Goal: Task Accomplishment & Management: Manage account settings

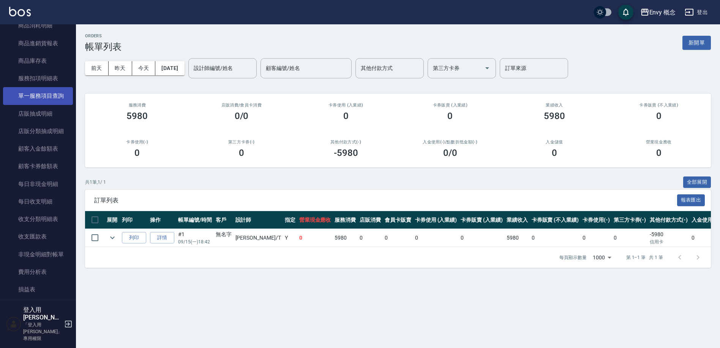
scroll to position [696, 0]
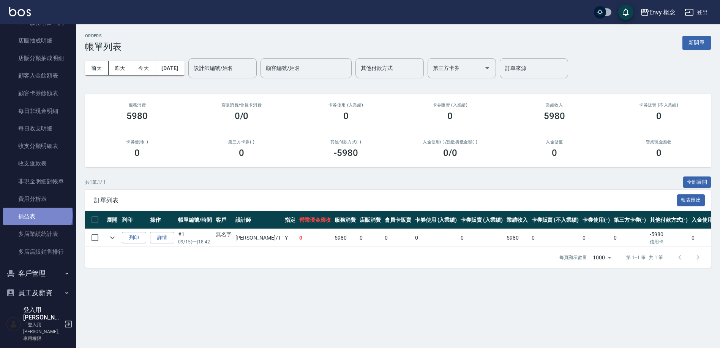
click at [37, 215] on link "損益表" at bounding box center [38, 215] width 70 height 17
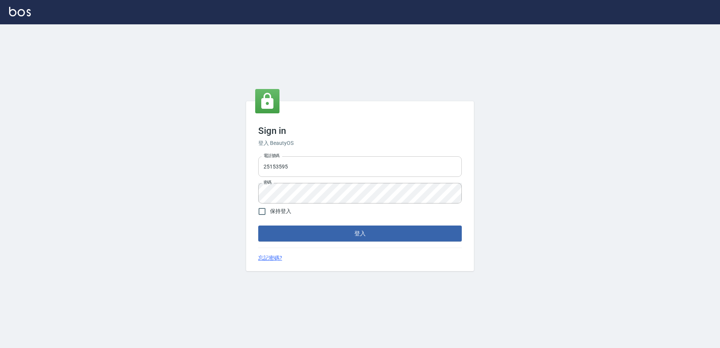
click at [335, 168] on input "25153595" at bounding box center [360, 166] width 204 height 21
drag, startPoint x: 332, startPoint y: 168, endPoint x: 255, endPoint y: 166, distance: 77.5
click at [255, 166] on div "電話號碼 25153595 電話號碼 密碼 密碼" at bounding box center [360, 179] width 210 height 53
type input "0930889212"
click at [257, 192] on div "電話號碼 0930889212 電話號碼 密碼 密碼" at bounding box center [360, 179] width 210 height 53
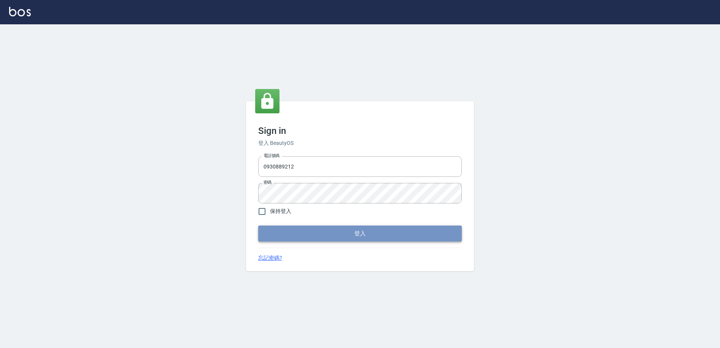
click at [308, 225] on button "登入" at bounding box center [360, 233] width 204 height 16
click at [335, 232] on button "登入" at bounding box center [360, 233] width 204 height 16
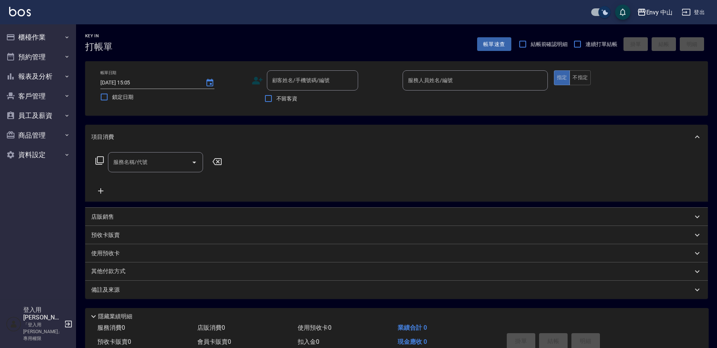
click at [602, 12] on input "checkbox" at bounding box center [604, 12] width 36 height 12
checkbox input "false"
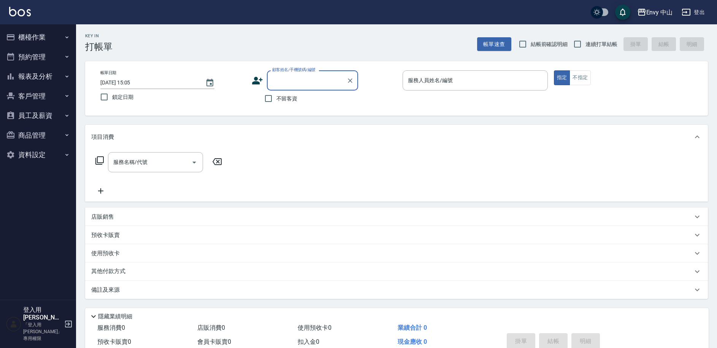
click at [41, 40] on button "櫃檯作業" at bounding box center [38, 37] width 70 height 20
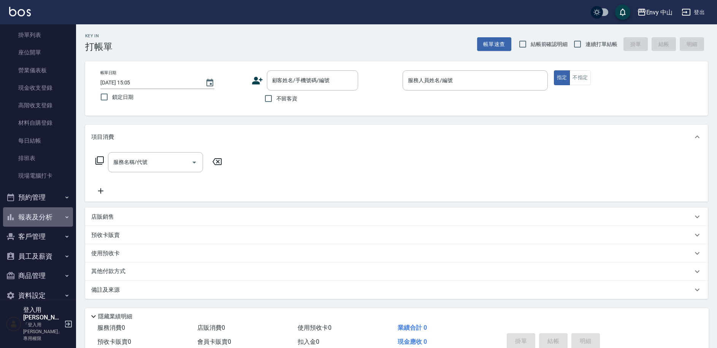
click at [49, 223] on button "報表及分析" at bounding box center [38, 217] width 70 height 20
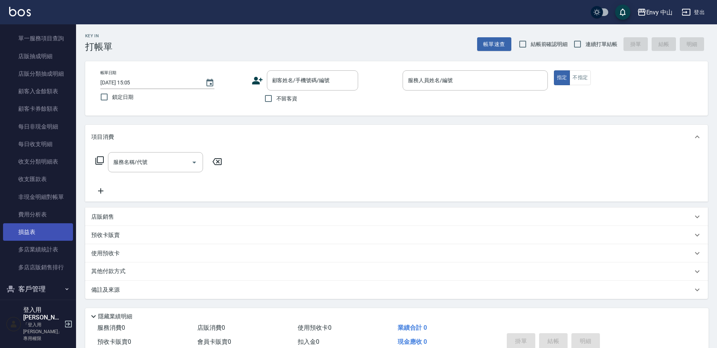
scroll to position [709, 0]
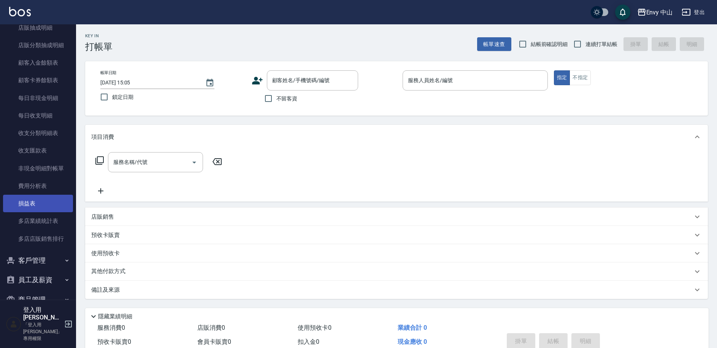
click at [48, 202] on link "損益表" at bounding box center [38, 203] width 70 height 17
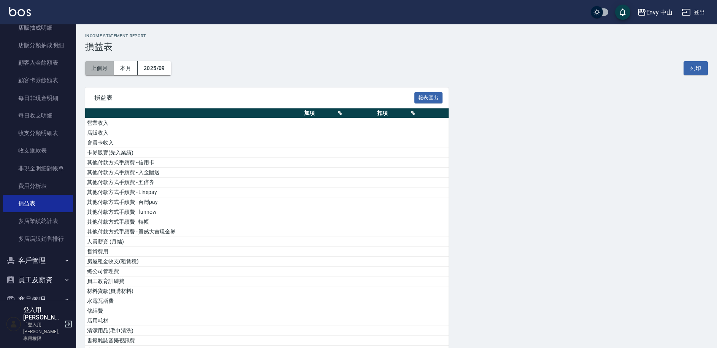
click at [97, 69] on button "上個月" at bounding box center [99, 68] width 29 height 14
click at [657, 15] on div "Envy 中山" at bounding box center [659, 12] width 27 height 9
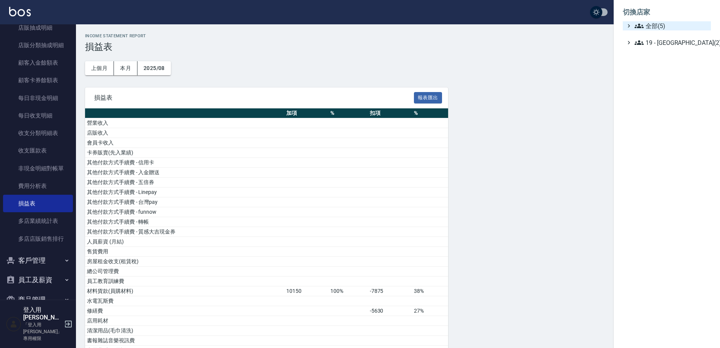
click at [659, 28] on span "全部(5)" at bounding box center [671, 25] width 73 height 9
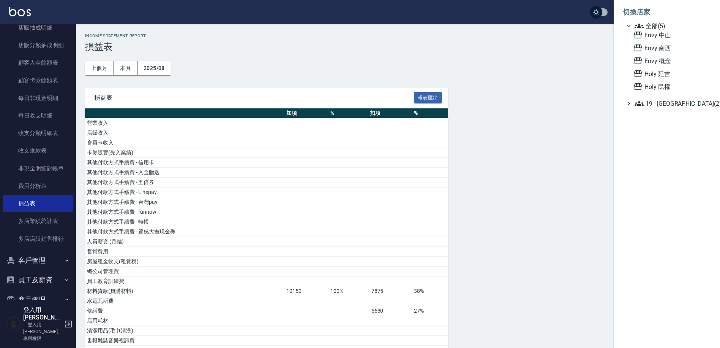
click at [440, 152] on div at bounding box center [360, 174] width 720 height 348
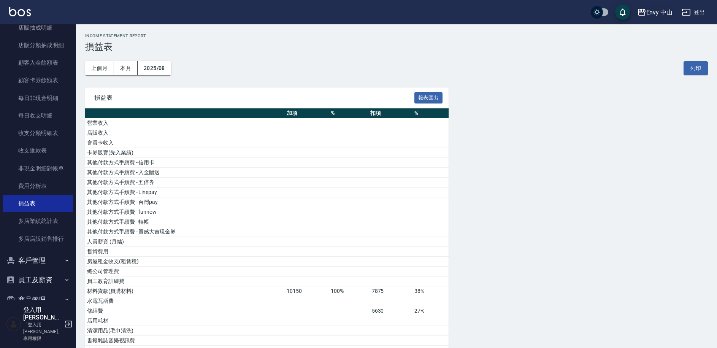
click at [655, 13] on div "Envy 中山" at bounding box center [659, 12] width 27 height 9
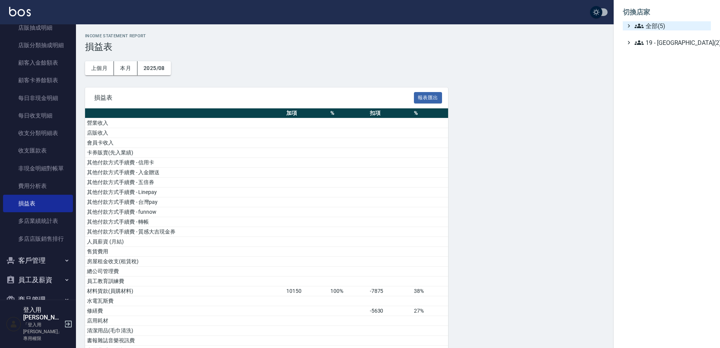
click at [656, 28] on span "全部(5)" at bounding box center [671, 25] width 73 height 9
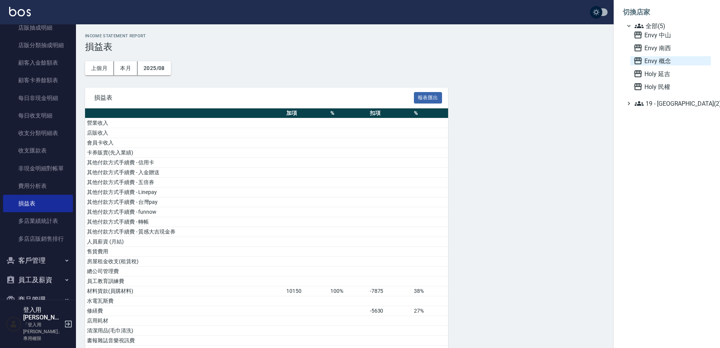
click at [661, 62] on span "Envy 概念" at bounding box center [671, 60] width 74 height 9
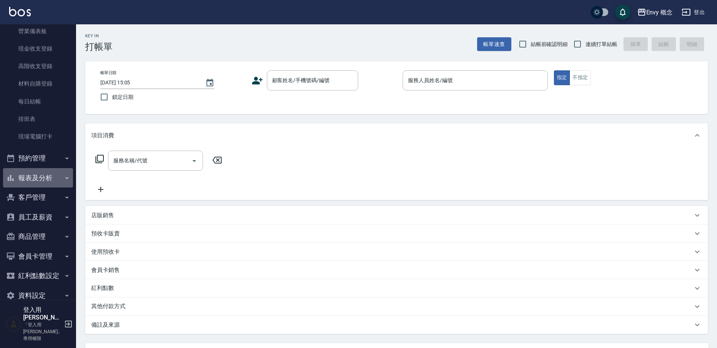
click at [46, 182] on button "報表及分析" at bounding box center [38, 178] width 70 height 20
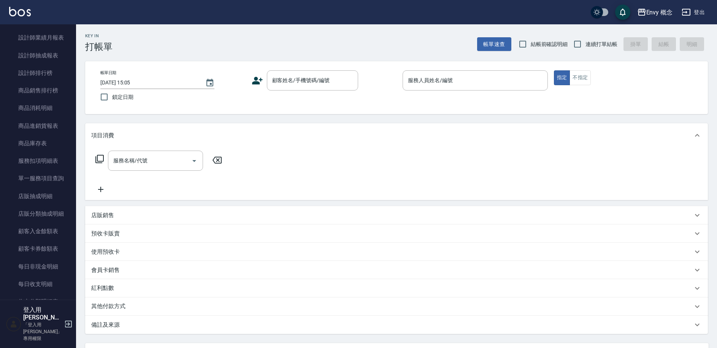
scroll to position [765, 0]
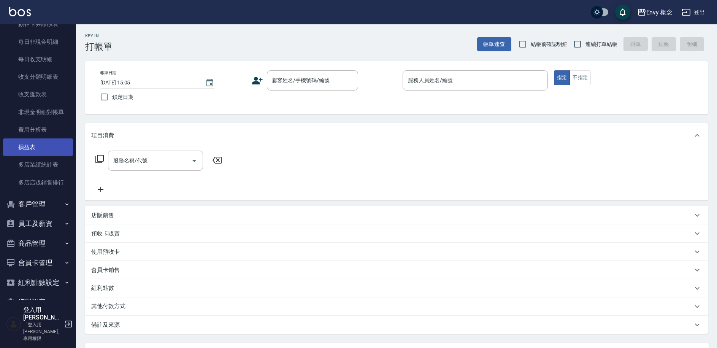
click at [41, 145] on link "損益表" at bounding box center [38, 146] width 70 height 17
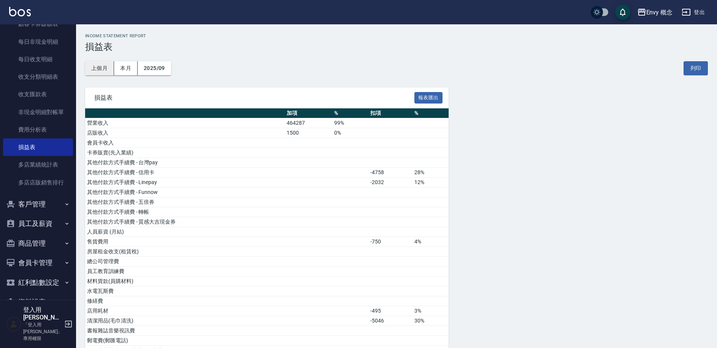
click at [100, 69] on button "上個月" at bounding box center [99, 68] width 29 height 14
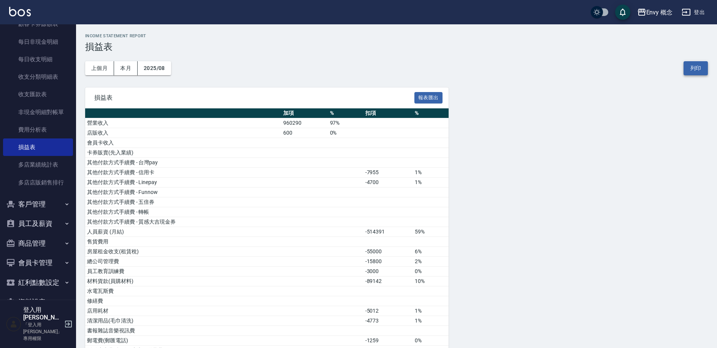
click at [701, 70] on button "列印" at bounding box center [695, 68] width 24 height 14
click at [434, 98] on button "報表匯出" at bounding box center [428, 98] width 28 height 12
click at [694, 69] on button "列印" at bounding box center [695, 68] width 24 height 14
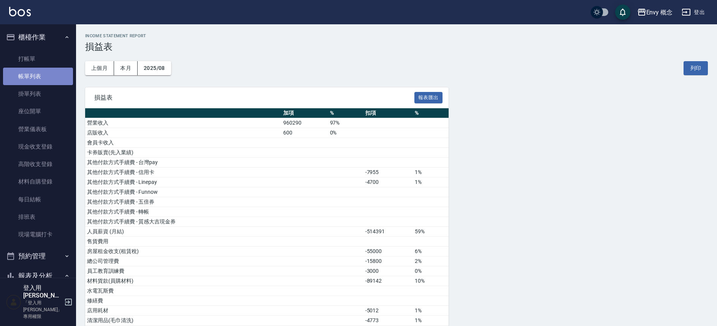
click at [49, 77] on link "帳單列表" at bounding box center [38, 76] width 70 height 17
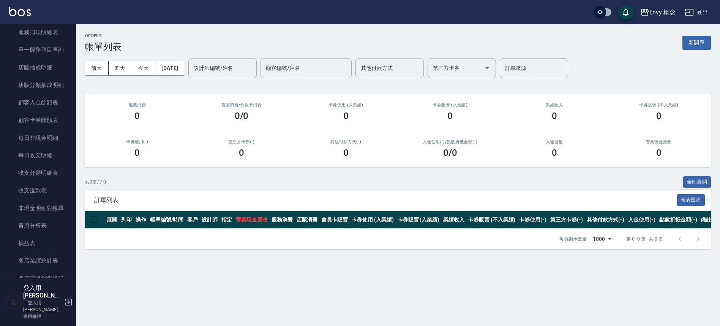
scroll to position [794, 0]
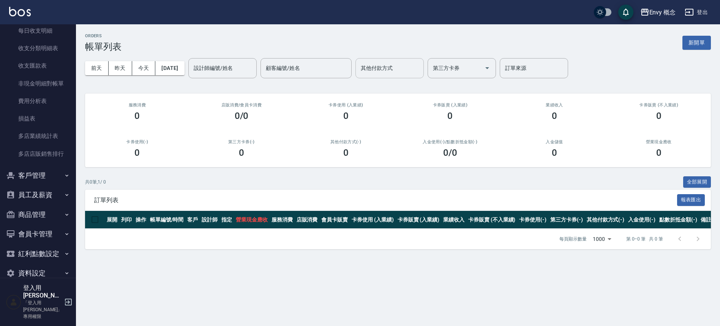
click at [417, 67] on input "其他付款方式" at bounding box center [390, 68] width 62 height 13
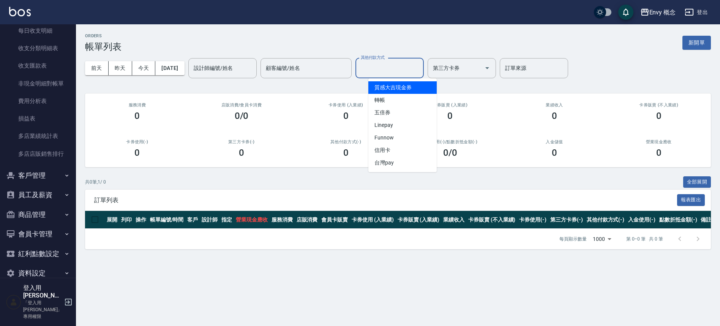
click at [344, 87] on div "ORDERS 帳單列表 新開單 前天 昨天 今天 2025/09/16 設計師編號/姓名 設計師編號/姓名 顧客編號/姓名 顧客編號/姓名 其他付款方式 其他…" at bounding box center [398, 141] width 644 height 234
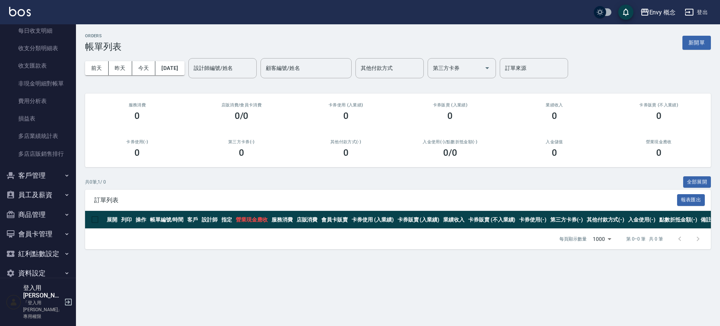
click at [42, 190] on button "員工及薪資" at bounding box center [38, 195] width 70 height 20
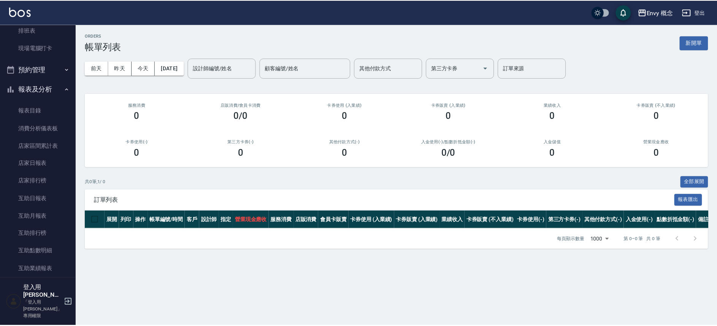
scroll to position [0, 0]
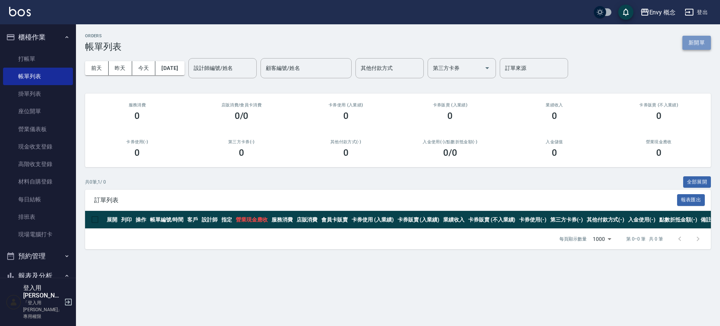
click at [687, 41] on button "新開單" at bounding box center [697, 43] width 28 height 14
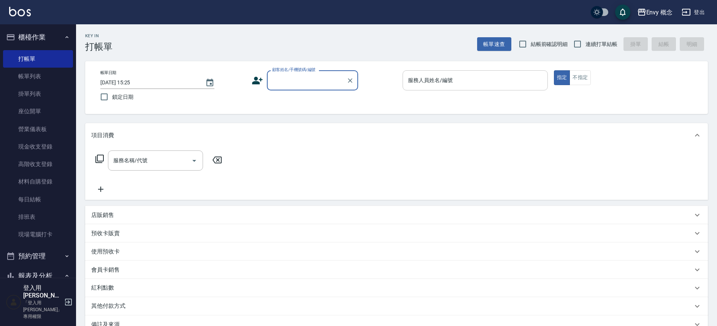
click at [431, 82] on div "服務人員姓名/編號 服務人員姓名/編號" at bounding box center [474, 80] width 145 height 20
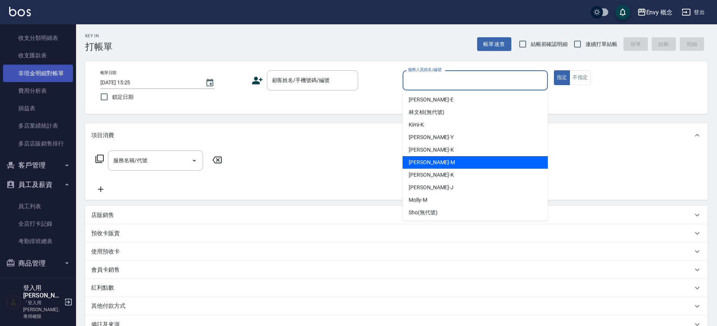
scroll to position [853, 0]
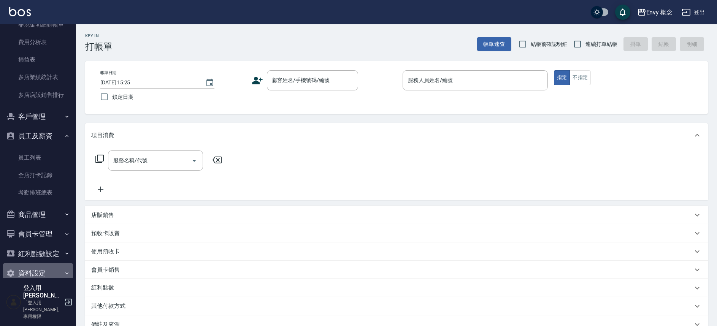
click at [47, 271] on button "資料設定" at bounding box center [38, 273] width 70 height 20
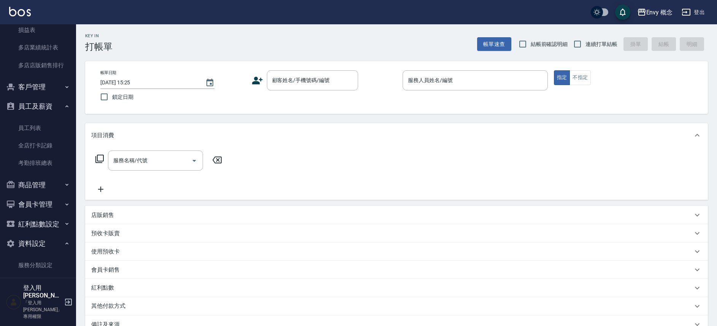
scroll to position [804, 0]
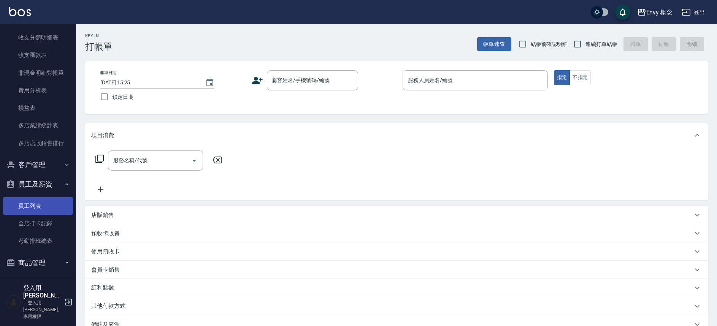
click at [47, 201] on link "員工列表" at bounding box center [38, 205] width 70 height 17
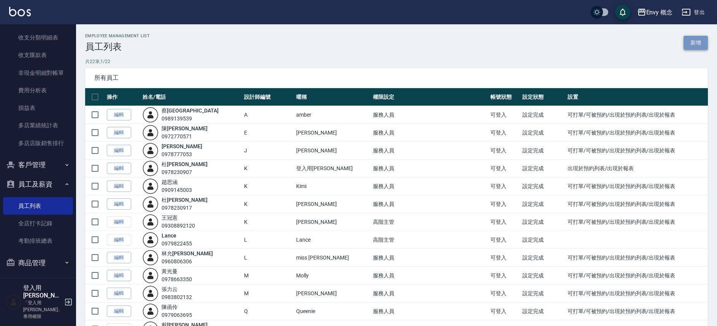
click at [699, 43] on link "新增" at bounding box center [695, 43] width 24 height 14
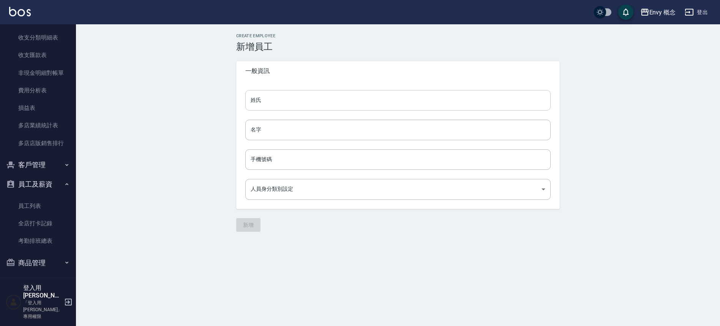
click at [264, 102] on input "姓氏" at bounding box center [397, 100] width 305 height 21
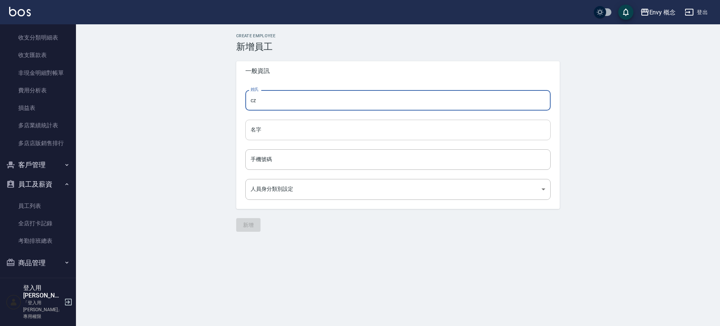
click at [278, 123] on input "名字" at bounding box center [397, 130] width 305 height 21
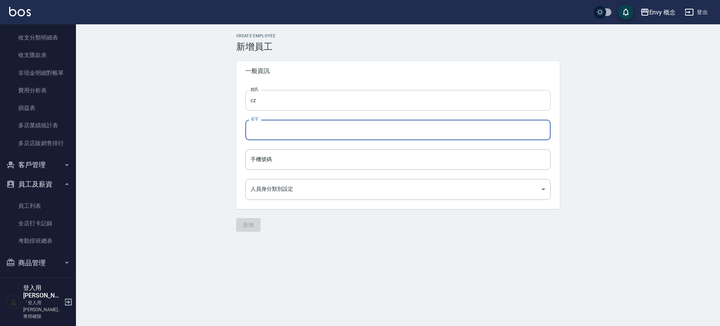
click at [259, 101] on input "cz" at bounding box center [397, 100] width 305 height 21
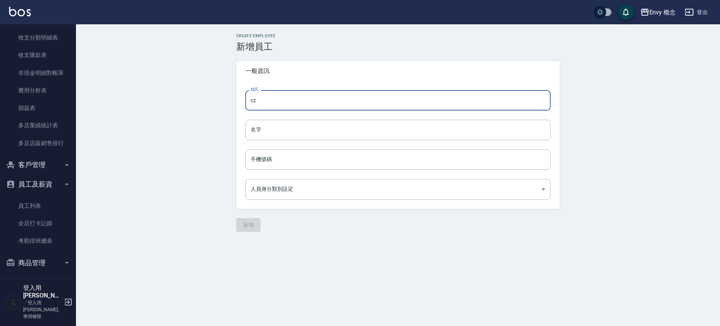
type input "c"
click at [670, 12] on div "Envy 概念" at bounding box center [663, 12] width 27 height 9
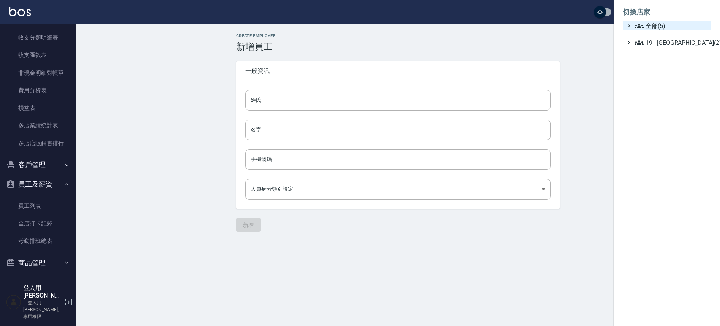
click at [667, 29] on span "全部(5)" at bounding box center [671, 25] width 73 height 9
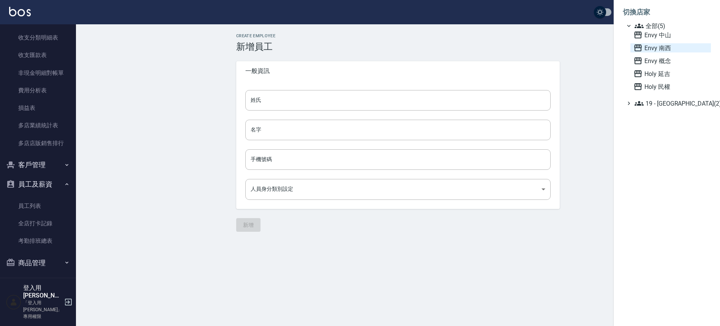
click at [663, 51] on span "Envy 南西" at bounding box center [671, 47] width 74 height 9
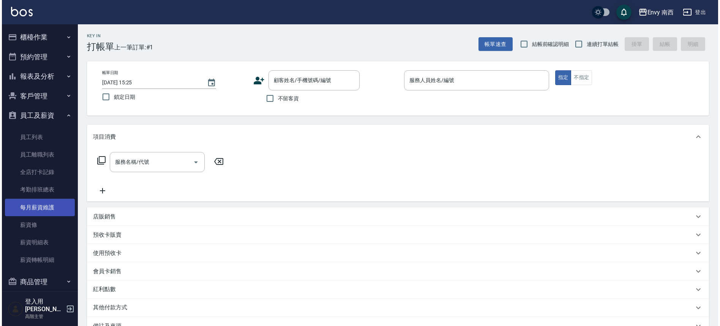
scroll to position [81, 0]
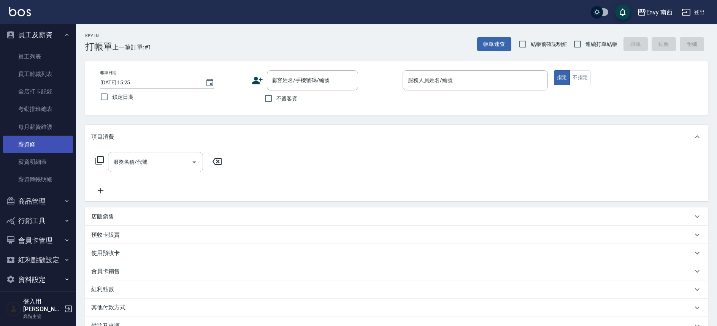
click at [44, 148] on link "薪資條" at bounding box center [38, 144] width 70 height 17
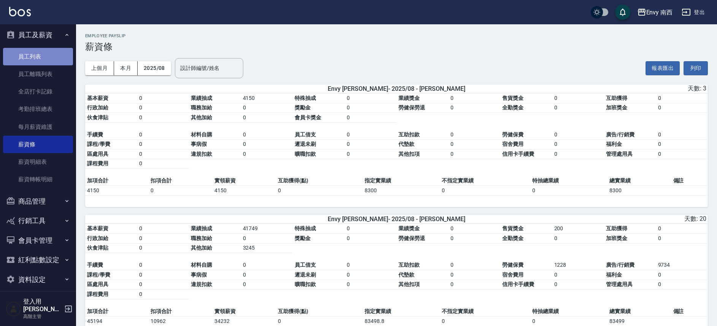
click at [42, 54] on link "員工列表" at bounding box center [38, 56] width 70 height 17
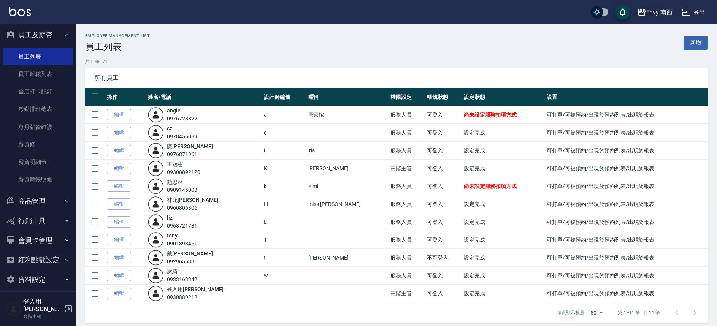
click at [661, 13] on div "Envy 南西" at bounding box center [659, 12] width 27 height 9
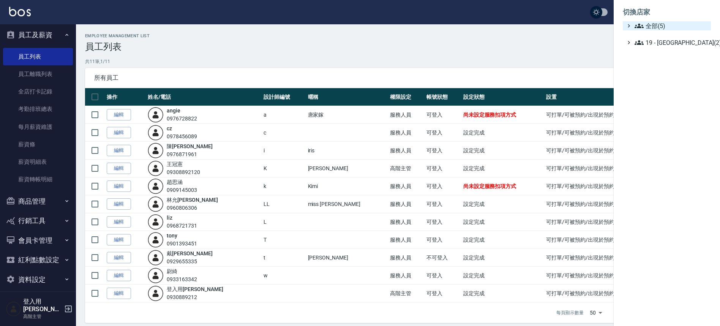
click at [665, 27] on span "全部(5)" at bounding box center [671, 25] width 73 height 9
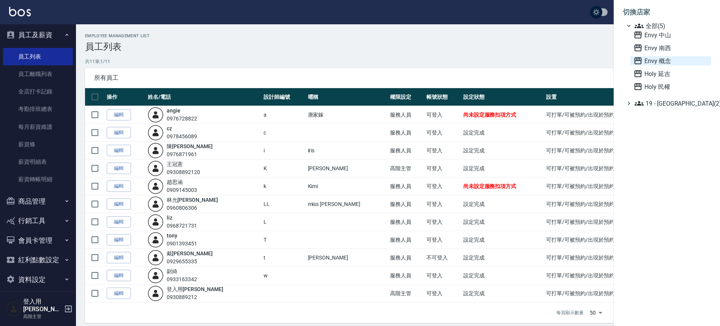
click at [662, 62] on span "Envy 概念" at bounding box center [671, 60] width 74 height 9
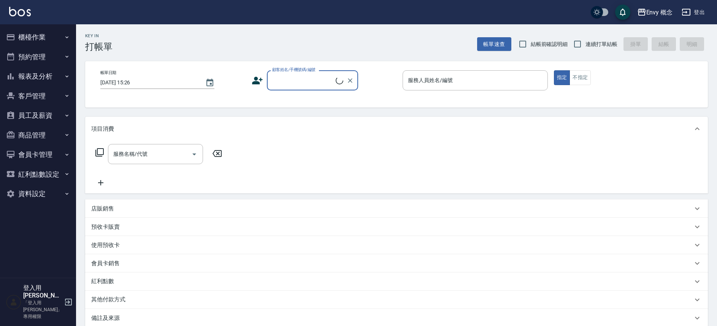
click at [40, 41] on button "櫃檯作業" at bounding box center [38, 37] width 70 height 20
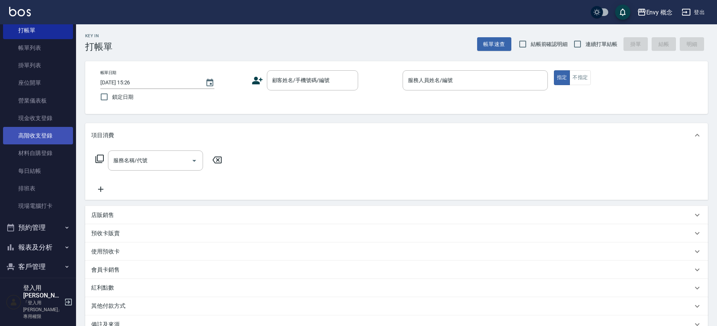
scroll to position [120, 0]
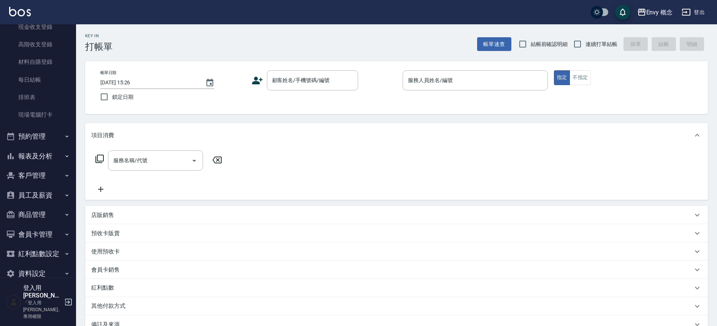
click at [44, 158] on button "報表及分析" at bounding box center [38, 156] width 70 height 20
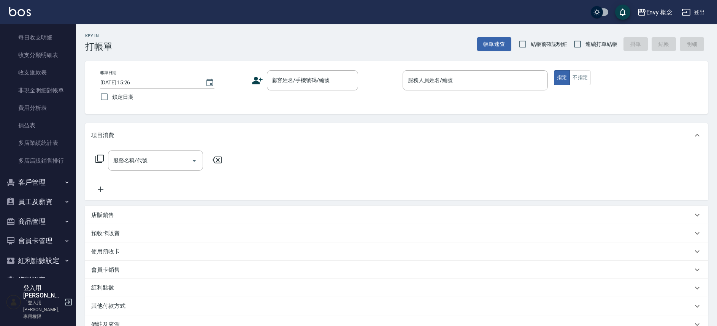
scroll to position [794, 0]
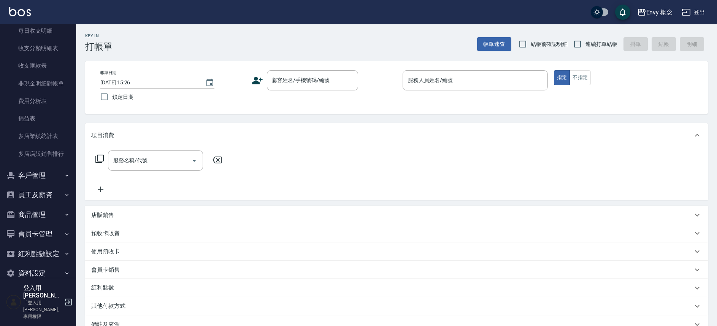
click at [43, 193] on button "員工及薪資" at bounding box center [38, 195] width 70 height 20
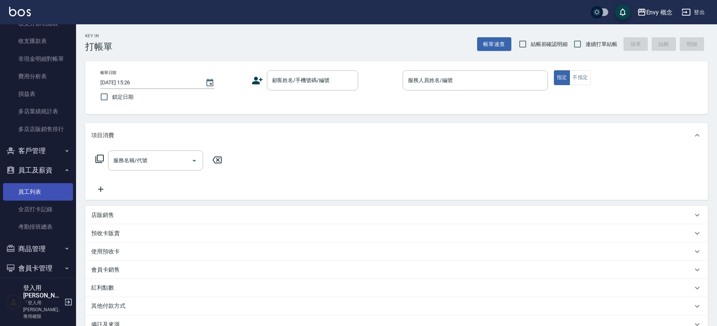
scroll to position [853, 0]
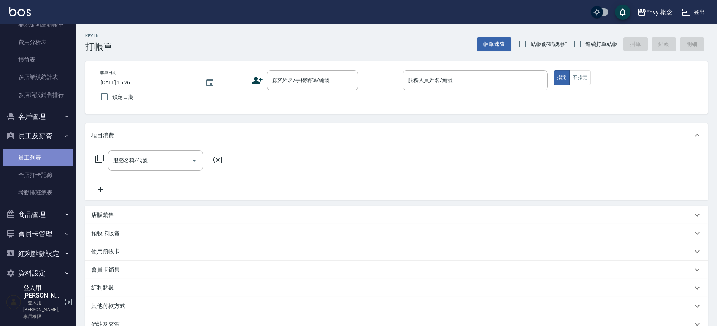
click at [46, 159] on link "員工列表" at bounding box center [38, 157] width 70 height 17
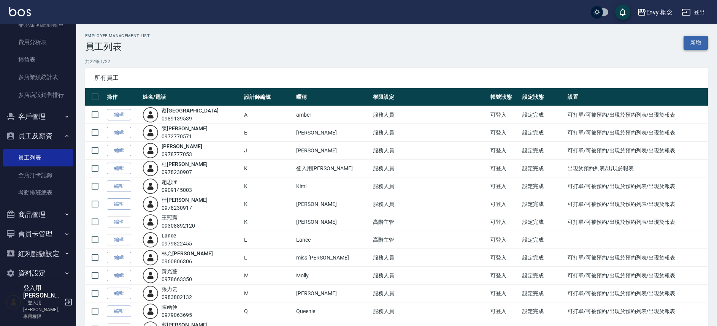
click at [693, 44] on link "新增" at bounding box center [695, 43] width 24 height 14
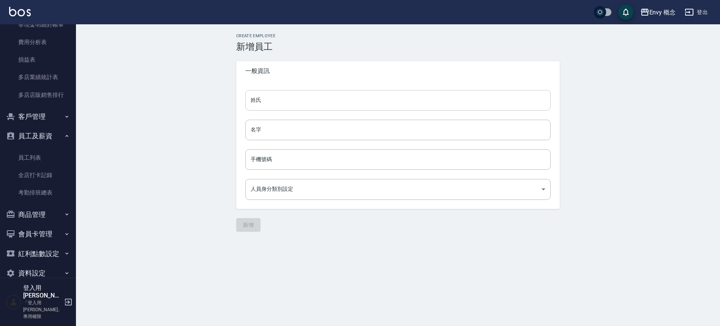
click at [275, 99] on input "姓氏" at bounding box center [397, 100] width 305 height 21
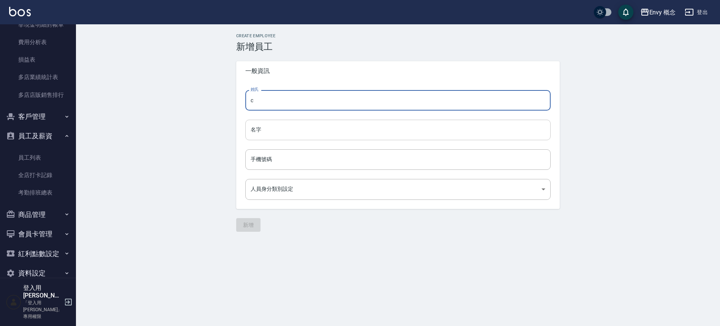
type input "c"
click at [271, 132] on input "名字" at bounding box center [397, 130] width 305 height 21
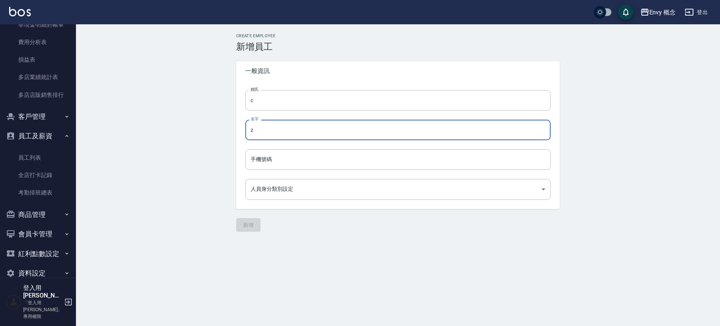
type input "z"
click at [269, 159] on input "手機號碼" at bounding box center [397, 159] width 305 height 21
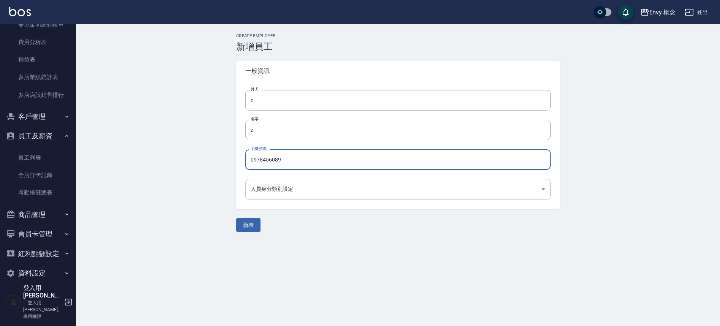
type input "0978456089"
click at [293, 190] on body "Envy 概念 登出 櫃檯作業 打帳單 帳單列表 掛單列表 座位開單 營業儀表板 現金收支登錄 高階收支登錄 材料自購登錄 每日結帳 排班表 現場電腦打卡 預…" at bounding box center [360, 163] width 720 height 326
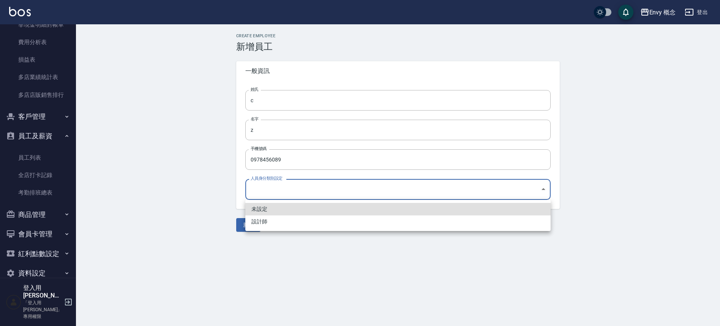
click at [291, 219] on li "設計師" at bounding box center [397, 221] width 305 height 13
type input "0fbdf4b5-2eb9-47bb-befa-6d8dbea62145"
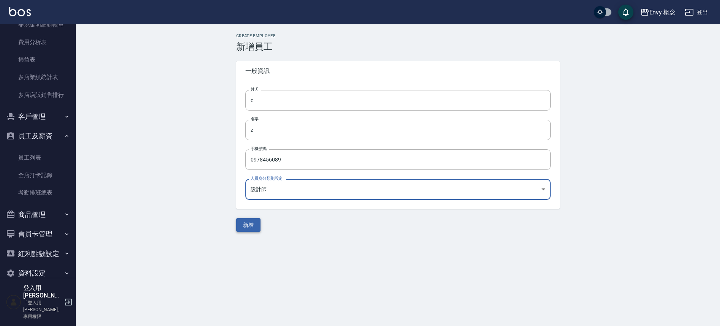
click at [244, 225] on button "新增" at bounding box center [248, 225] width 24 height 14
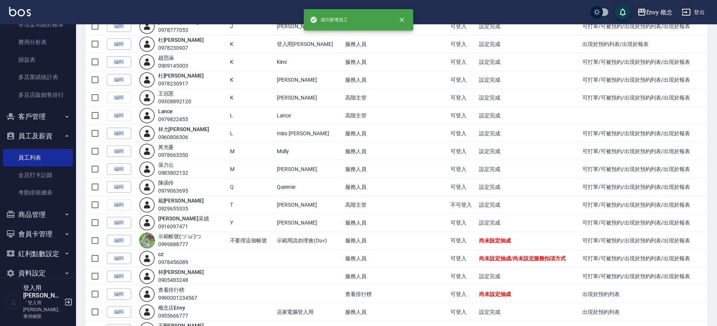
scroll to position [220, 0]
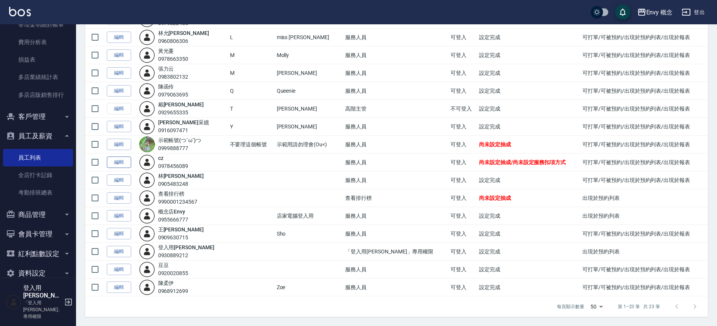
click at [122, 165] on link "編輯" at bounding box center [119, 163] width 24 height 12
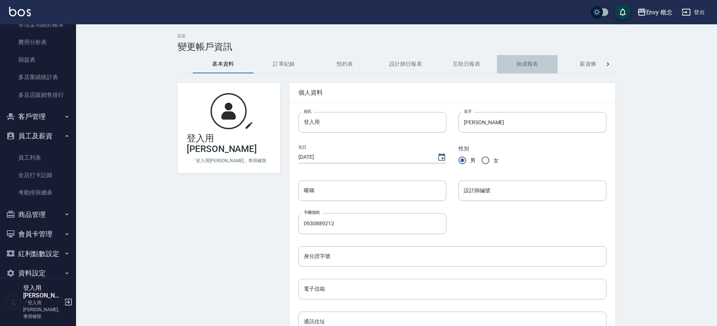
click at [520, 64] on button "抽成報表" at bounding box center [527, 64] width 61 height 18
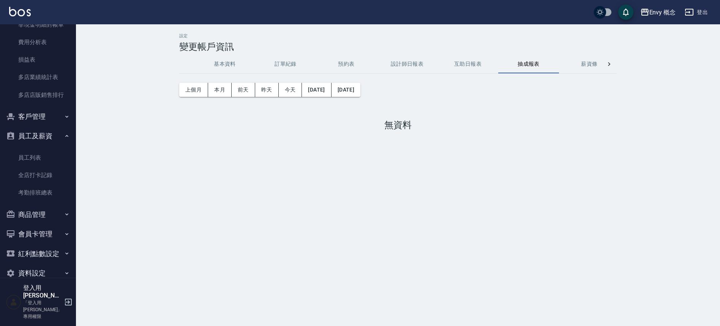
click at [210, 65] on button "基本資料" at bounding box center [225, 64] width 61 height 18
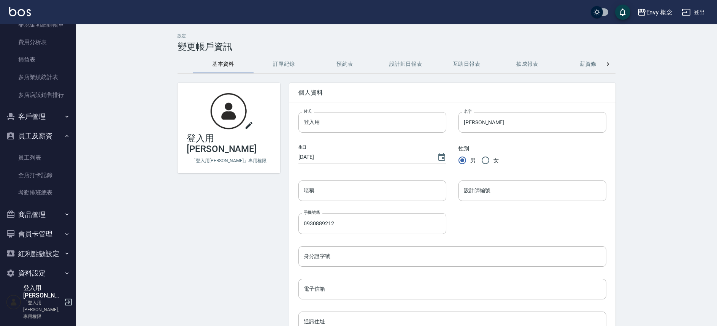
click at [607, 62] on icon at bounding box center [608, 64] width 8 height 8
click at [179, 63] on div at bounding box center [184, 64] width 15 height 18
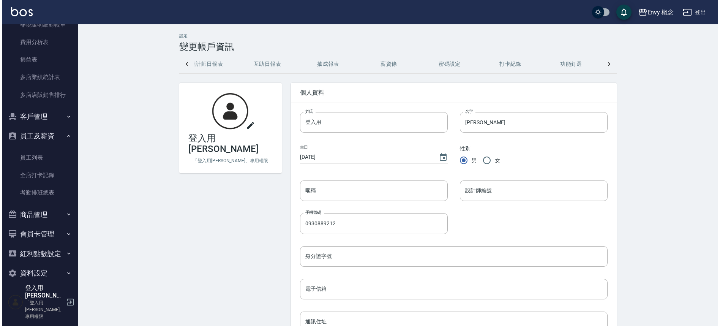
scroll to position [0, 0]
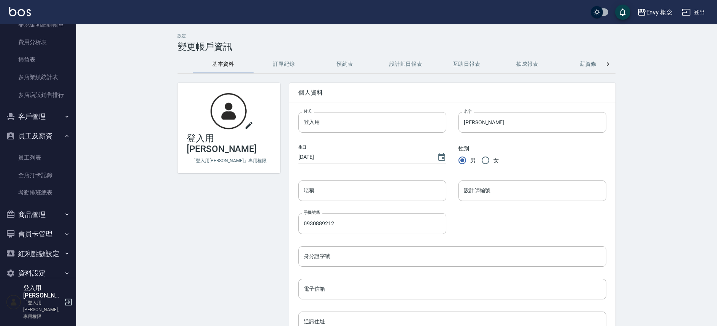
click at [528, 62] on button "抽成報表" at bounding box center [527, 64] width 61 height 18
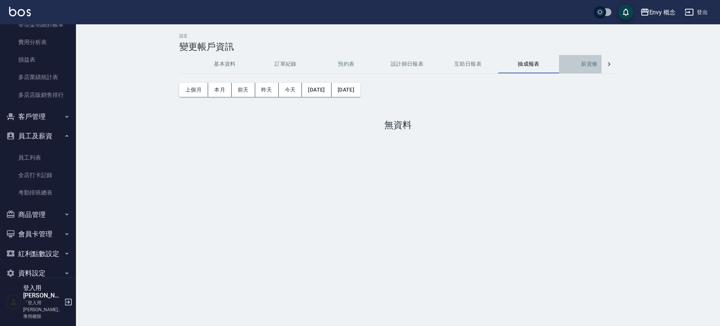
click at [581, 61] on button "薪資條" at bounding box center [589, 64] width 61 height 18
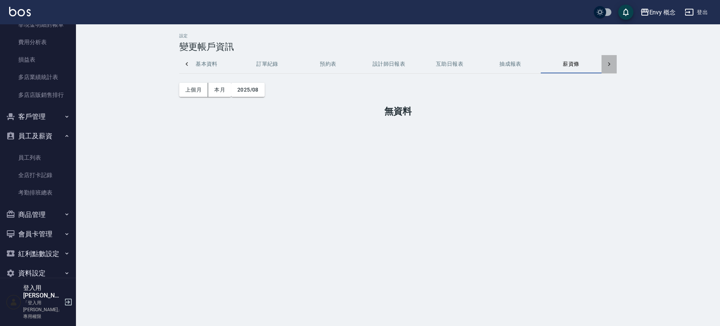
click at [609, 61] on icon at bounding box center [610, 64] width 8 height 8
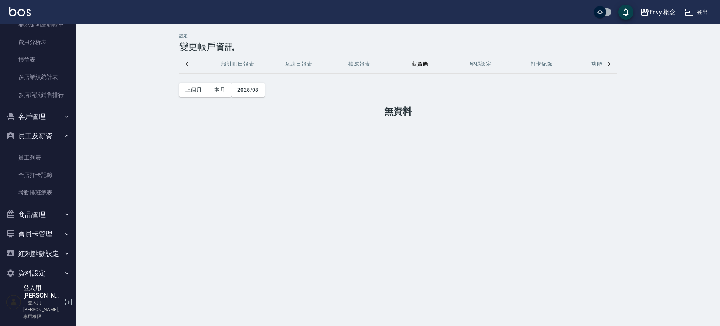
scroll to position [0, 201]
click at [187, 64] on icon at bounding box center [187, 64] width 2 height 4
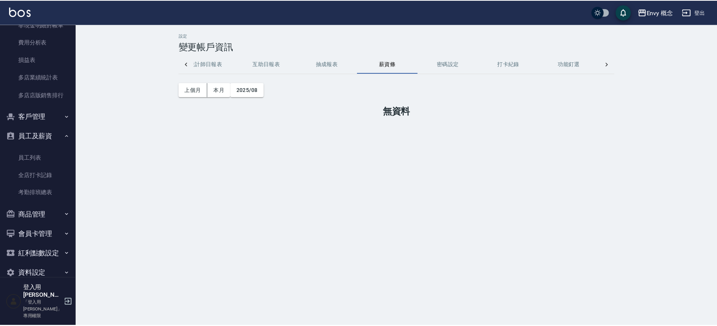
scroll to position [0, 0]
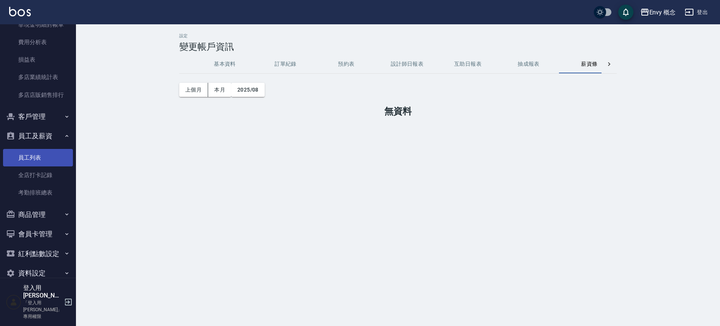
click at [46, 154] on link "員工列表" at bounding box center [38, 157] width 70 height 17
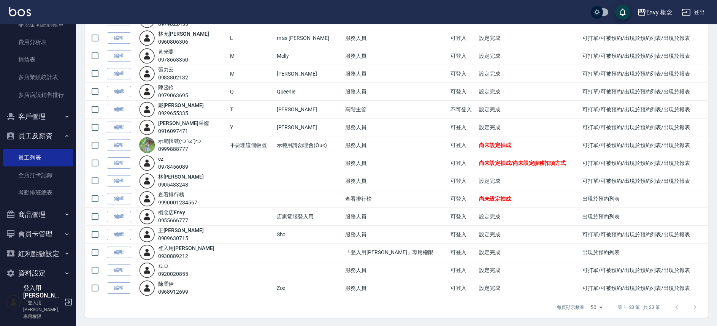
scroll to position [220, 0]
click at [120, 165] on link "編輯" at bounding box center [119, 163] width 24 height 12
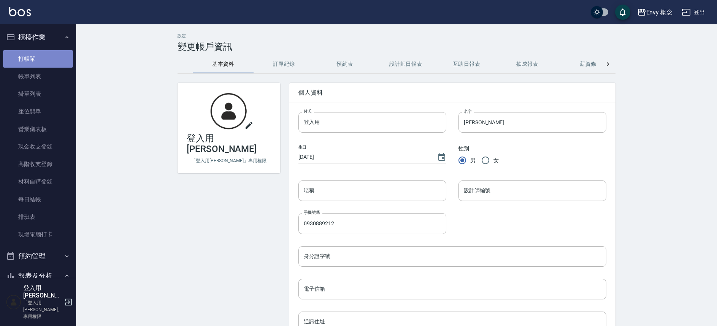
click at [41, 59] on link "打帳單" at bounding box center [38, 58] width 70 height 17
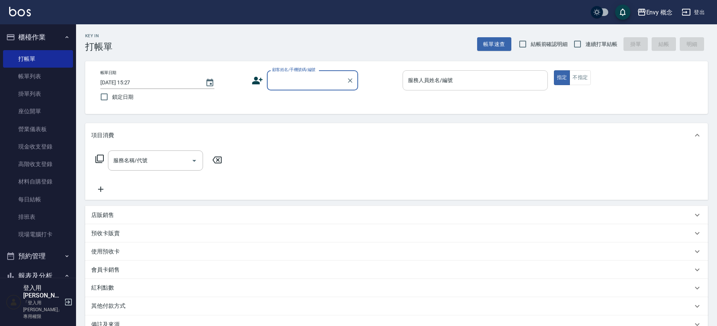
click at [412, 76] on div "服務人員姓名/編號 服務人員姓名/編號" at bounding box center [474, 80] width 145 height 20
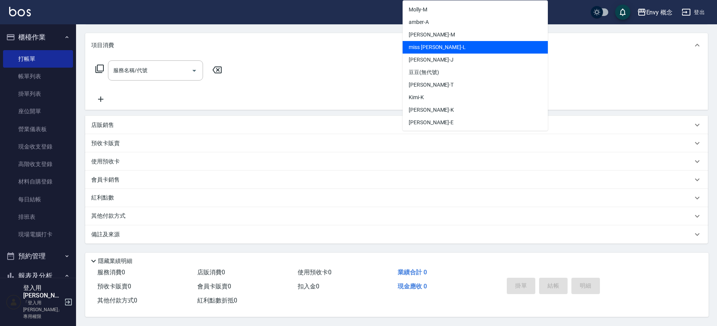
click at [683, 12] on icon "button" at bounding box center [686, 12] width 8 height 7
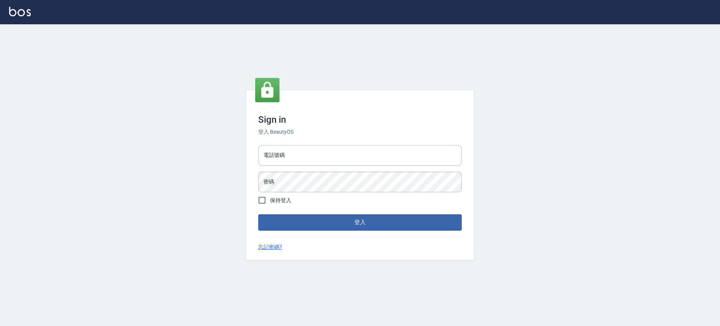
type input "25153595"
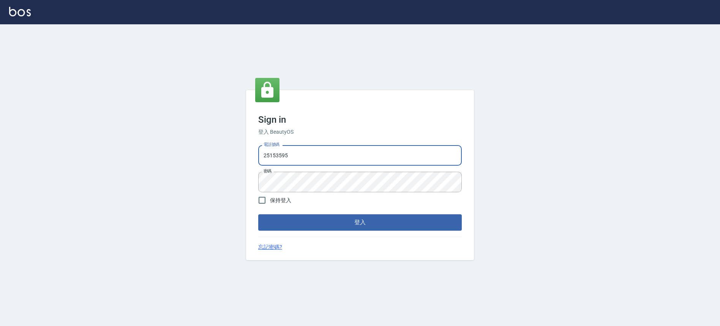
drag, startPoint x: 309, startPoint y: 155, endPoint x: 266, endPoint y: 156, distance: 42.9
click at [266, 156] on input "25153595" at bounding box center [360, 155] width 204 height 21
click at [316, 159] on input "0930889212" at bounding box center [360, 155] width 204 height 21
type input "09308892120"
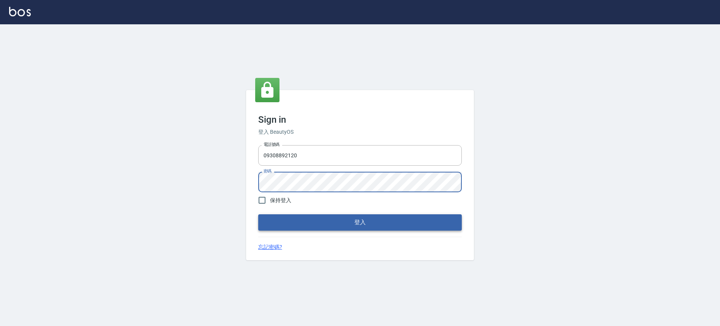
click at [297, 218] on button "登入" at bounding box center [360, 222] width 204 height 16
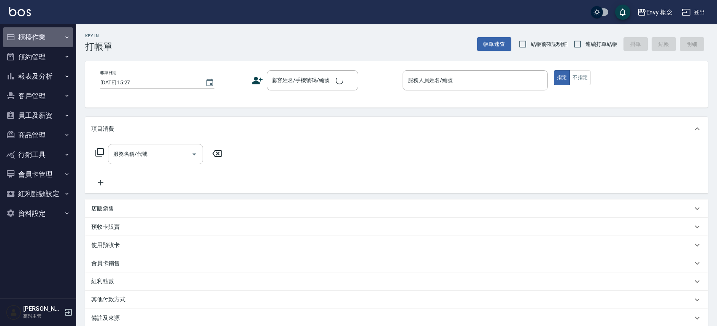
click at [39, 39] on button "櫃檯作業" at bounding box center [38, 37] width 70 height 20
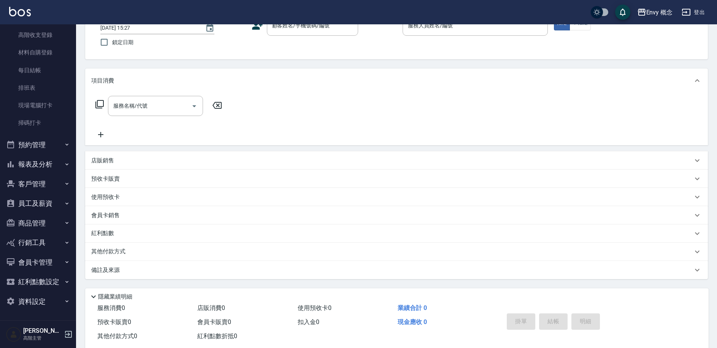
scroll to position [66, 0]
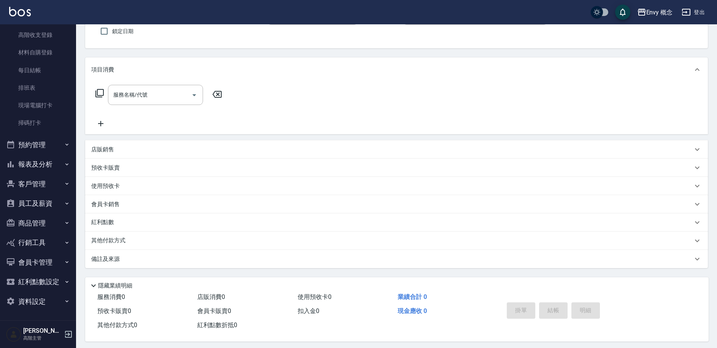
click at [44, 202] on button "員工及薪資" at bounding box center [38, 203] width 70 height 20
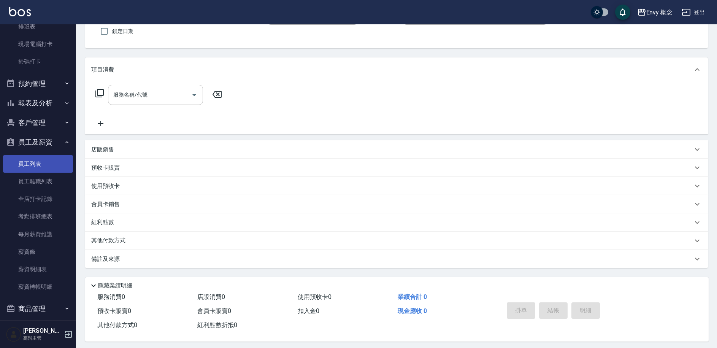
scroll to position [192, 0]
click at [40, 163] on link "員工列表" at bounding box center [38, 161] width 70 height 17
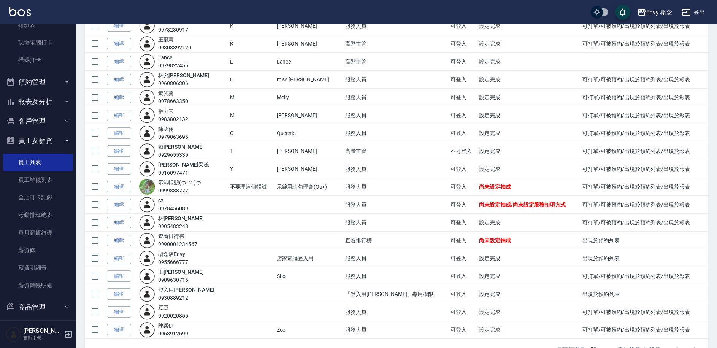
scroll to position [187, 0]
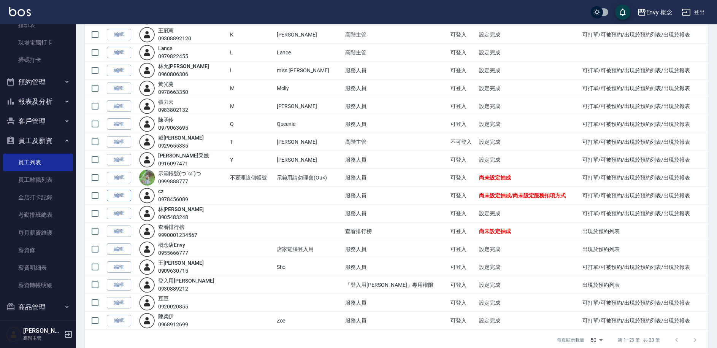
click at [120, 196] on link "編輯" at bounding box center [119, 196] width 24 height 12
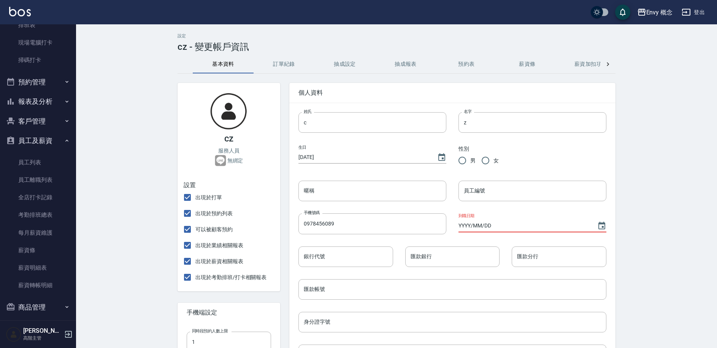
click at [523, 224] on input "YYYY/MM/DD" at bounding box center [523, 225] width 131 height 13
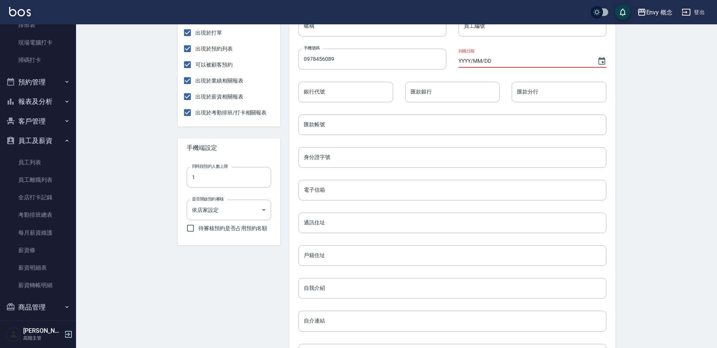
scroll to position [258, 0]
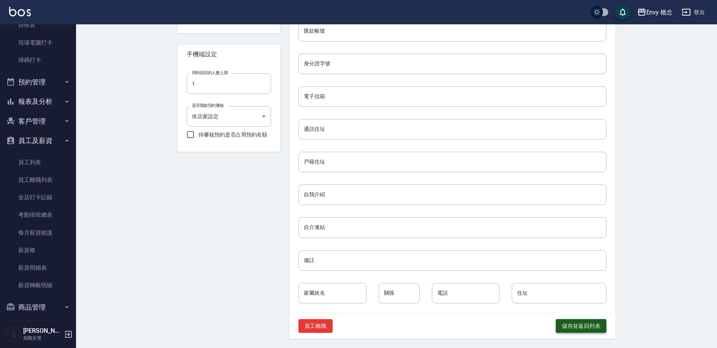
click at [576, 325] on button "儲存並返回列表" at bounding box center [580, 326] width 51 height 14
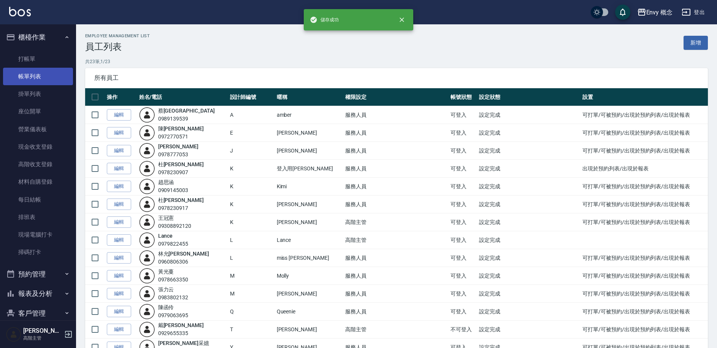
click at [33, 71] on link "帳單列表" at bounding box center [38, 76] width 70 height 17
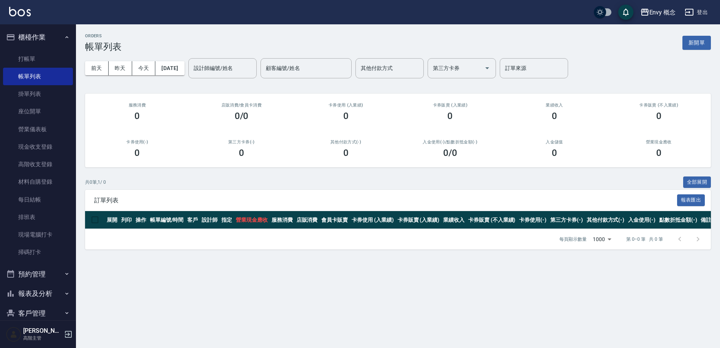
click at [714, 43] on div "ORDERS 帳單列表 新開單 前天 昨天 今天 2025/09/16 設計師編號/姓名 設計師編號/姓名 顧客編號/姓名 顧客編號/姓名 其他付款方式 其他…" at bounding box center [398, 141] width 644 height 234
click at [699, 44] on button "新開單" at bounding box center [697, 43] width 28 height 14
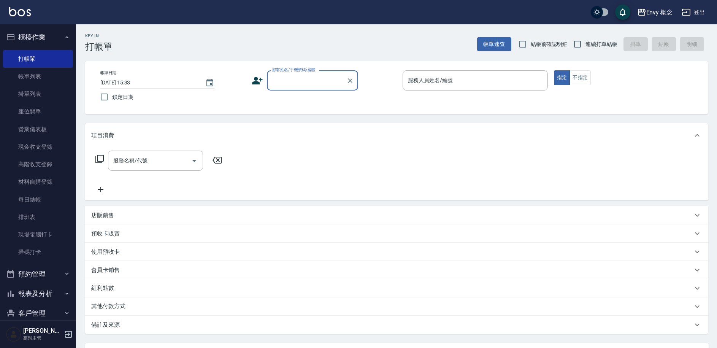
click at [448, 81] on div "服務人員姓名/編號 服務人員姓名/編號" at bounding box center [474, 80] width 145 height 20
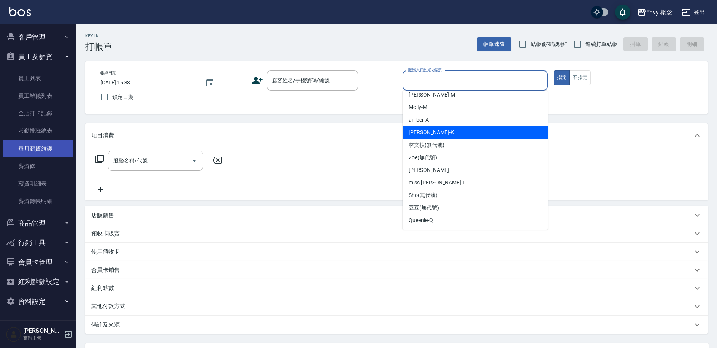
scroll to position [205, 0]
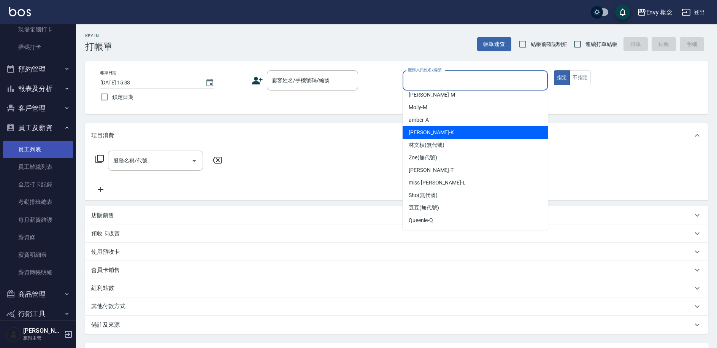
click at [41, 150] on link "員工列表" at bounding box center [38, 149] width 70 height 17
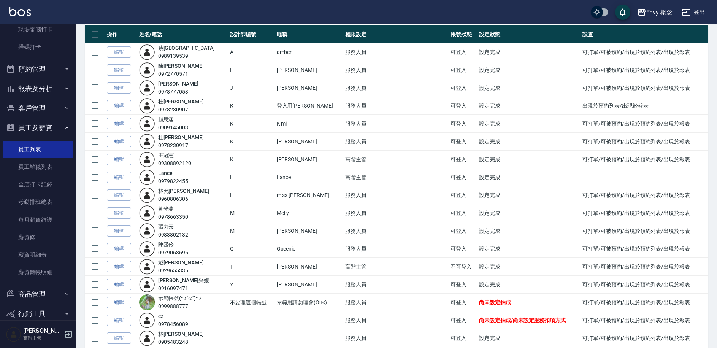
scroll to position [64, 0]
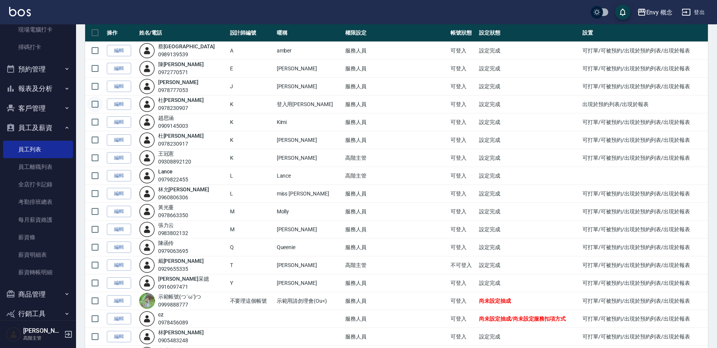
click at [97, 103] on input "checkbox" at bounding box center [95, 104] width 16 height 16
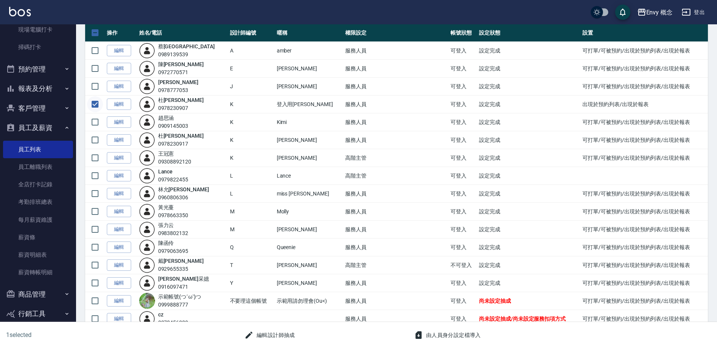
click at [97, 103] on input "checkbox" at bounding box center [95, 104] width 16 height 16
checkbox input "false"
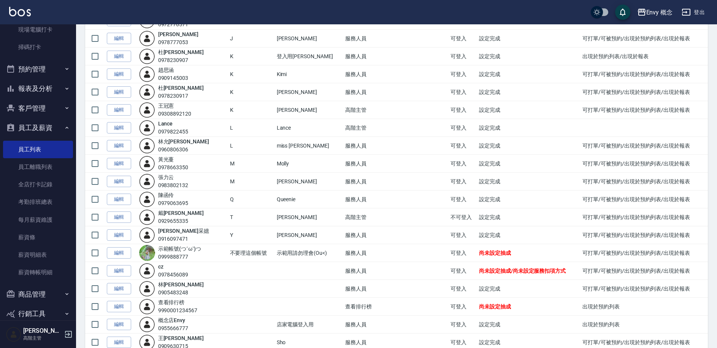
scroll to position [199, 0]
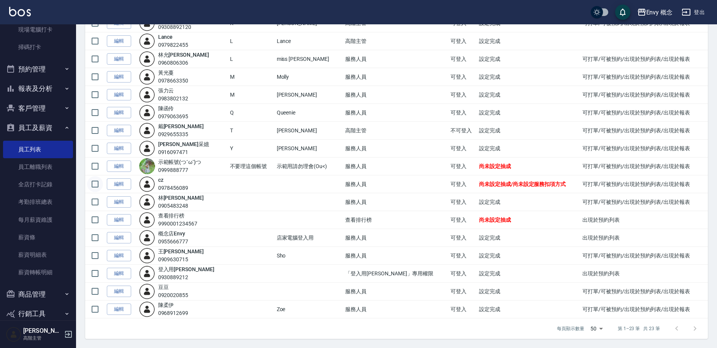
click at [96, 185] on input "checkbox" at bounding box center [95, 184] width 16 height 16
checkbox input "true"
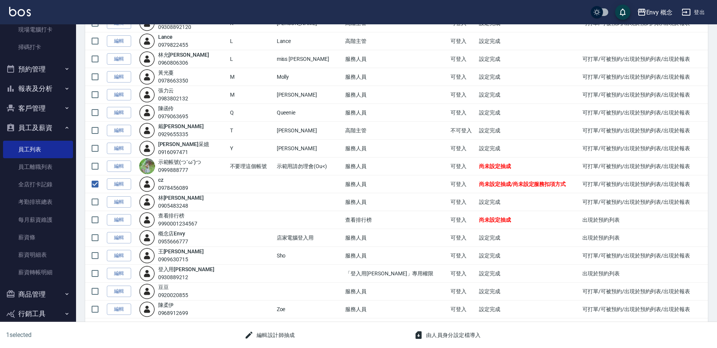
click at [267, 326] on button "編輯設計師抽成" at bounding box center [269, 335] width 57 height 14
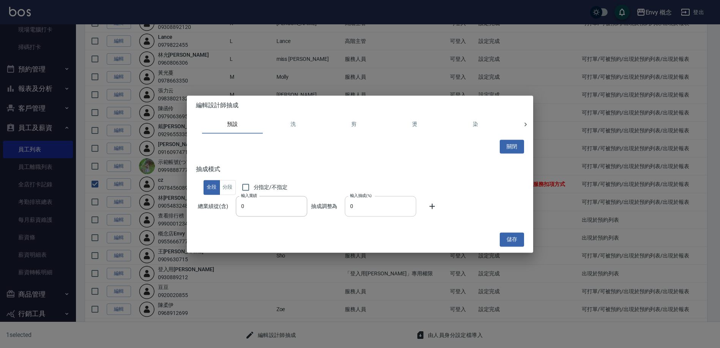
click at [349, 206] on input "0" at bounding box center [380, 206] width 71 height 21
drag, startPoint x: 349, startPoint y: 206, endPoint x: 345, endPoint y: 206, distance: 4.6
click at [345, 207] on input "0" at bounding box center [380, 206] width 71 height 21
type input "55"
click at [508, 237] on button "儲存" at bounding box center [512, 240] width 24 height 14
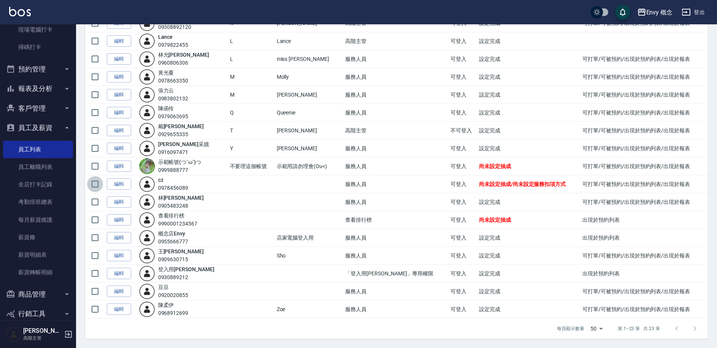
click at [95, 184] on input "checkbox" at bounding box center [95, 184] width 16 height 16
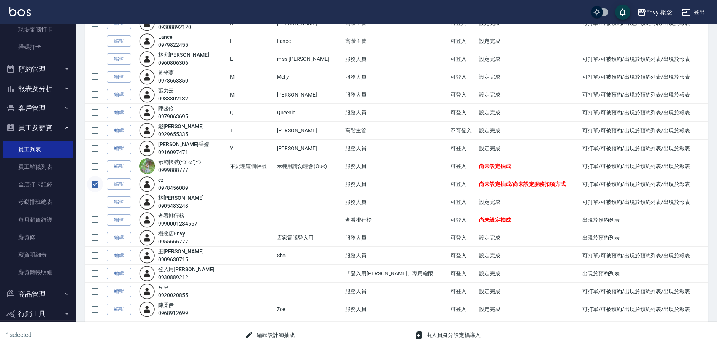
click at [94, 185] on input "checkbox" at bounding box center [95, 184] width 16 height 16
checkbox input "false"
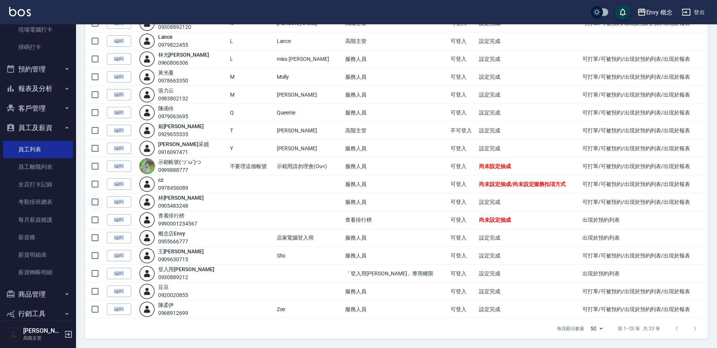
click at [93, 198] on input "checkbox" at bounding box center [95, 202] width 16 height 16
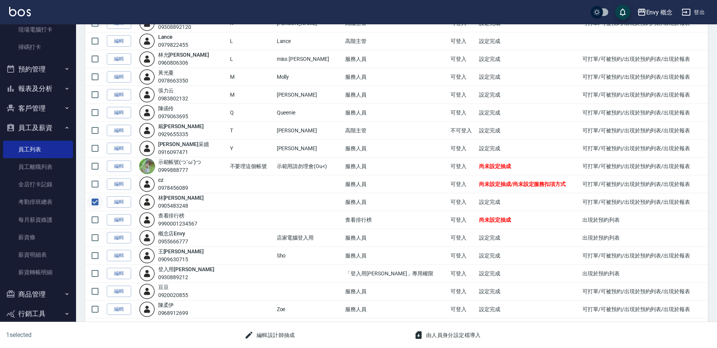
click at [93, 201] on input "checkbox" at bounding box center [95, 202] width 16 height 16
checkbox input "false"
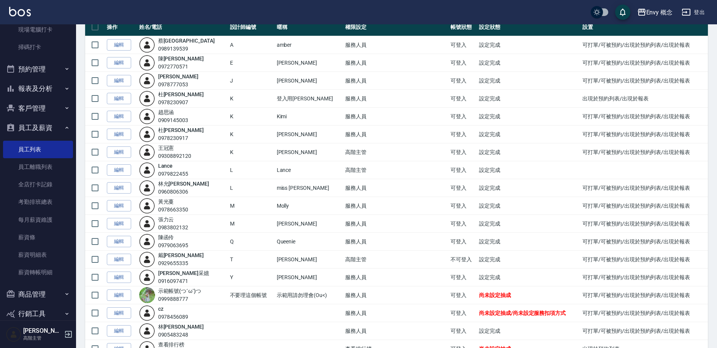
scroll to position [0, 0]
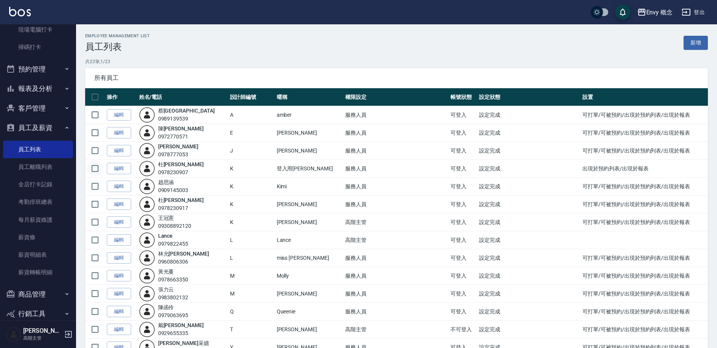
click at [98, 166] on input "checkbox" at bounding box center [95, 168] width 16 height 16
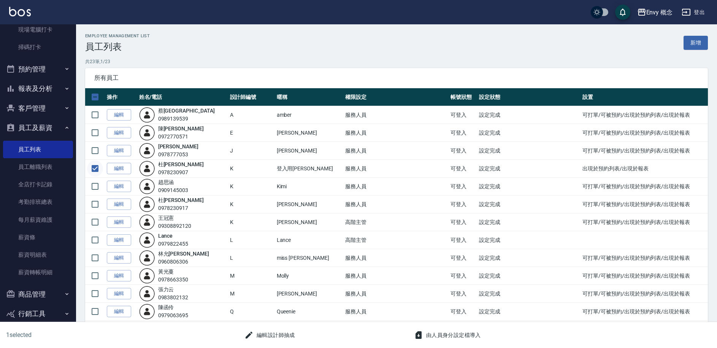
click at [95, 169] on input "checkbox" at bounding box center [95, 168] width 16 height 16
checkbox input "false"
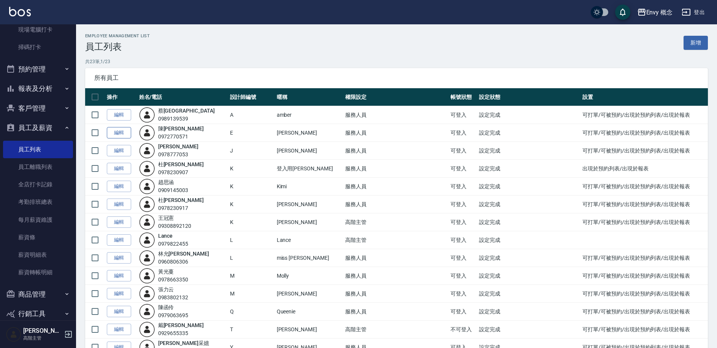
click at [112, 133] on link "編輯" at bounding box center [119, 133] width 24 height 12
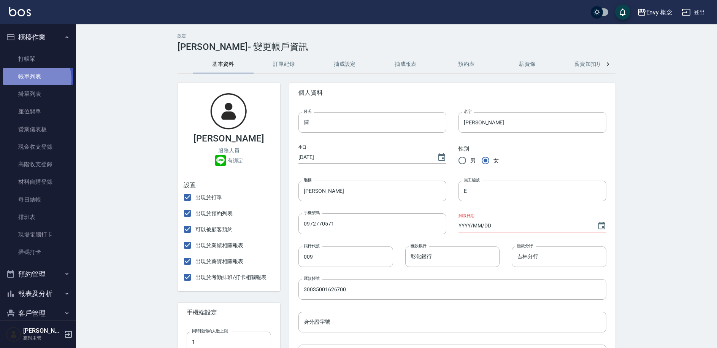
click at [32, 79] on link "帳單列表" at bounding box center [38, 76] width 70 height 17
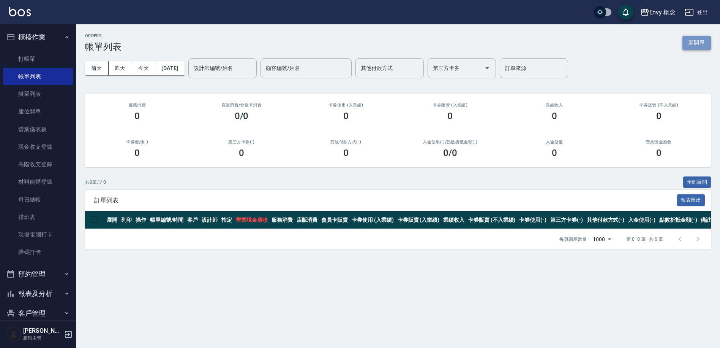
click at [705, 46] on button "新開單" at bounding box center [697, 43] width 28 height 14
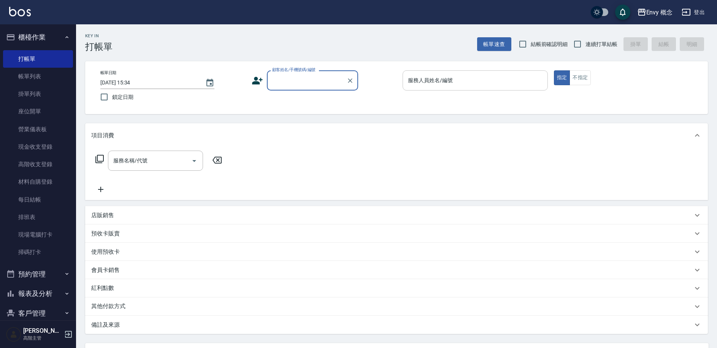
click at [437, 81] on div "服務人員姓名/編號 服務人員姓名/編號" at bounding box center [474, 80] width 145 height 20
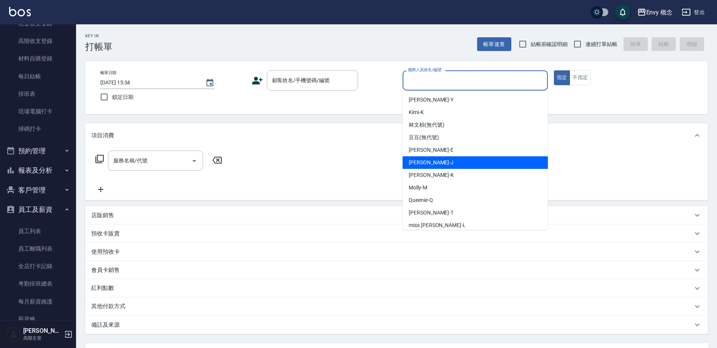
scroll to position [123, 0]
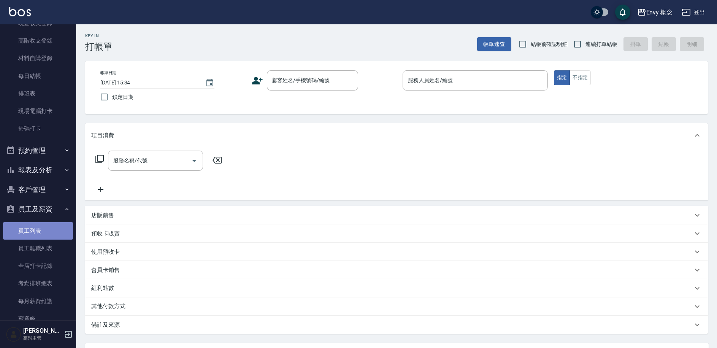
click at [41, 226] on link "員工列表" at bounding box center [38, 230] width 70 height 17
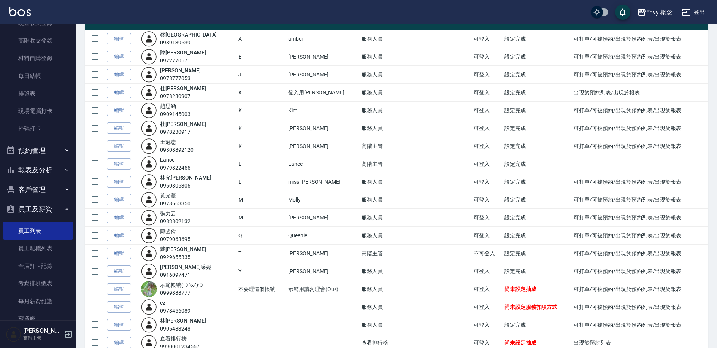
scroll to position [106, 0]
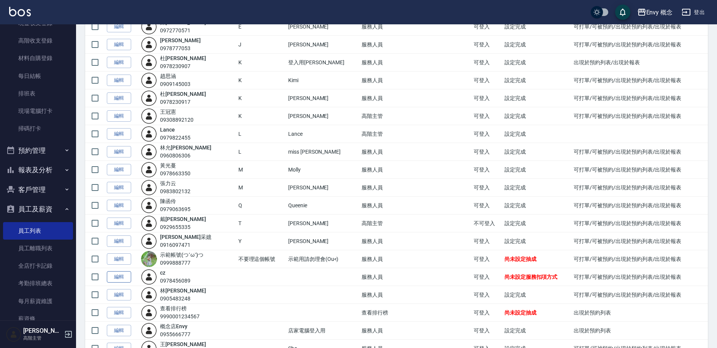
click at [111, 275] on link "編輯" at bounding box center [119, 277] width 24 height 12
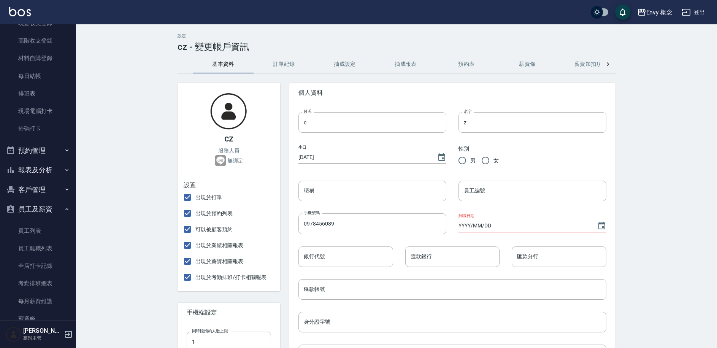
click at [291, 64] on button "訂單紀錄" at bounding box center [283, 64] width 61 height 18
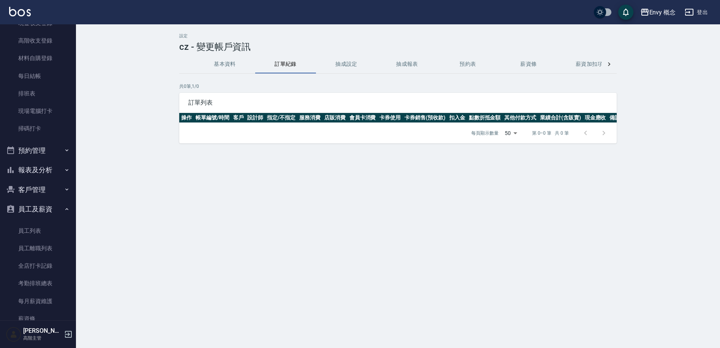
click at [348, 65] on button "抽成設定" at bounding box center [346, 64] width 61 height 18
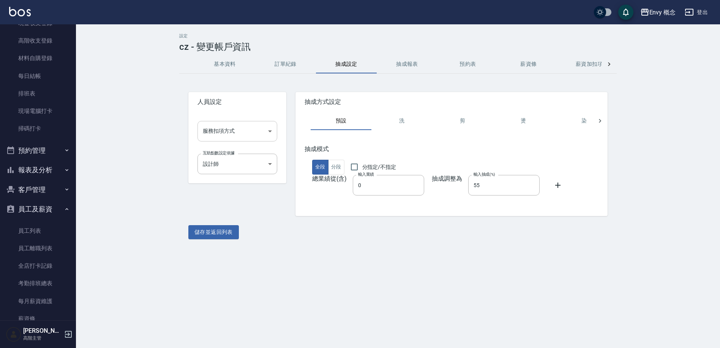
click at [248, 133] on body "Envy 概念 登出 櫃檯作業 打帳單 帳單列表 掛單列表 座位開單 營業儀表板 現金收支登錄 高階收支登錄 材料自購登錄 每日結帳 排班表 現場電腦打卡 掃…" at bounding box center [360, 174] width 720 height 348
click at [247, 152] on li "無扣項" at bounding box center [238, 150] width 80 height 13
click at [228, 233] on button "儲存並返回列表" at bounding box center [213, 232] width 51 height 14
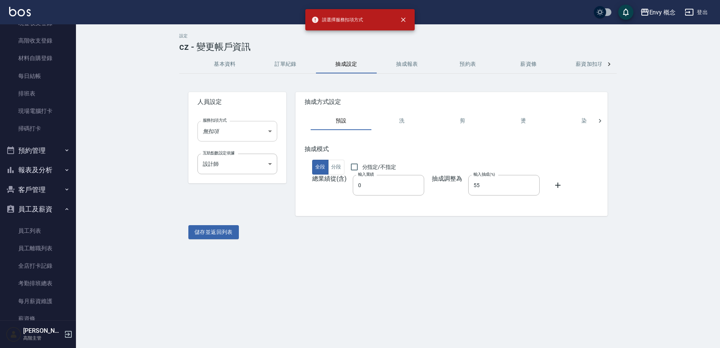
click at [242, 130] on body "請選擇服務扣項方式 Envy 概念 登出 櫃檯作業 打帳單 帳單列表 掛單列表 座位開單 營業儀表板 現金收支登錄 高階收支登錄 材料自購登錄 每日結帳 排班…" at bounding box center [360, 174] width 720 height 348
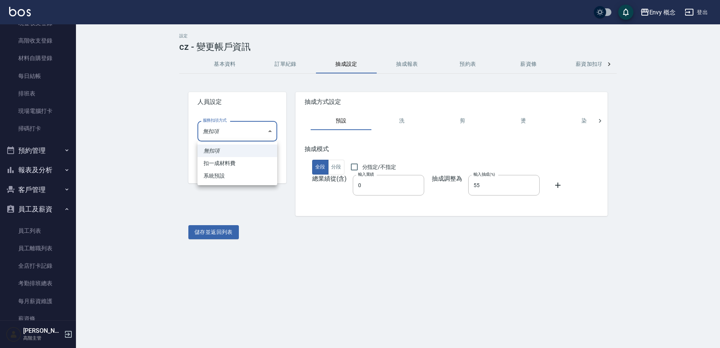
click at [239, 170] on li "系統預設" at bounding box center [238, 175] width 80 height 13
type input "系統預設"
click at [222, 221] on div "人員設定 服務扣項方式 系統預設 系統預設 服務扣項方式 互助點數設定依據 設計師 0fbdf4b5-2eb9-47bb-befa-6d8dbea62145 …" at bounding box center [398, 161] width 438 height 156
click at [222, 228] on button "儲存並返回列表" at bounding box center [213, 232] width 51 height 14
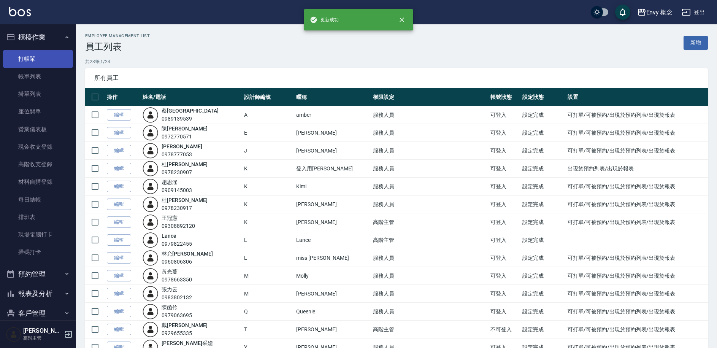
click at [25, 61] on link "打帳單" at bounding box center [38, 58] width 70 height 17
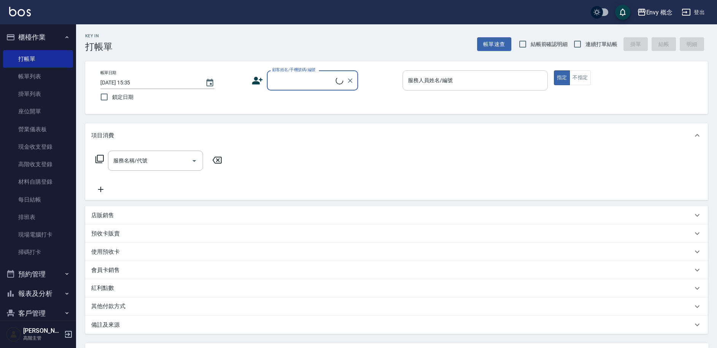
click at [451, 79] on div "服務人員姓名/編號 服務人員姓名/編號" at bounding box center [474, 80] width 145 height 20
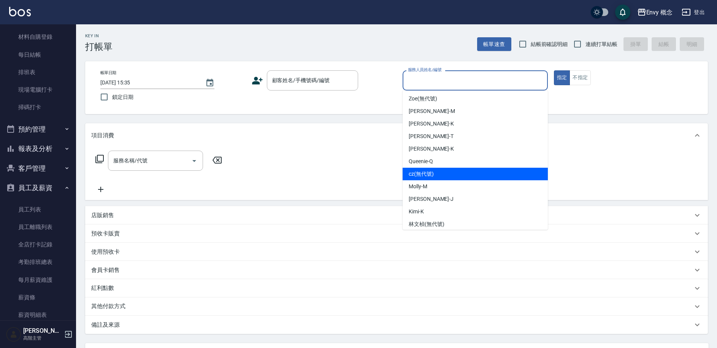
scroll to position [204, 0]
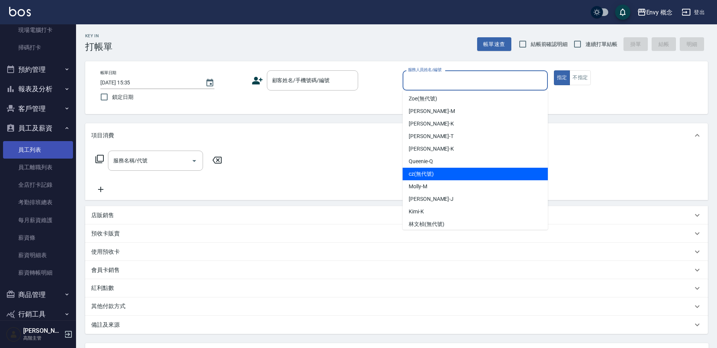
click at [40, 151] on link "員工列表" at bounding box center [38, 149] width 70 height 17
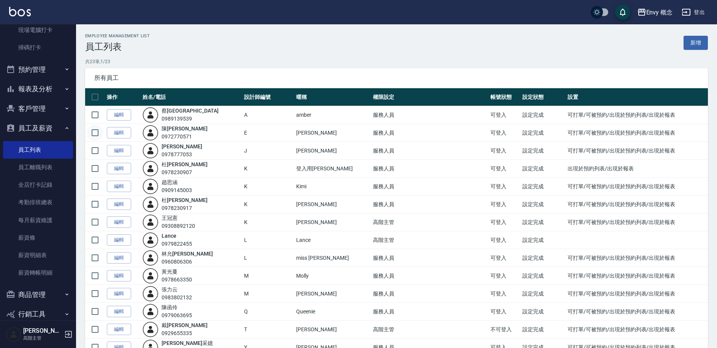
click at [97, 132] on input "checkbox" at bounding box center [95, 133] width 16 height 16
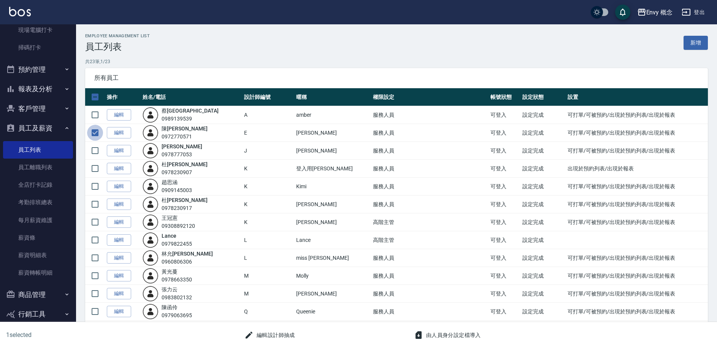
click at [97, 132] on input "checkbox" at bounding box center [95, 133] width 16 height 16
checkbox input "false"
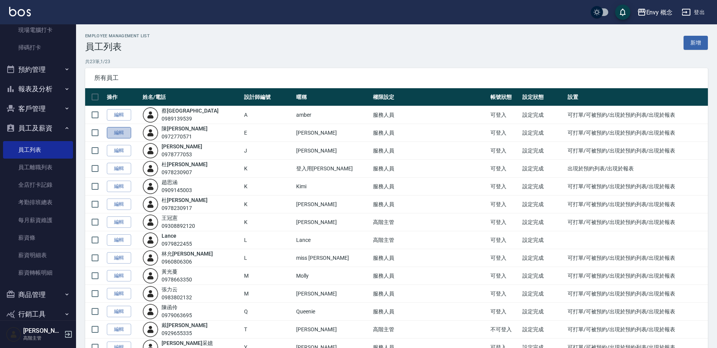
click at [113, 131] on link "編輯" at bounding box center [119, 133] width 24 height 12
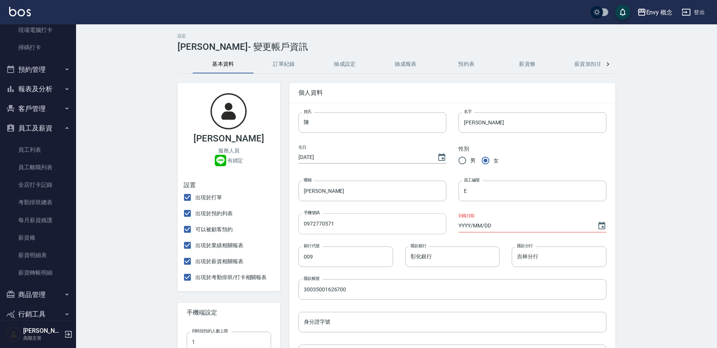
scroll to position [258, 0]
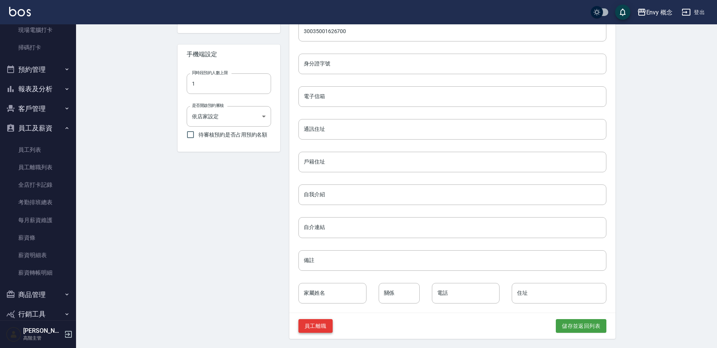
click at [320, 320] on button "員工離職" at bounding box center [315, 326] width 34 height 14
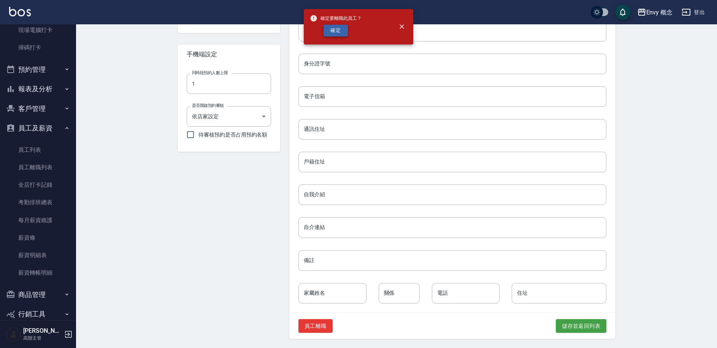
click at [338, 33] on button "確定" at bounding box center [335, 31] width 24 height 12
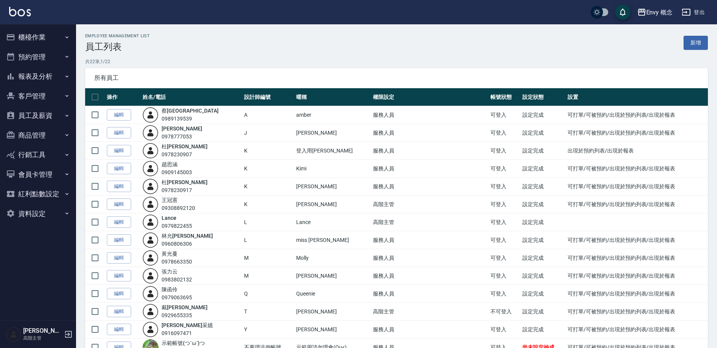
click at [47, 118] on button "員工及薪資" at bounding box center [38, 116] width 70 height 20
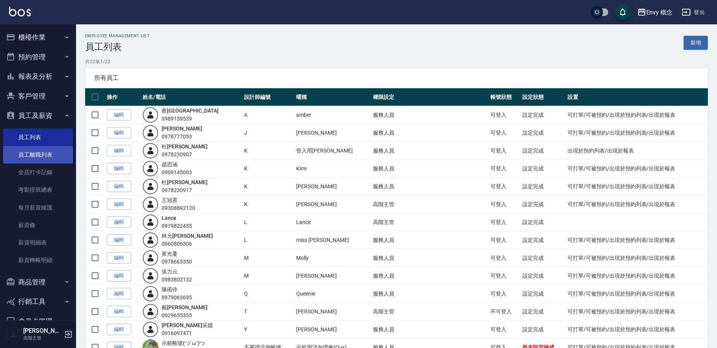
click at [35, 155] on link "員工離職列表" at bounding box center [38, 154] width 70 height 17
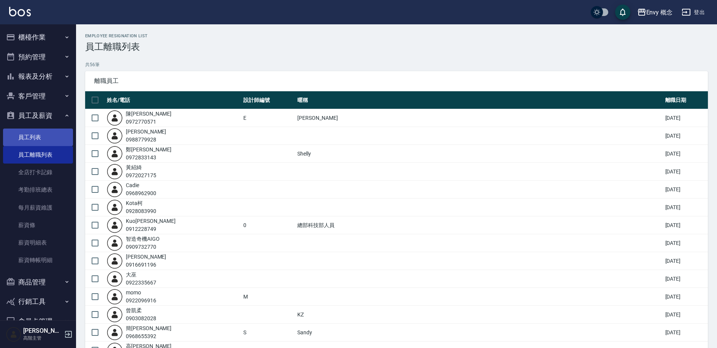
click at [38, 139] on link "員工列表" at bounding box center [38, 136] width 70 height 17
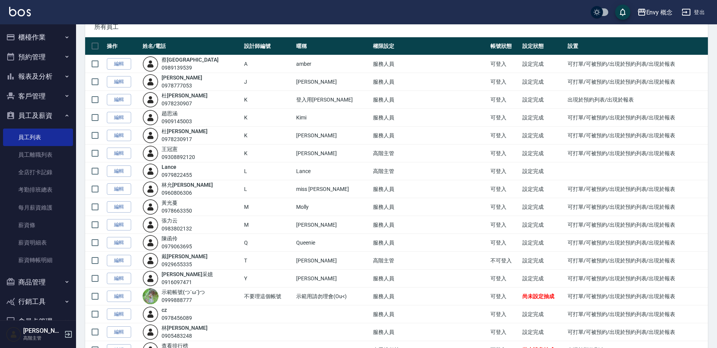
scroll to position [52, 0]
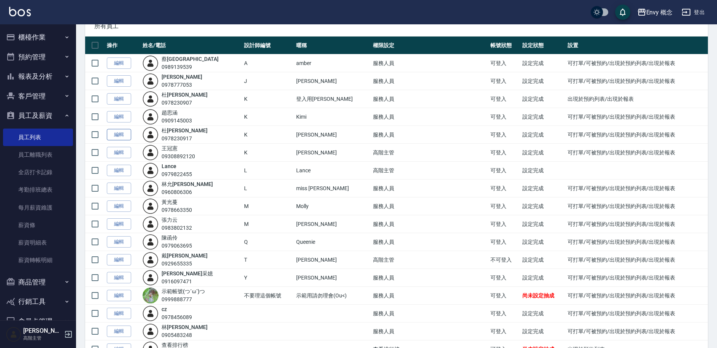
click at [120, 136] on link "編輯" at bounding box center [119, 135] width 24 height 12
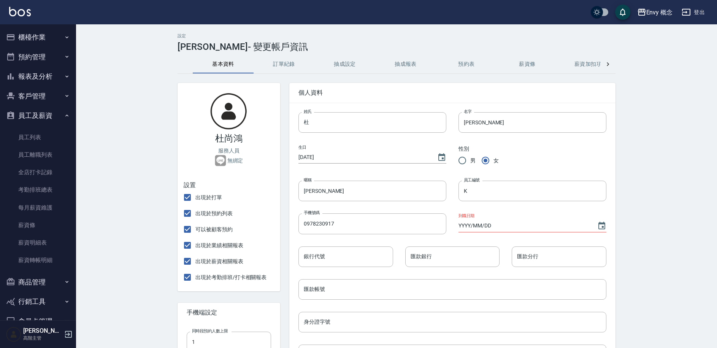
scroll to position [258, 0]
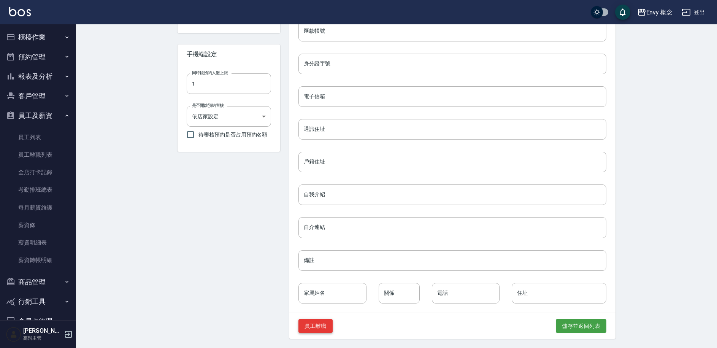
click at [325, 326] on button "員工離職" at bounding box center [315, 326] width 34 height 14
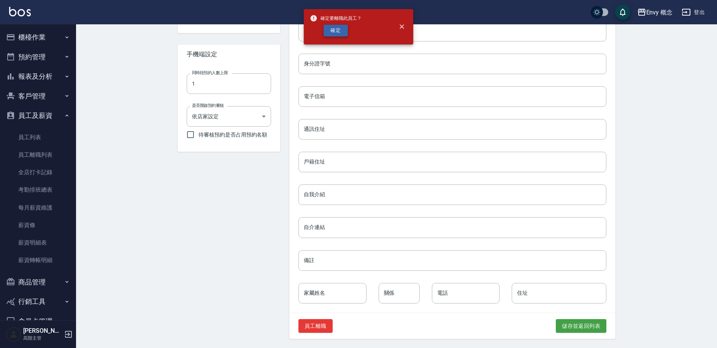
click at [327, 25] on button "確定" at bounding box center [335, 31] width 24 height 12
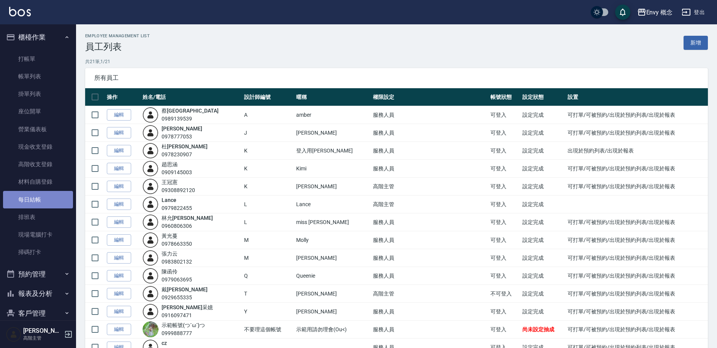
click at [46, 204] on link "每日結帳" at bounding box center [38, 199] width 70 height 17
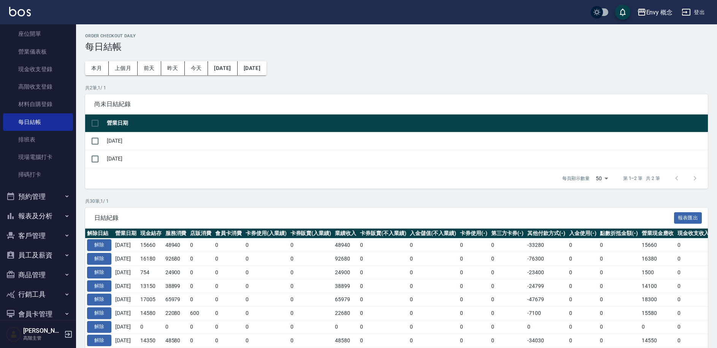
scroll to position [129, 0]
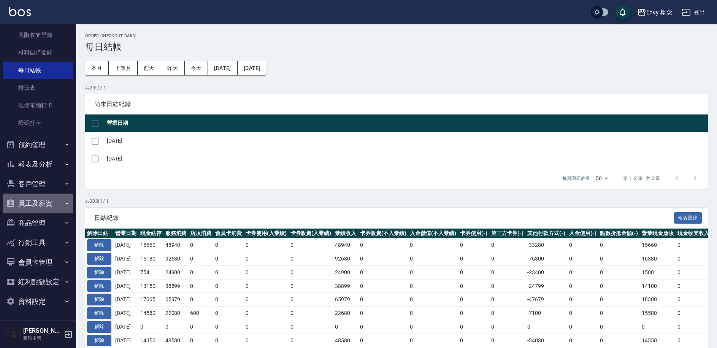
click at [48, 205] on button "員工及薪資" at bounding box center [38, 203] width 70 height 20
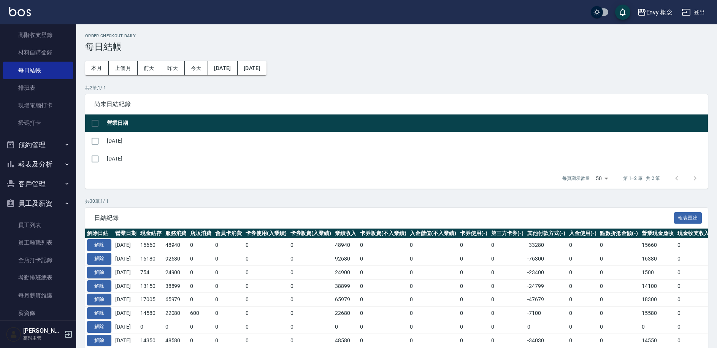
scroll to position [272, 0]
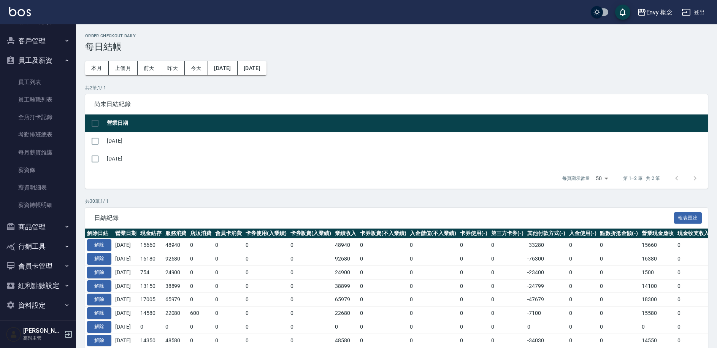
click at [46, 81] on link "員工列表" at bounding box center [38, 81] width 70 height 17
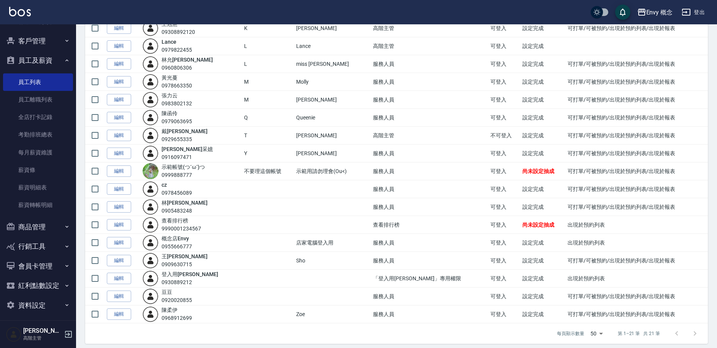
scroll to position [163, 0]
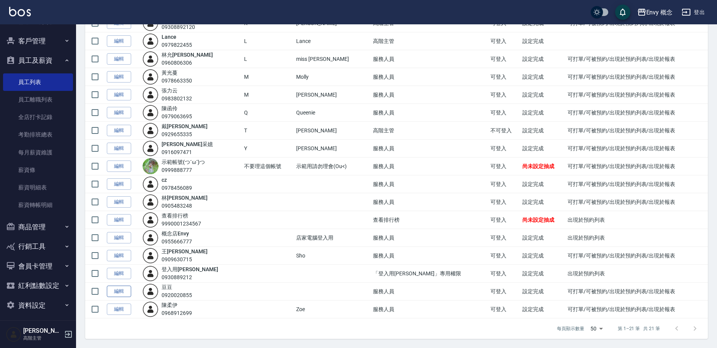
click at [118, 296] on link "編輯" at bounding box center [119, 291] width 24 height 12
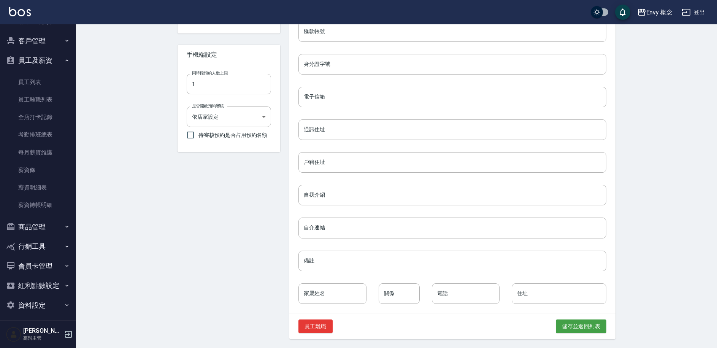
scroll to position [258, 0]
click at [315, 322] on button "員工離職" at bounding box center [315, 326] width 34 height 14
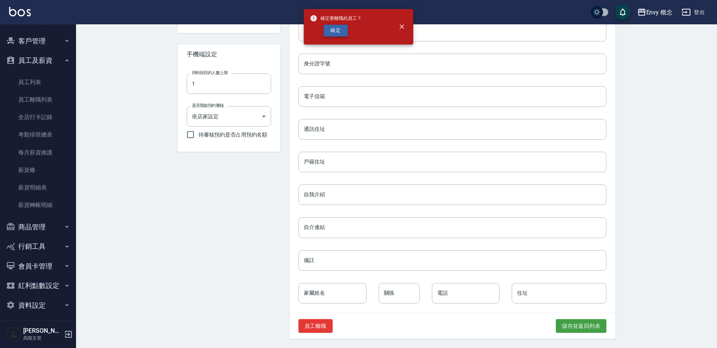
click at [335, 32] on button "確定" at bounding box center [335, 31] width 24 height 12
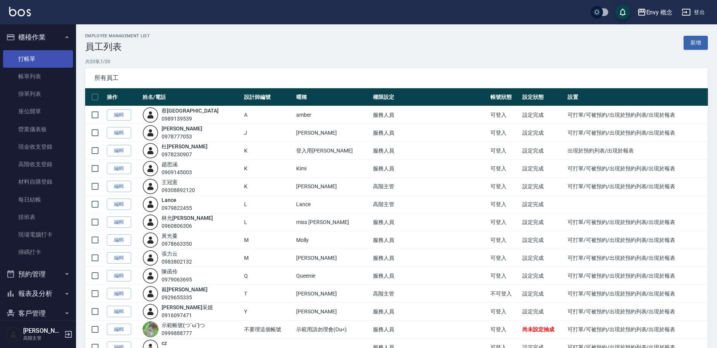
click at [40, 62] on link "打帳單" at bounding box center [38, 58] width 70 height 17
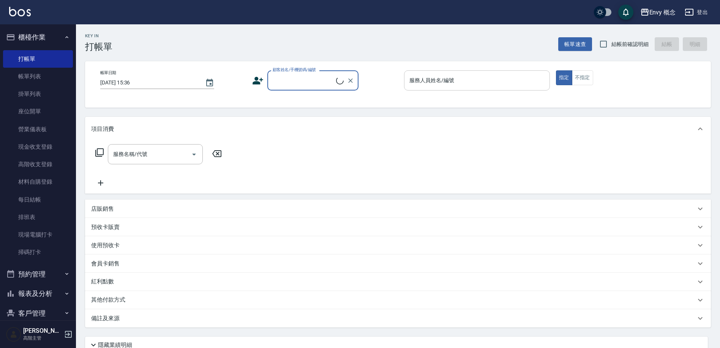
click at [432, 76] on input "服務人員姓名/編號" at bounding box center [477, 80] width 139 height 13
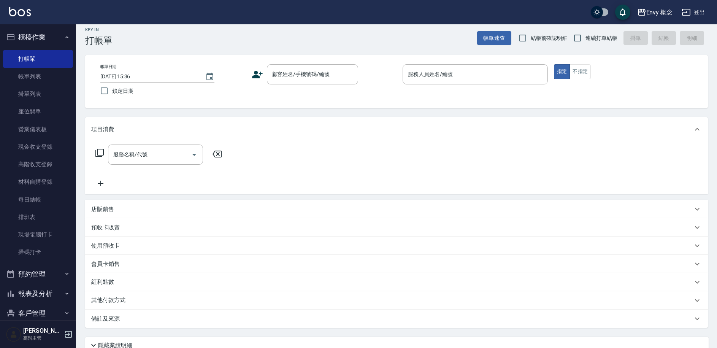
click at [307, 109] on div "Key In 打帳單 帳單速查 結帳前確認明細 連續打單結帳 掛單 結帳 明細 帳單日期 2025/09/16 15:36 鎖定日期 顧客姓名/手機號碼/編號…" at bounding box center [396, 214] width 641 height 392
click at [211, 76] on icon "Choose date, selected date is 2025-09-16" at bounding box center [209, 76] width 9 height 9
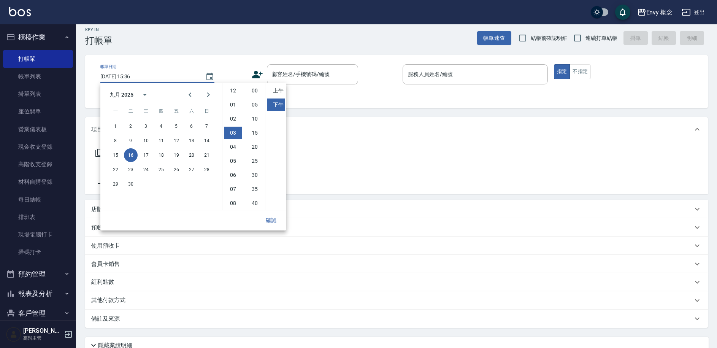
scroll to position [42, 0]
click at [117, 153] on button "15" at bounding box center [116, 155] width 14 height 14
type input "2025/09/15 15:36"
click at [272, 223] on button "確認" at bounding box center [271, 220] width 24 height 14
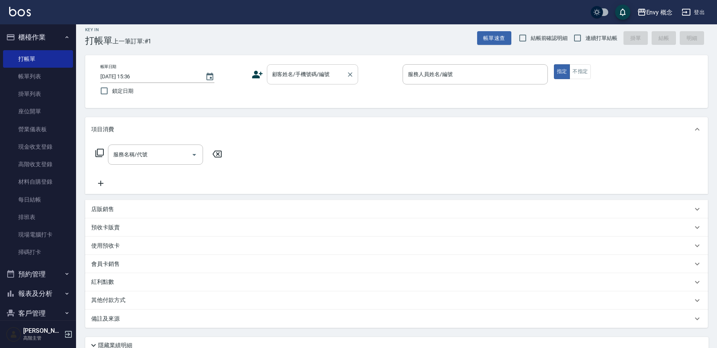
click at [303, 76] on div "顧客姓名/手機號碼/編號 顧客姓名/手機號碼/編號" at bounding box center [312, 74] width 91 height 20
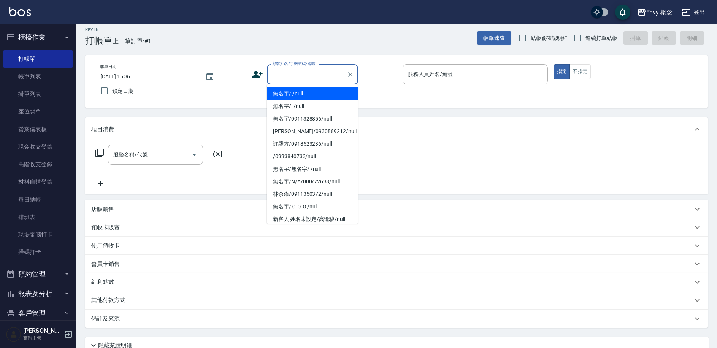
click at [302, 97] on li "無名字/ /null" at bounding box center [312, 93] width 91 height 13
type input "無名字/ /null"
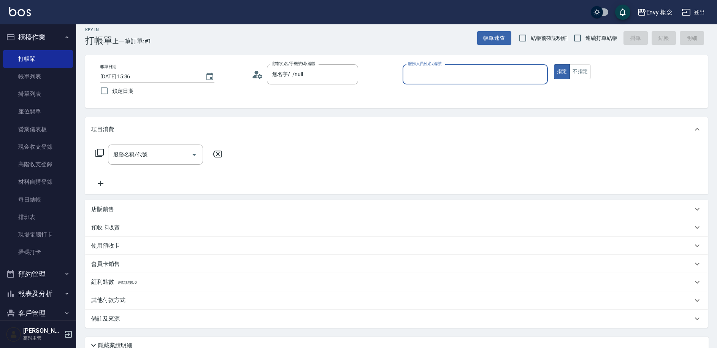
click at [424, 73] on input "服務人員姓名/編號" at bounding box center [475, 74] width 138 height 13
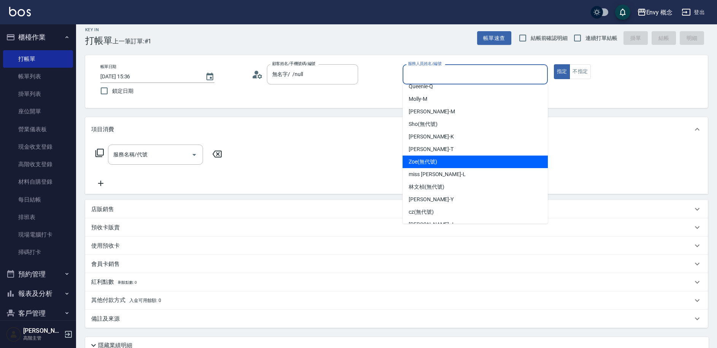
scroll to position [43, 0]
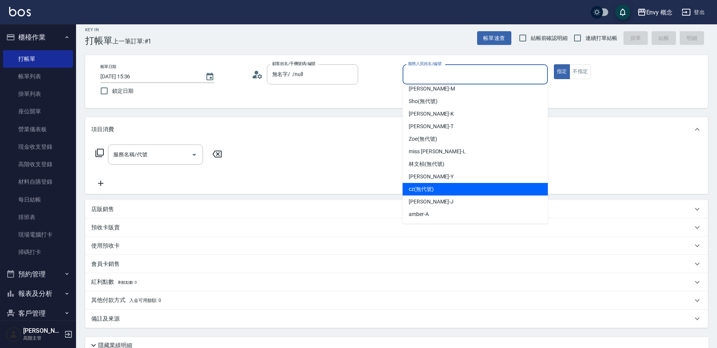
click at [444, 183] on div "cz (無代號)" at bounding box center [474, 189] width 145 height 13
type input "cz(無代號)"
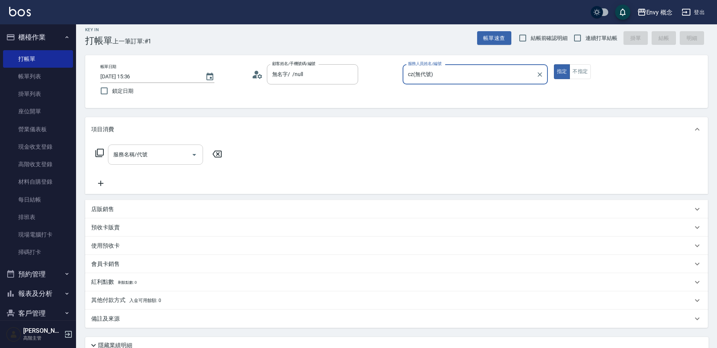
click at [163, 153] on input "服務名稱/代號" at bounding box center [149, 154] width 77 height 13
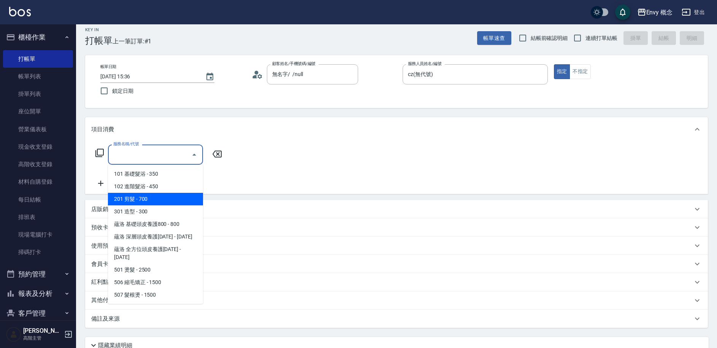
click at [166, 194] on span "201 剪髮 - 700" at bounding box center [155, 199] width 95 height 13
type input "201 剪髮(201)"
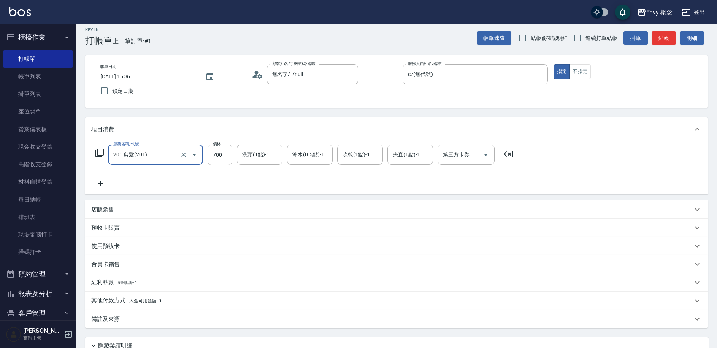
click at [225, 160] on input "700" at bounding box center [219, 154] width 25 height 21
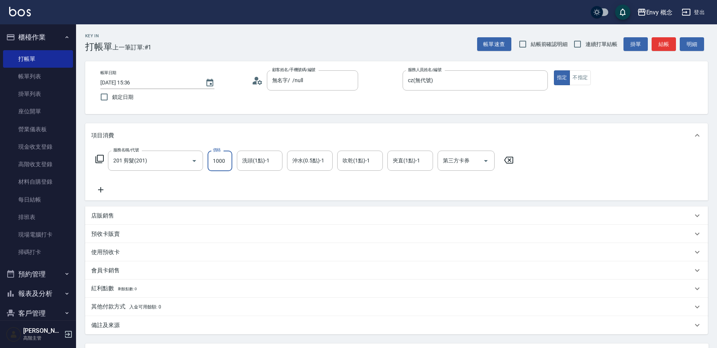
scroll to position [72, 0]
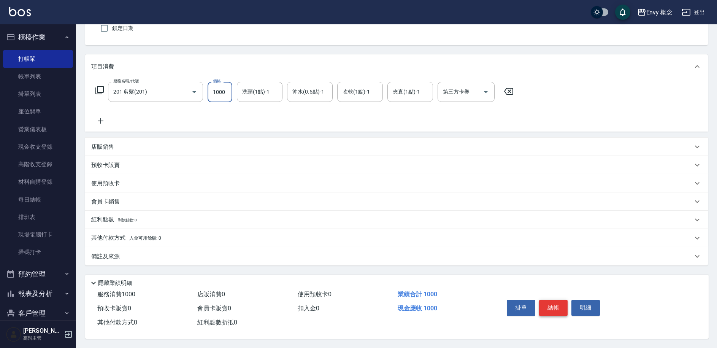
type input "1000"
click at [551, 301] on button "結帳" at bounding box center [553, 307] width 28 height 16
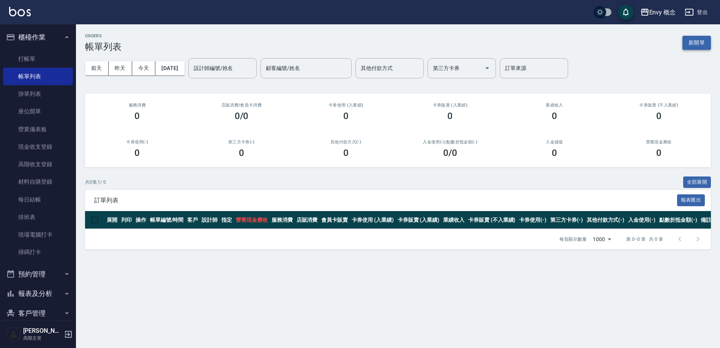
click at [706, 45] on button "新開單" at bounding box center [697, 43] width 28 height 14
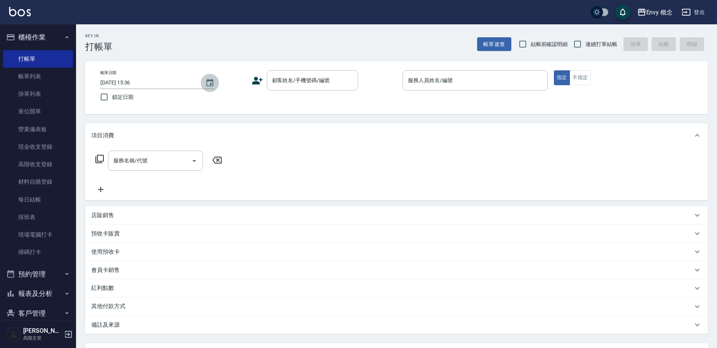
click at [209, 84] on icon "Choose date, selected date is 2025-09-16" at bounding box center [209, 82] width 9 height 9
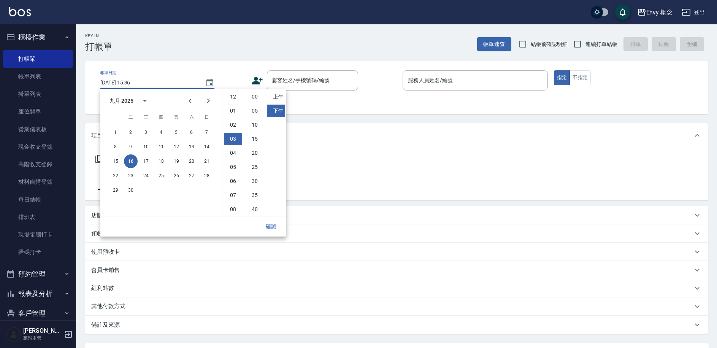
scroll to position [42, 0]
click at [113, 161] on button "15" at bounding box center [116, 161] width 14 height 14
type input "2025/09/15 15:36"
click at [272, 231] on button "確認" at bounding box center [271, 226] width 24 height 14
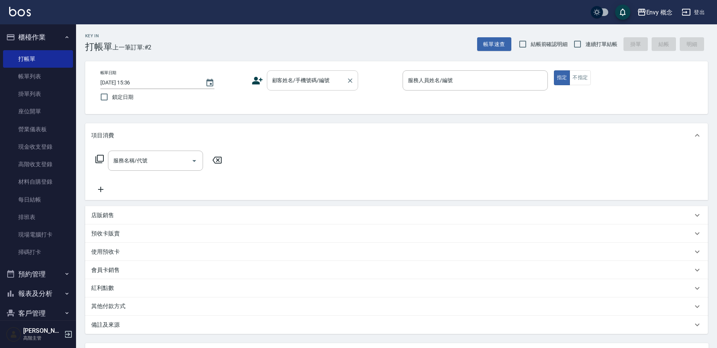
click at [300, 85] on input "顧客姓名/手機號碼/編號" at bounding box center [306, 80] width 73 height 13
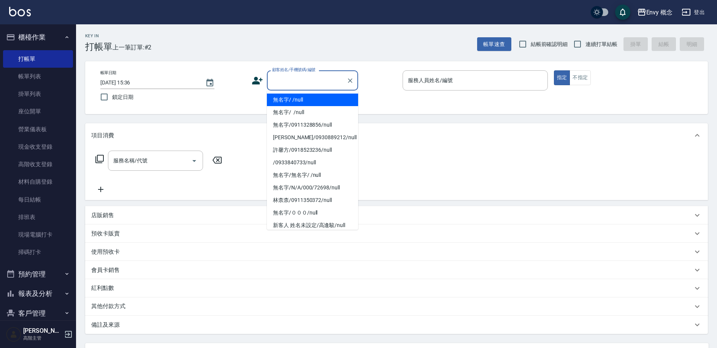
click at [304, 102] on li "無名字/ /null" at bounding box center [312, 99] width 91 height 13
type input "無名字/ /null"
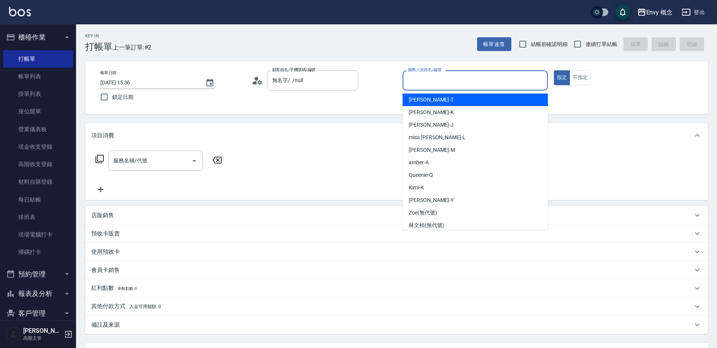
click at [438, 81] on input "服務人員姓名/編號" at bounding box center [475, 80] width 138 height 13
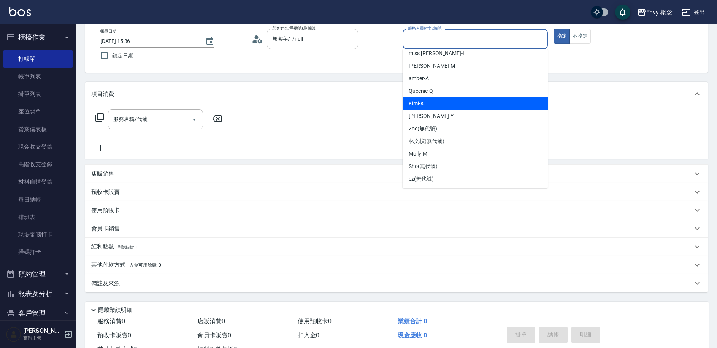
scroll to position [72, 0]
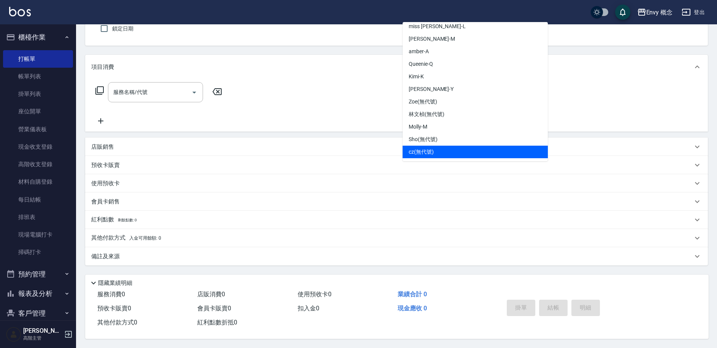
click at [456, 149] on div "cz (無代號)" at bounding box center [474, 152] width 145 height 13
type input "cz(無代號)"
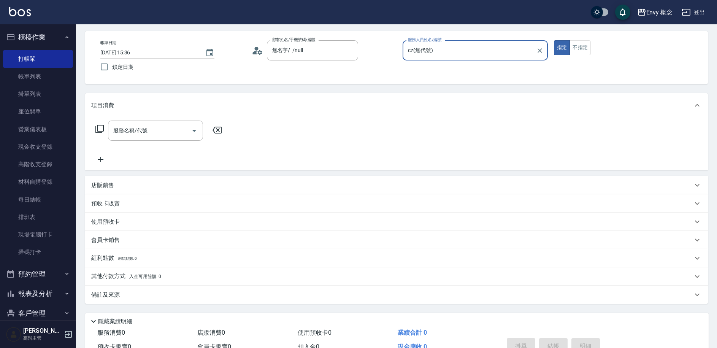
scroll to position [0, 0]
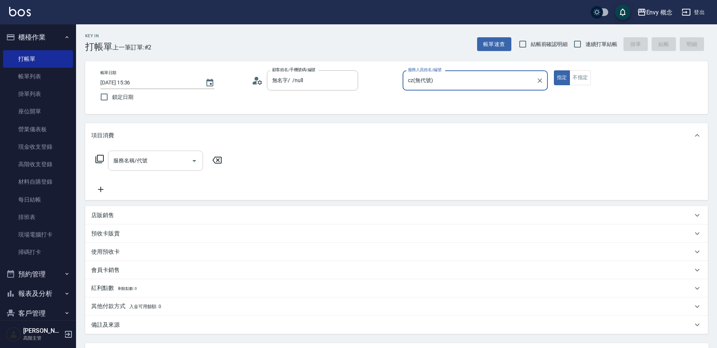
click at [152, 163] on input "服務名稱/代號" at bounding box center [149, 160] width 77 height 13
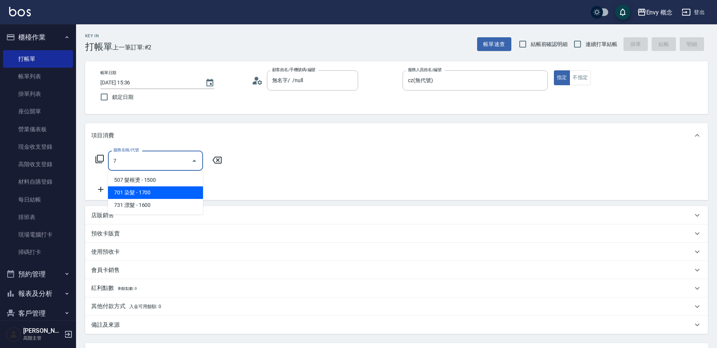
click at [152, 193] on span "701 染髮 - 1700" at bounding box center [155, 192] width 95 height 13
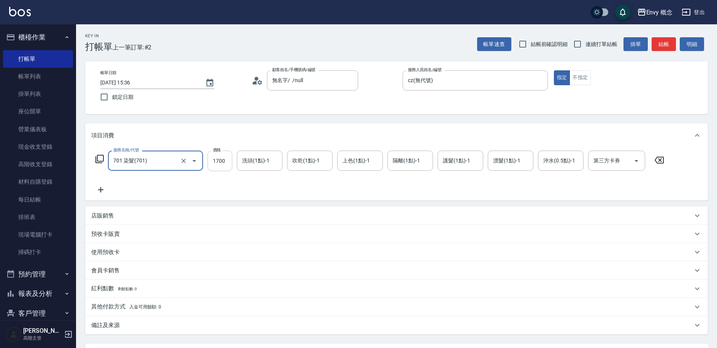
type input "701 染髮(701)"
click at [224, 162] on input "1700" at bounding box center [219, 160] width 25 height 21
type input "3000"
click at [116, 307] on p "其他付款方式 入金可用餘額: 0" at bounding box center [126, 306] width 70 height 8
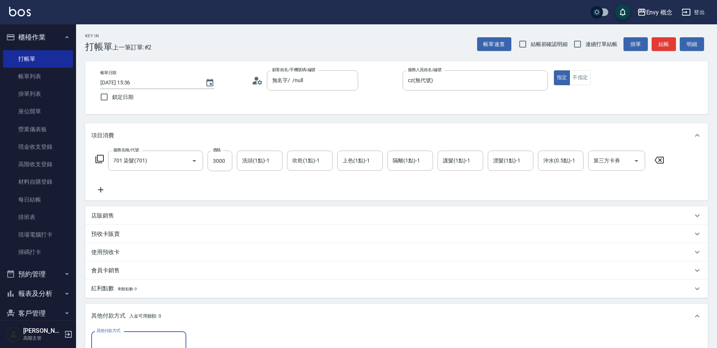
scroll to position [162, 0]
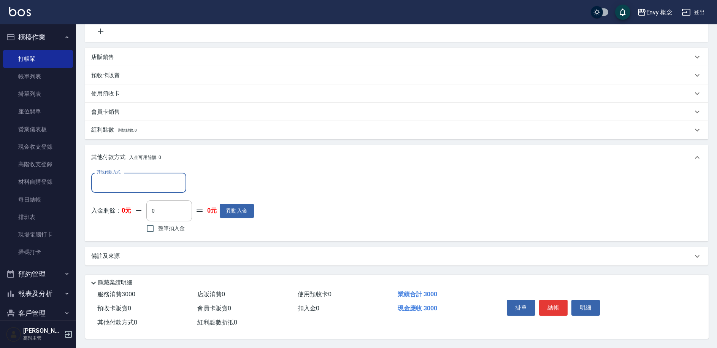
click at [133, 176] on input "其他付款方式" at bounding box center [139, 182] width 88 height 13
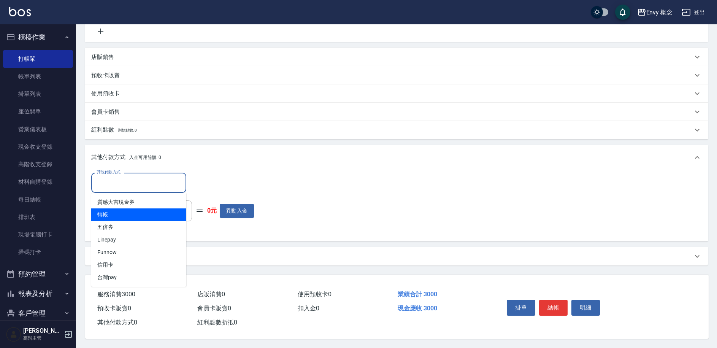
drag, startPoint x: 124, startPoint y: 206, endPoint x: 135, endPoint y: 201, distance: 12.6
click at [124, 208] on span "轉帳" at bounding box center [138, 214] width 95 height 13
type input "轉帳"
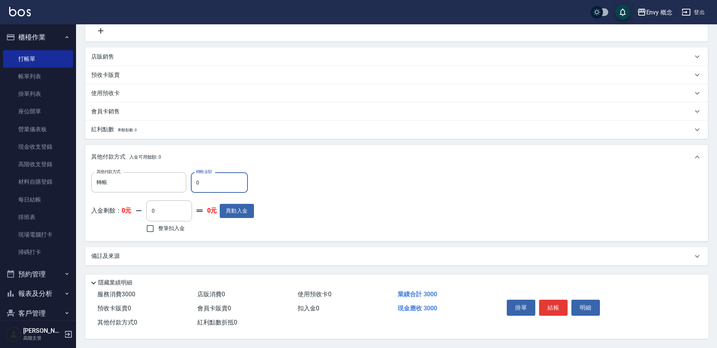
drag, startPoint x: 204, startPoint y: 178, endPoint x: 195, endPoint y: 179, distance: 9.6
click at [195, 179] on input "0" at bounding box center [219, 182] width 57 height 21
type input "3000"
click at [551, 304] on button "結帳" at bounding box center [553, 307] width 28 height 16
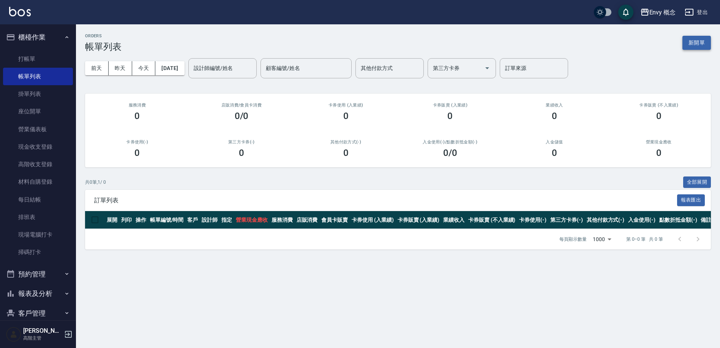
click at [696, 44] on button "新開單" at bounding box center [697, 43] width 28 height 14
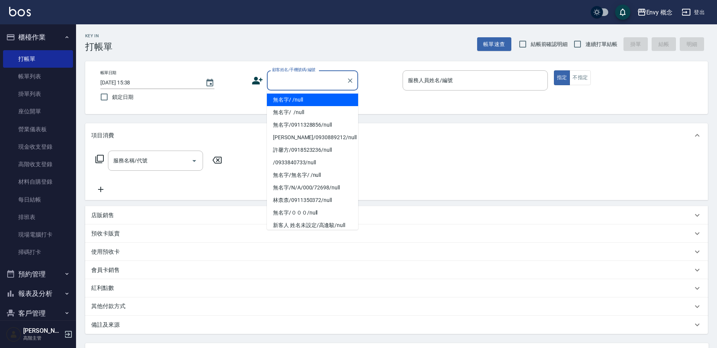
click at [289, 80] on input "顧客姓名/手機號碼/編號" at bounding box center [306, 80] width 73 height 13
click at [292, 101] on li "無名字/ /null" at bounding box center [312, 99] width 91 height 13
type input "無名字/ /null"
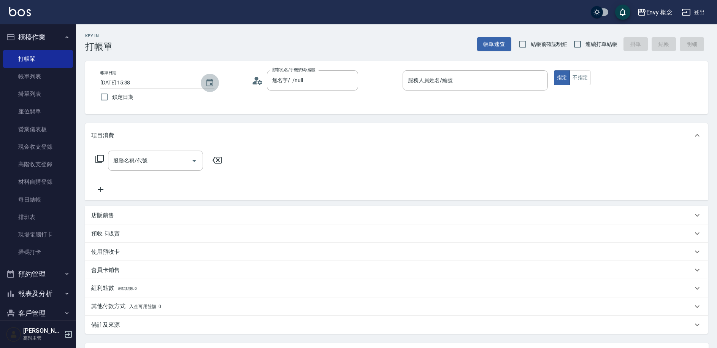
click at [206, 84] on icon "Choose date, selected date is 2025-09-16" at bounding box center [209, 82] width 9 height 9
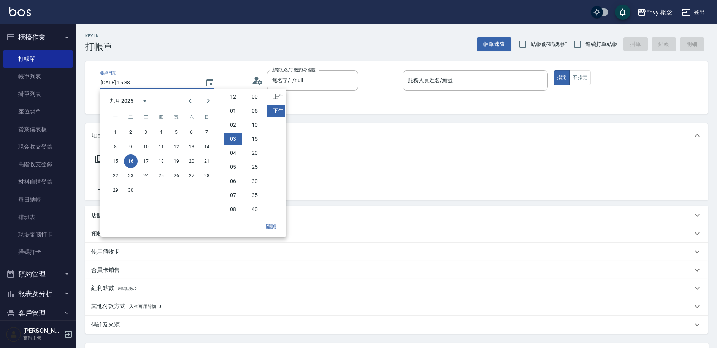
scroll to position [42, 0]
click at [117, 159] on button "15" at bounding box center [116, 161] width 14 height 14
type input "2025/09/15 15:38"
click at [275, 228] on button "確認" at bounding box center [271, 226] width 24 height 14
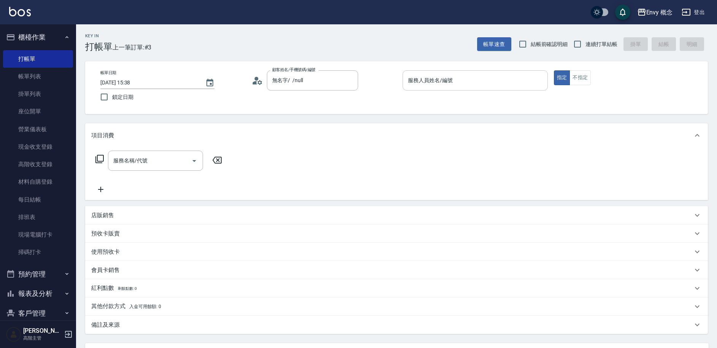
click at [425, 78] on div "服務人員姓名/編號 服務人員姓名/編號" at bounding box center [474, 80] width 145 height 20
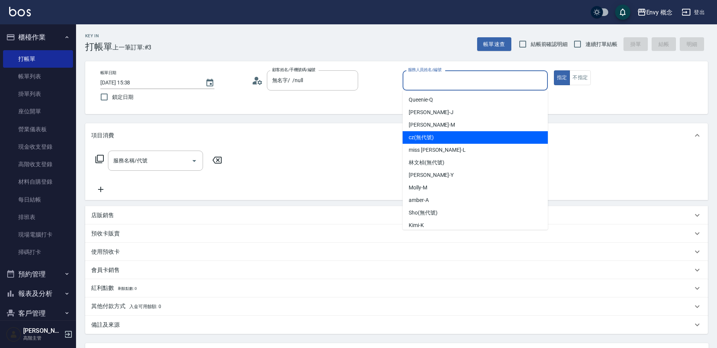
click at [438, 140] on div "cz (無代號)" at bounding box center [474, 137] width 145 height 13
type input "cz(無代號)"
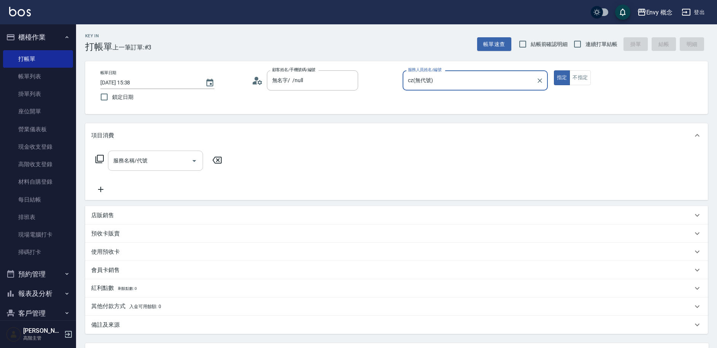
click at [123, 162] on div "服務名稱/代號 服務名稱/代號" at bounding box center [155, 160] width 95 height 20
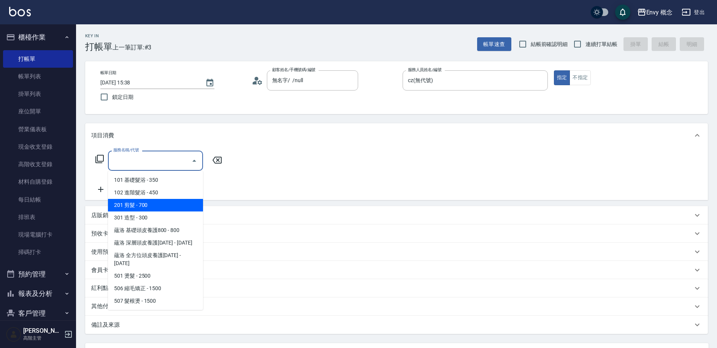
click at [133, 206] on span "201 剪髮 - 700" at bounding box center [155, 205] width 95 height 13
type input "201 剪髮(201)"
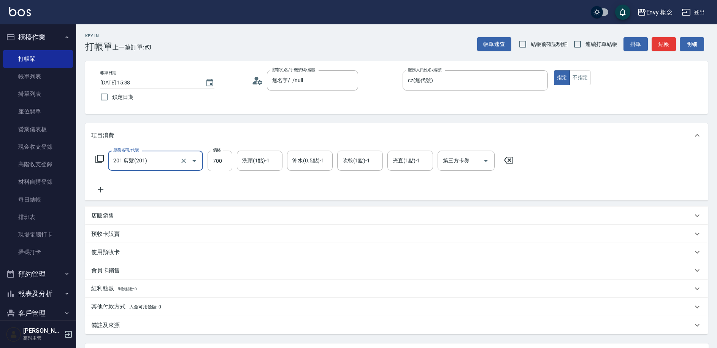
click at [224, 161] on input "700" at bounding box center [219, 160] width 25 height 21
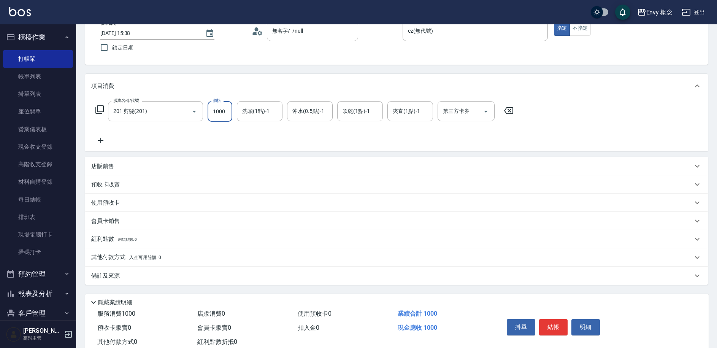
scroll to position [72, 0]
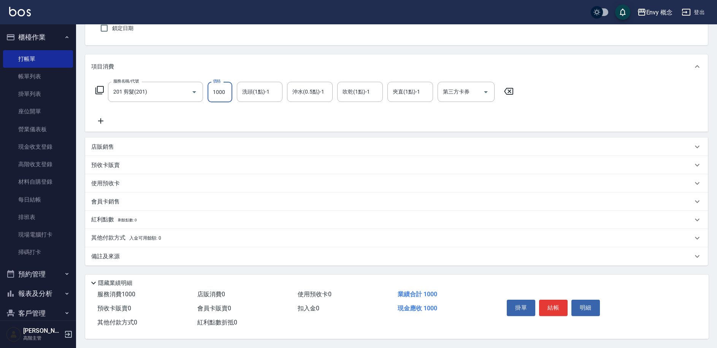
type input "1000"
click at [115, 234] on p "其他付款方式 入金可用餘額: 0" at bounding box center [126, 238] width 70 height 8
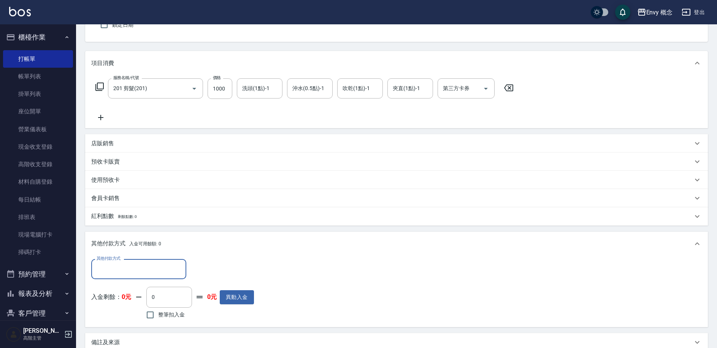
scroll to position [0, 0]
click at [124, 267] on input "其他付款方式" at bounding box center [139, 268] width 88 height 13
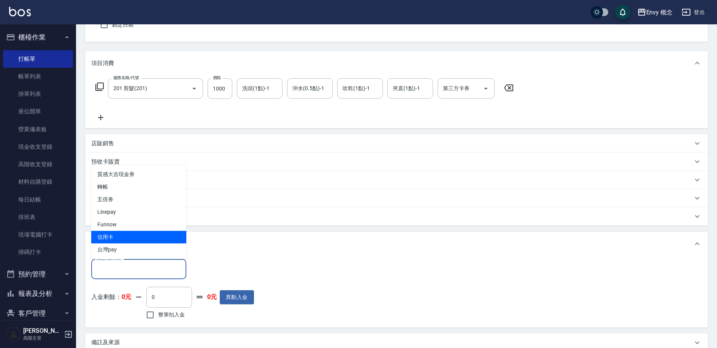
click at [127, 239] on span "信用卡" at bounding box center [138, 237] width 95 height 13
type input "信用卡"
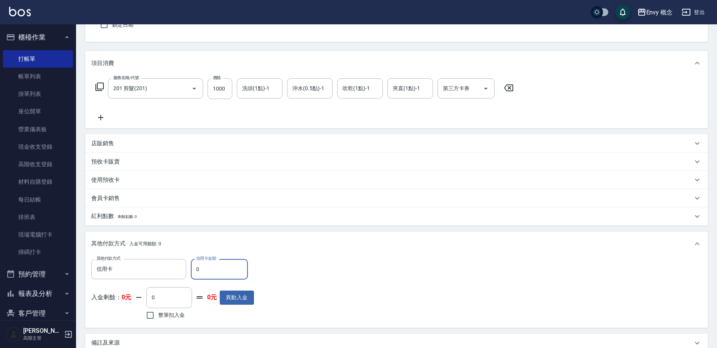
drag, startPoint x: 201, startPoint y: 271, endPoint x: 193, endPoint y: 269, distance: 8.6
click at [193, 269] on input "0" at bounding box center [219, 269] width 57 height 21
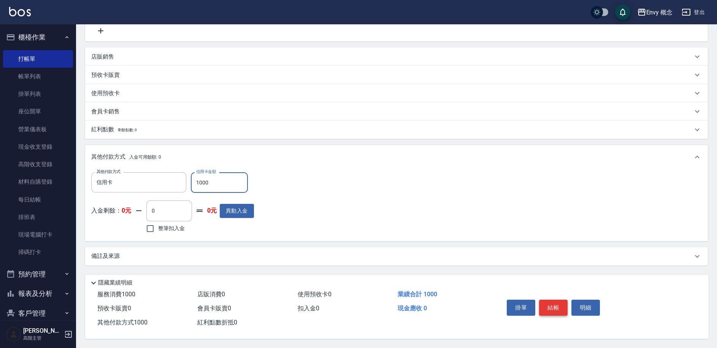
type input "1000"
click at [550, 301] on button "結帳" at bounding box center [553, 307] width 28 height 16
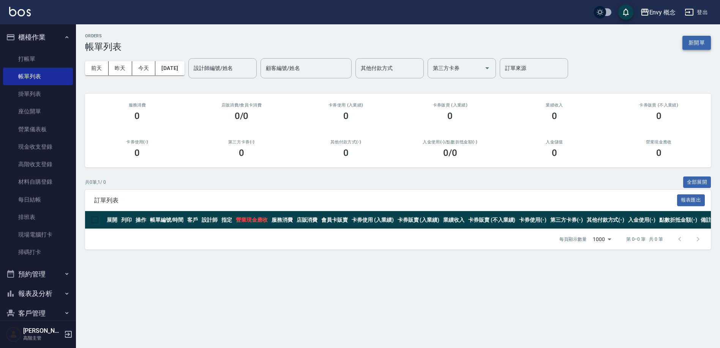
click at [693, 47] on button "新開單" at bounding box center [697, 43] width 28 height 14
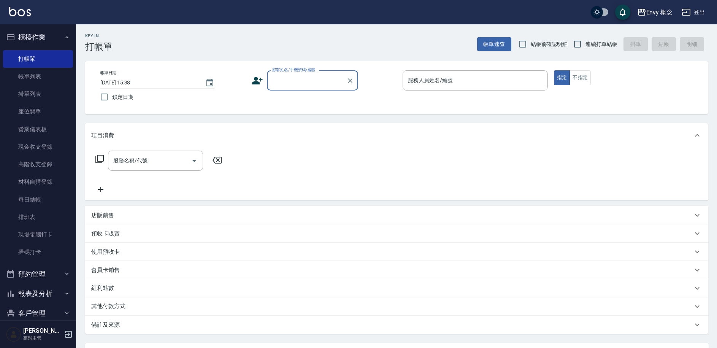
click at [301, 84] on input "顧客姓名/手機號碼/編號" at bounding box center [306, 80] width 73 height 13
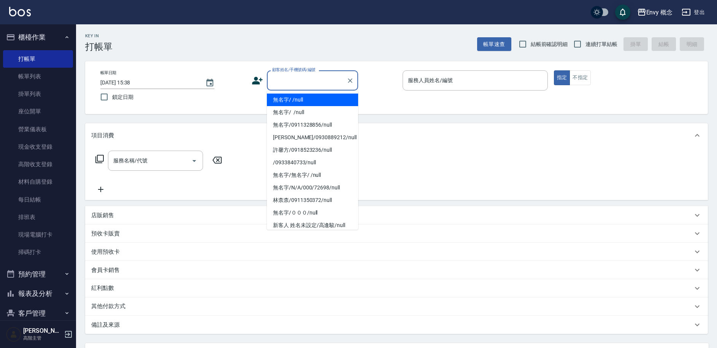
click at [297, 99] on li "無名字/ /null" at bounding box center [312, 99] width 91 height 13
type input "無名字/ /null"
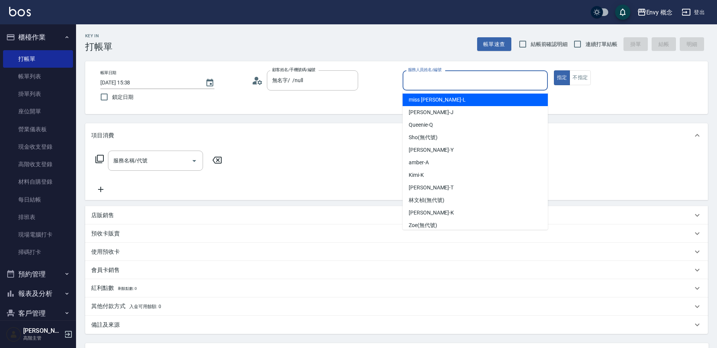
click at [421, 79] on input "服務人員姓名/編號" at bounding box center [475, 80] width 138 height 13
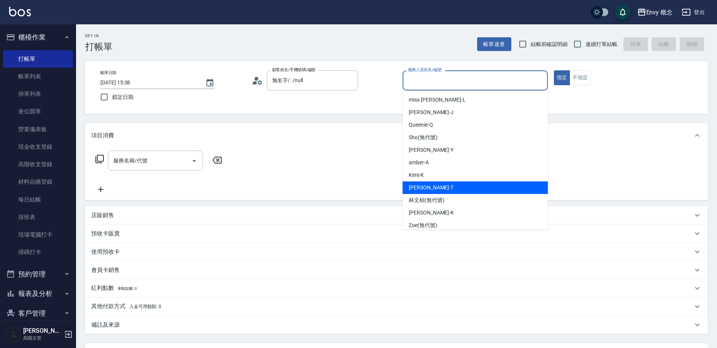
scroll to position [43, 0]
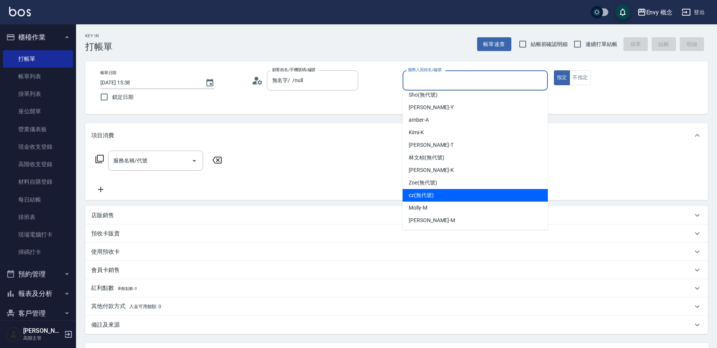
click at [449, 190] on div "cz (無代號)" at bounding box center [474, 195] width 145 height 13
type input "cz(無代號)"
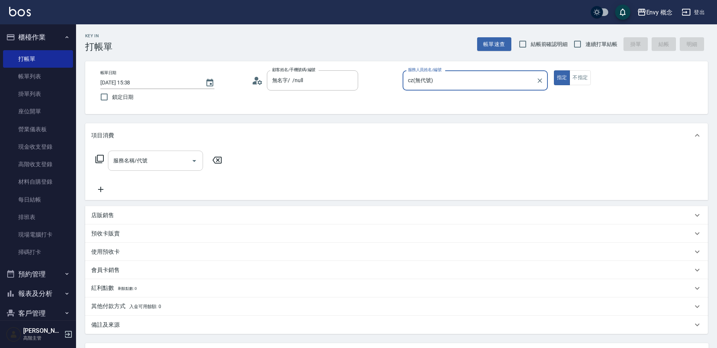
click at [133, 160] on div "服務名稱/代號 服務名稱/代號" at bounding box center [155, 160] width 95 height 20
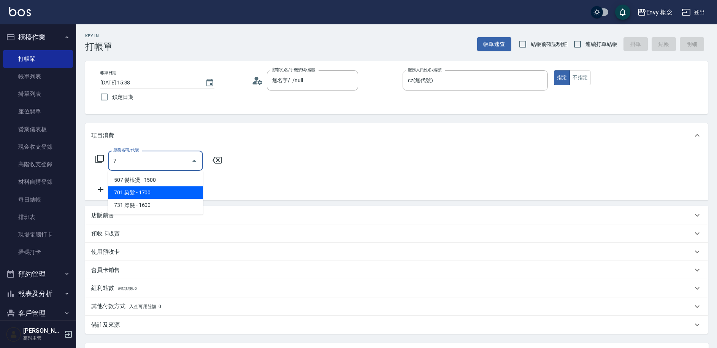
click at [143, 192] on span "701 染髮 - 1700" at bounding box center [155, 192] width 95 height 13
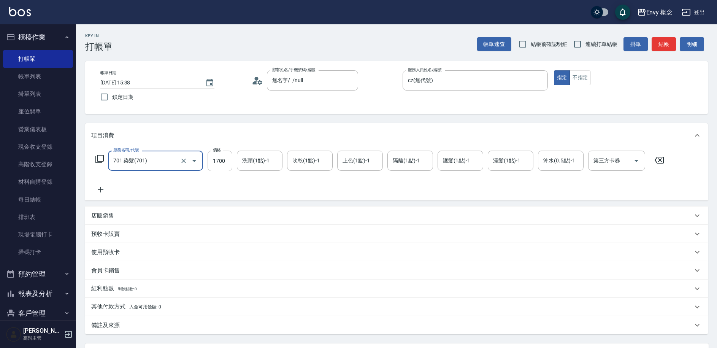
type input "701 染髮(701)"
click at [225, 163] on input "1700" at bounding box center [219, 160] width 25 height 21
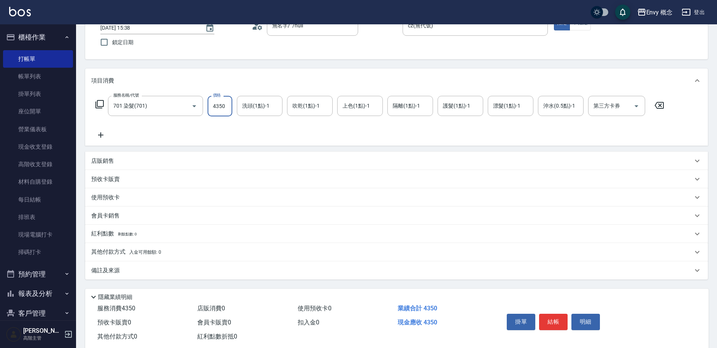
scroll to position [72, 0]
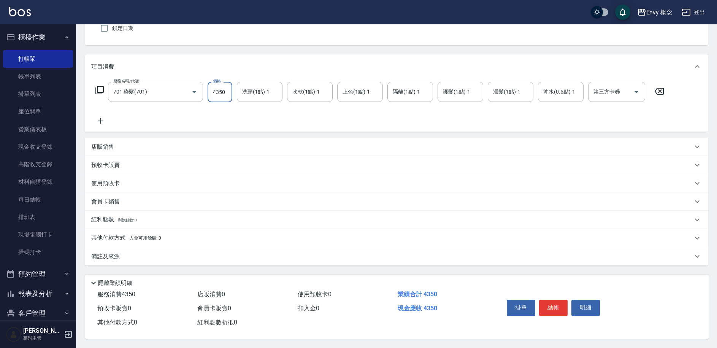
type input "4350"
click at [111, 241] on div "其他付款方式 入金可用餘額: 0" at bounding box center [396, 238] width 622 height 18
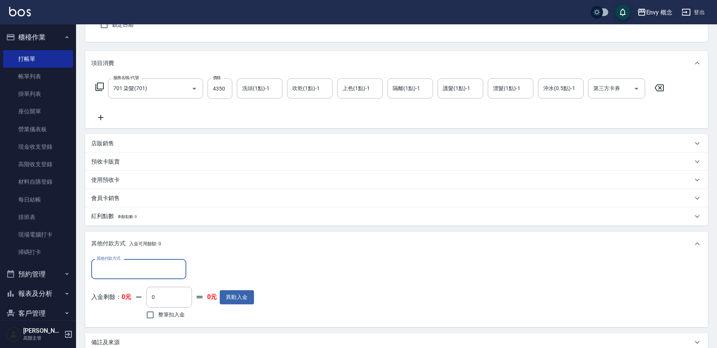
scroll to position [0, 0]
click at [122, 266] on input "其他付款方式" at bounding box center [139, 268] width 88 height 13
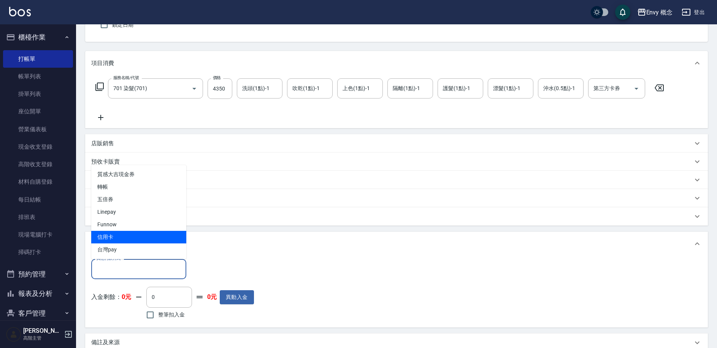
click at [127, 233] on span "信用卡" at bounding box center [138, 237] width 95 height 13
type input "信用卡"
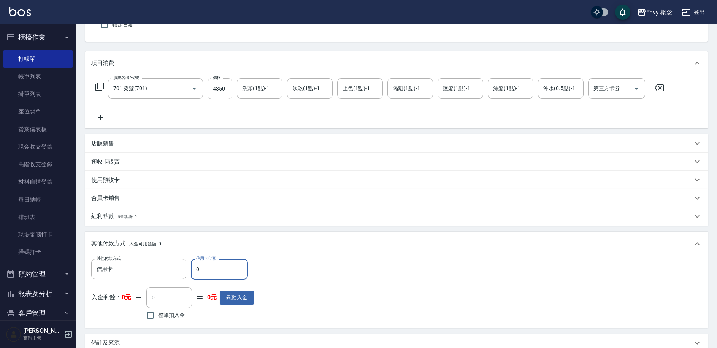
click at [196, 269] on input "0" at bounding box center [219, 269] width 57 height 21
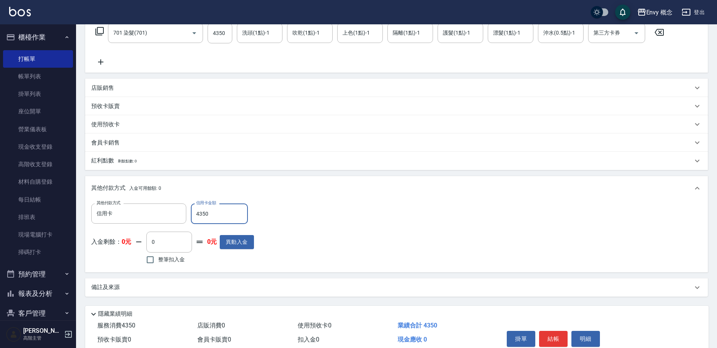
scroll to position [162, 0]
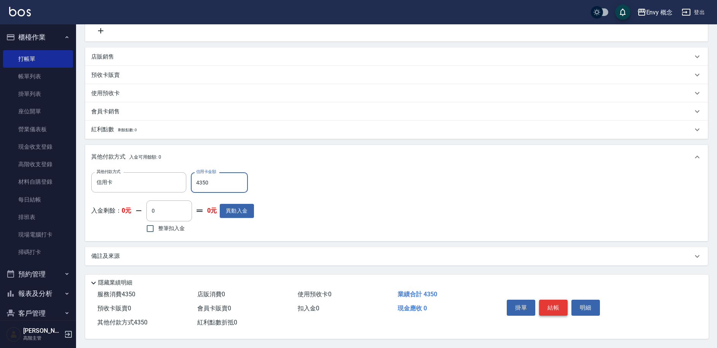
type input "4350"
click at [552, 310] on button "結帳" at bounding box center [553, 307] width 28 height 16
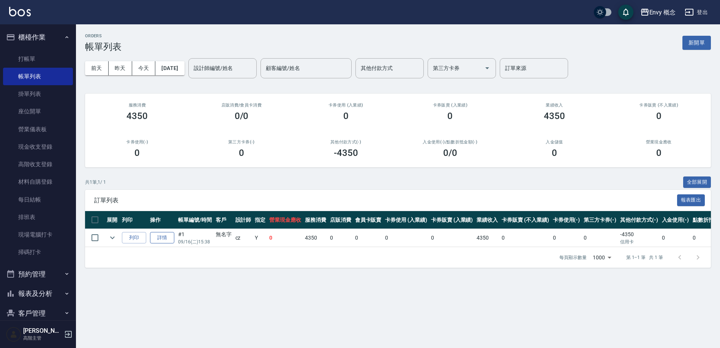
click at [163, 240] on link "詳情" at bounding box center [162, 238] width 24 height 12
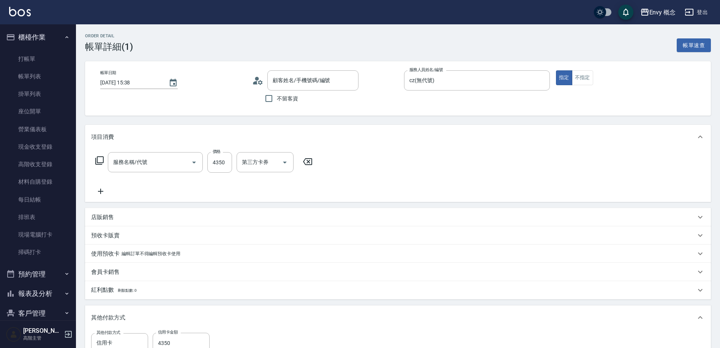
type input "2025/09/16 15:38"
type input "cz(無代號)"
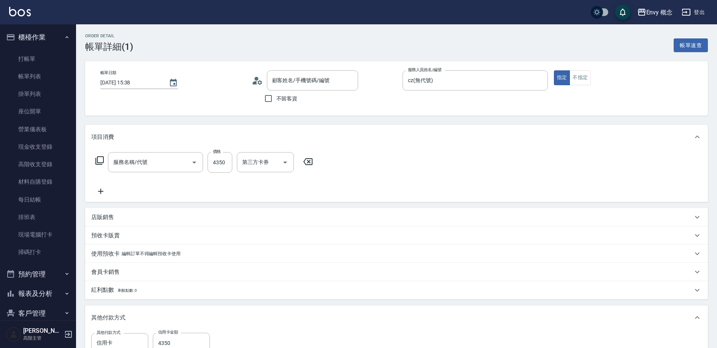
type input "無名字/ /null"
type input "701 染髮(701)"
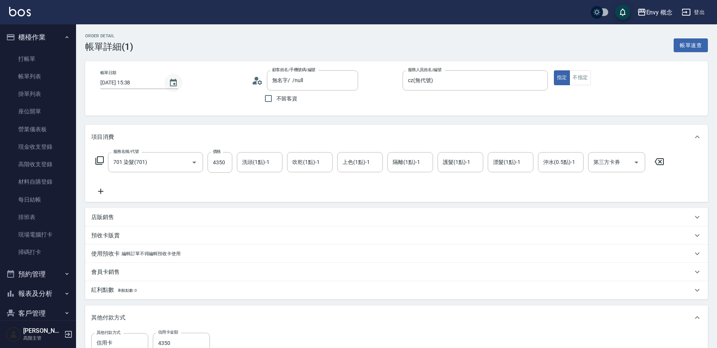
click at [174, 87] on button "Choose date, selected date is 2025-09-16" at bounding box center [173, 83] width 18 height 18
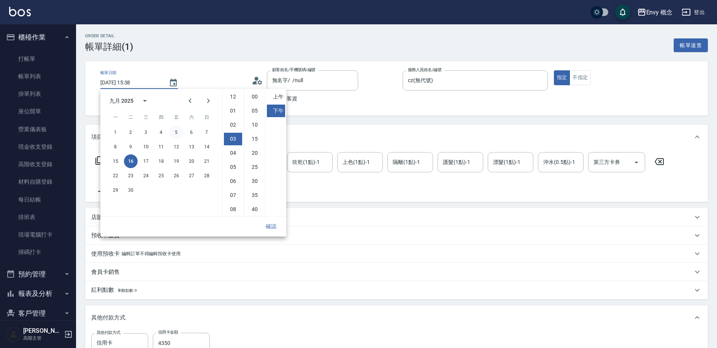
scroll to position [42, 0]
click at [115, 165] on button "15" at bounding box center [116, 161] width 14 height 14
type input "2025/09/15 15:38"
click at [273, 225] on button "確認" at bounding box center [271, 226] width 24 height 14
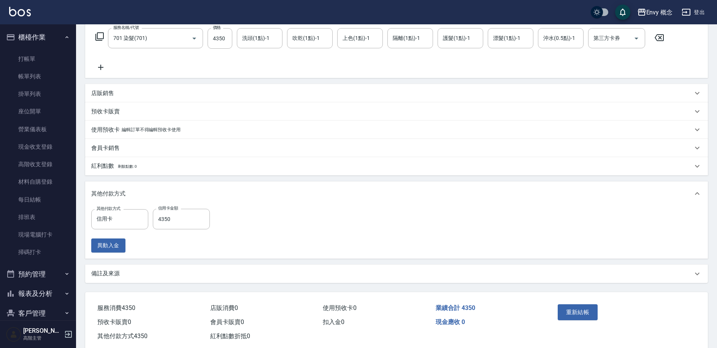
scroll to position [141, 0]
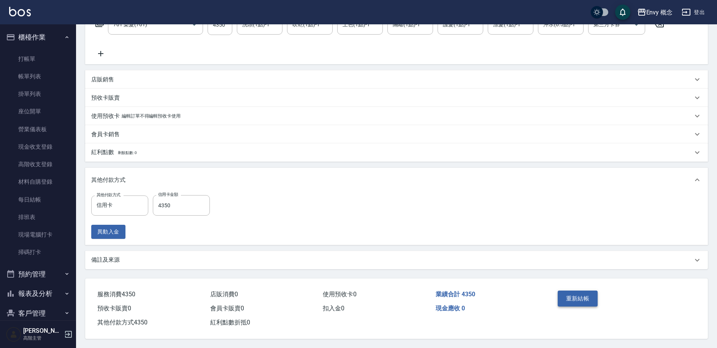
click at [580, 294] on button "重新結帳" at bounding box center [577, 298] width 40 height 16
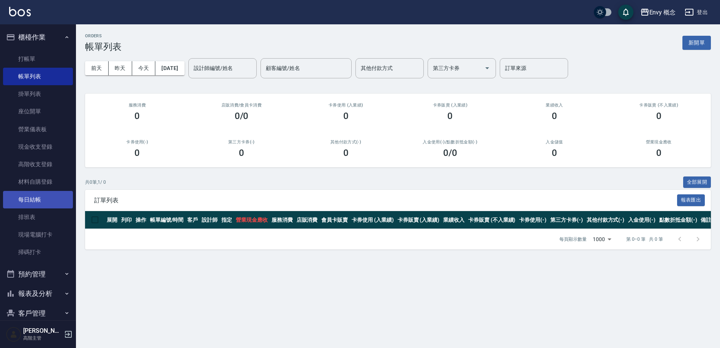
click at [49, 203] on link "每日結帳" at bounding box center [38, 199] width 70 height 17
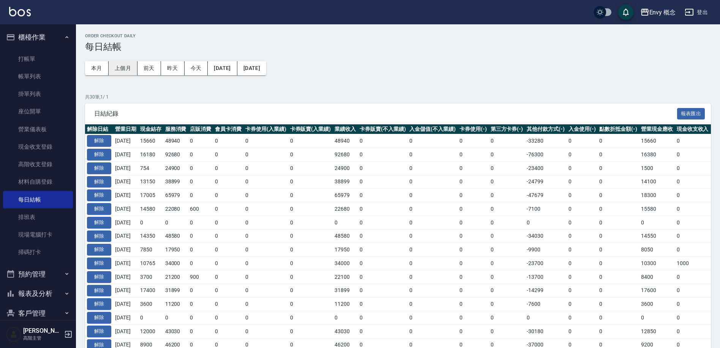
click at [123, 70] on button "上個月" at bounding box center [123, 68] width 29 height 14
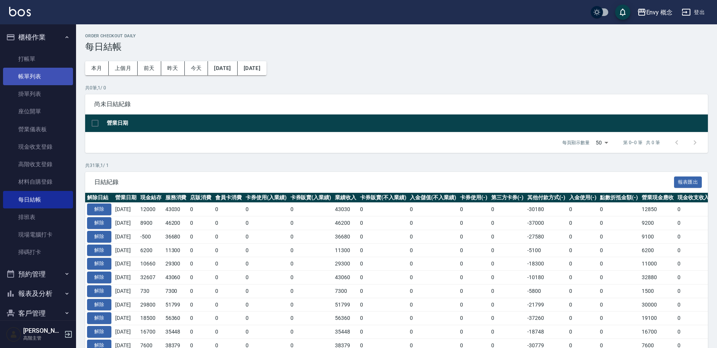
click at [42, 74] on link "帳單列表" at bounding box center [38, 76] width 70 height 17
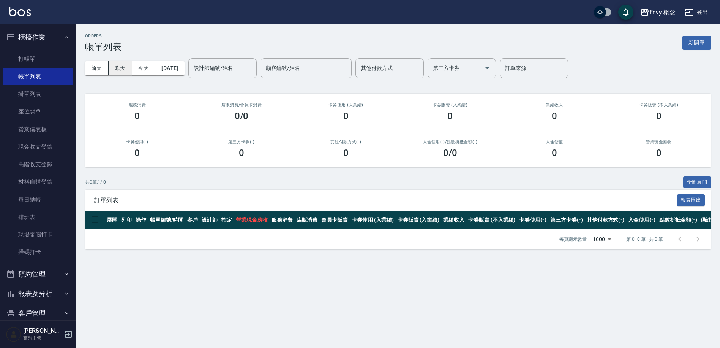
click at [123, 68] on button "昨天" at bounding box center [121, 68] width 24 height 14
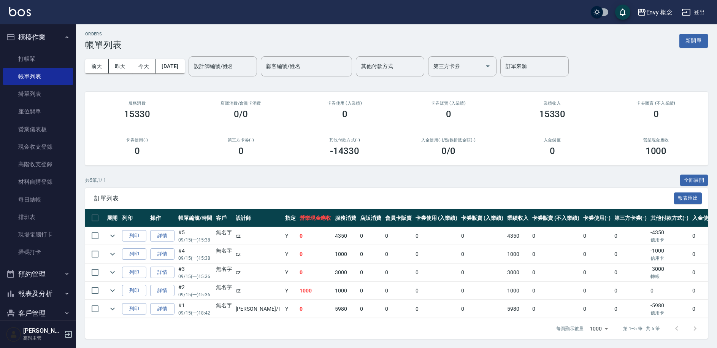
scroll to position [8, 0]
click at [150, 63] on button "今天" at bounding box center [144, 66] width 24 height 14
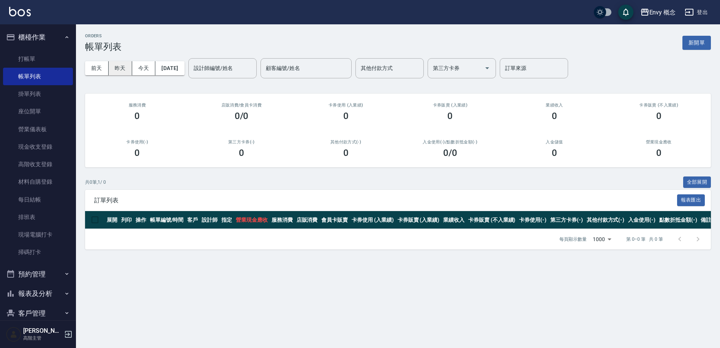
click at [122, 64] on button "昨天" at bounding box center [121, 68] width 24 height 14
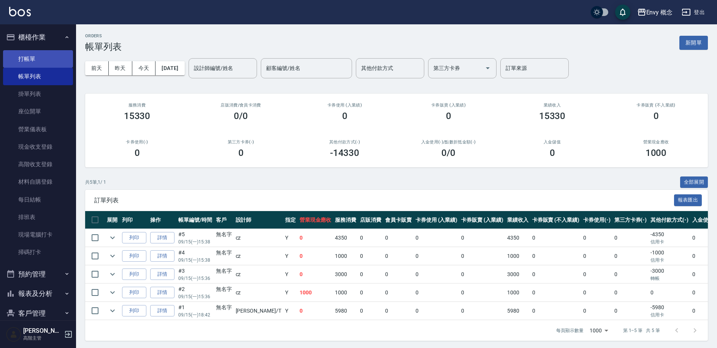
click at [31, 57] on link "打帳單" at bounding box center [38, 58] width 70 height 17
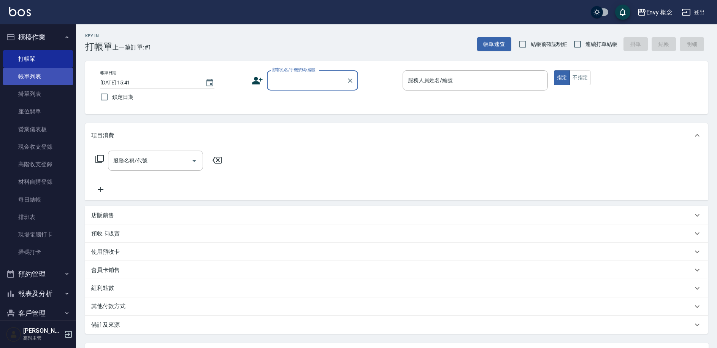
click at [32, 82] on link "帳單列表" at bounding box center [38, 76] width 70 height 17
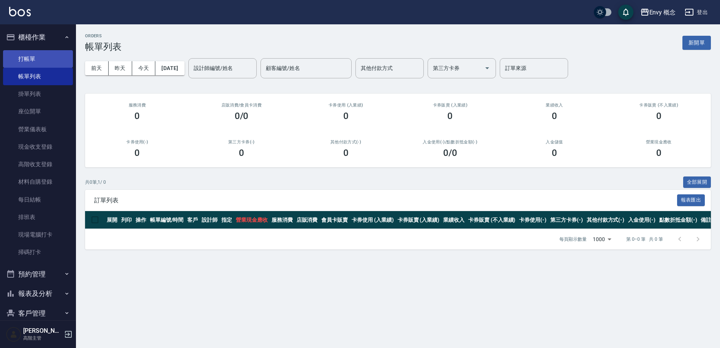
click at [28, 66] on link "打帳單" at bounding box center [38, 58] width 70 height 17
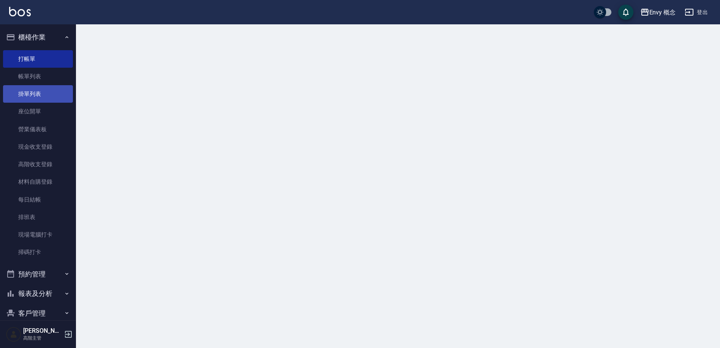
click at [39, 97] on link "掛單列表" at bounding box center [38, 93] width 70 height 17
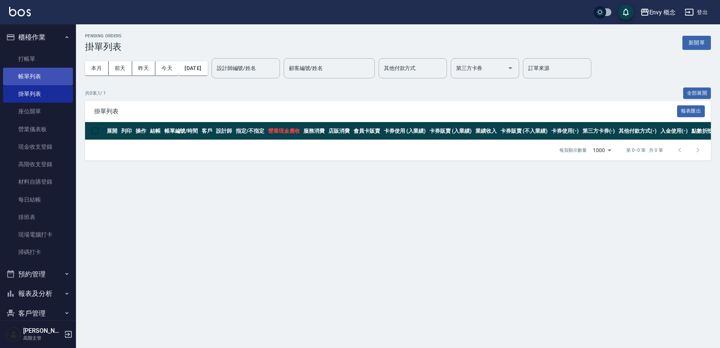
click at [42, 69] on link "帳單列表" at bounding box center [38, 76] width 70 height 17
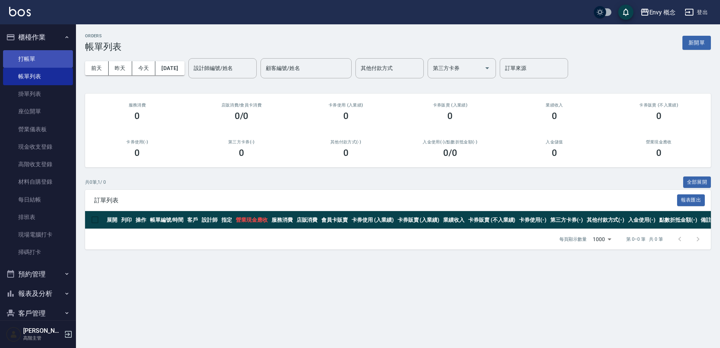
click at [36, 66] on link "打帳單" at bounding box center [38, 58] width 70 height 17
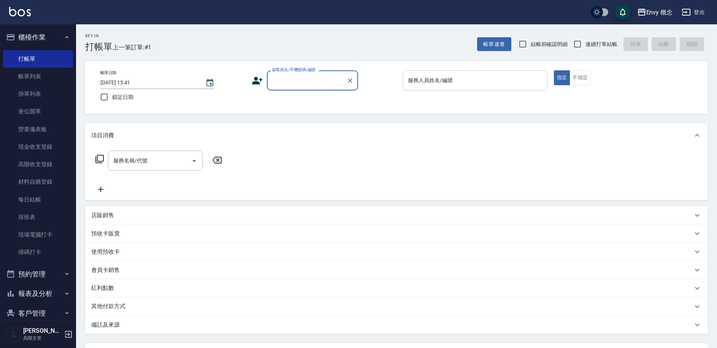
click at [430, 76] on div "服務人員姓名/編號 服務人員姓名/編號" at bounding box center [474, 80] width 145 height 20
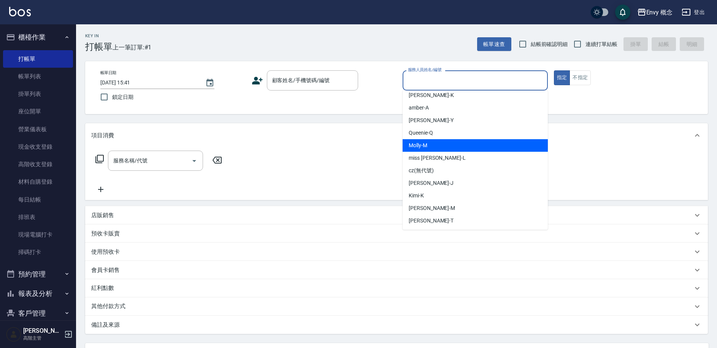
scroll to position [43, 0]
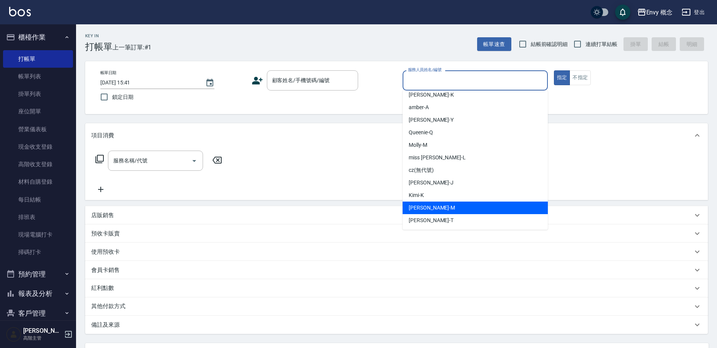
click at [432, 213] on div "張力云 -M" at bounding box center [474, 207] width 145 height 13
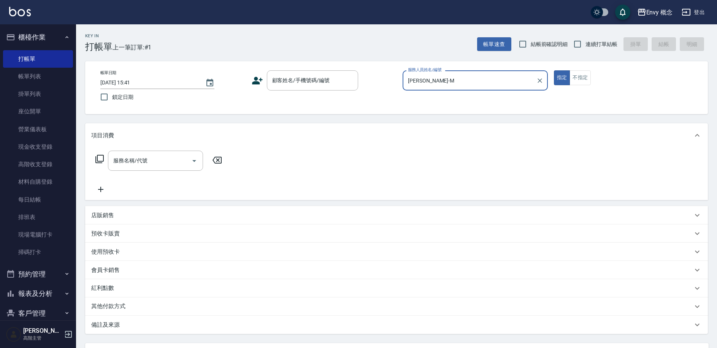
type input "張力云-M"
click at [538, 81] on icon "Clear" at bounding box center [539, 80] width 5 height 5
click at [452, 80] on input "服務人員姓名/編號" at bounding box center [475, 80] width 138 height 13
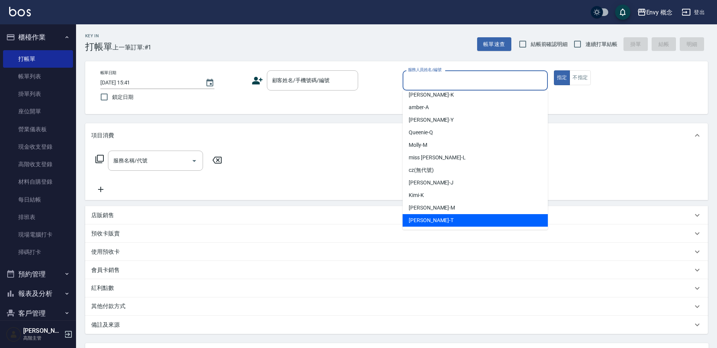
click at [432, 220] on div "Tim -T" at bounding box center [474, 220] width 145 height 13
type input "Tim-T"
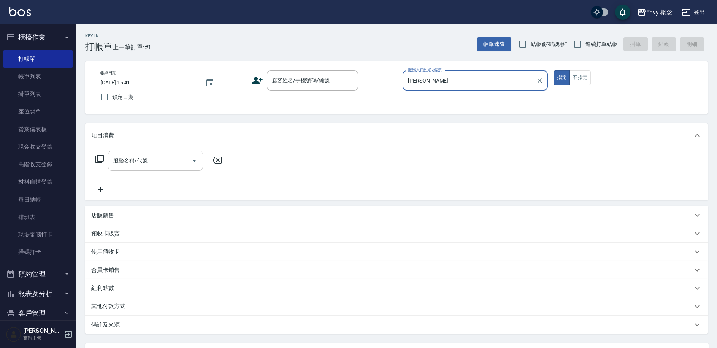
click at [178, 162] on input "服務名稱/代號" at bounding box center [149, 160] width 77 height 13
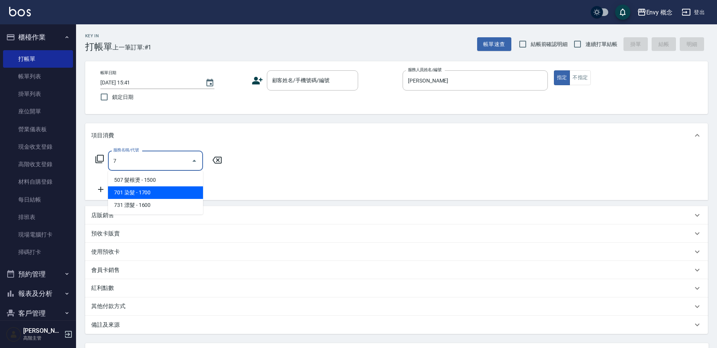
click at [179, 198] on span "701 染髮 - 1700" at bounding box center [155, 192] width 95 height 13
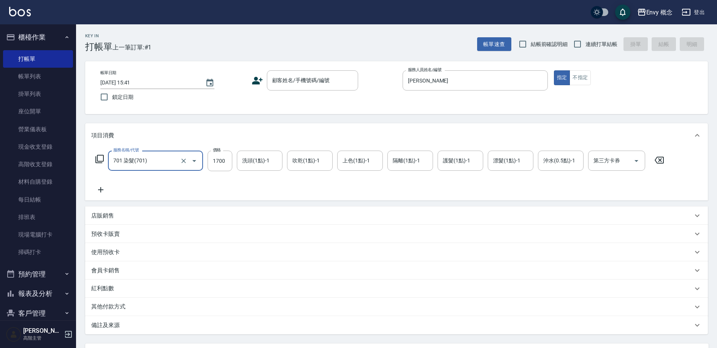
type input "701 染髮(701)"
click at [226, 163] on input "1700" at bounding box center [219, 160] width 25 height 21
type input "4700"
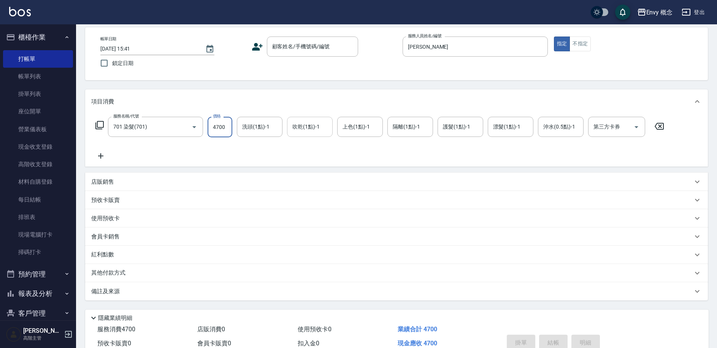
scroll to position [0, 0]
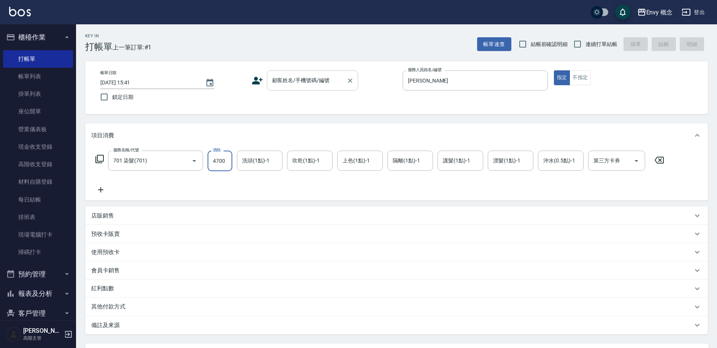
click at [295, 79] on div "顧客姓名/手機號碼/編號 顧客姓名/手機號碼/編號" at bounding box center [312, 80] width 91 height 20
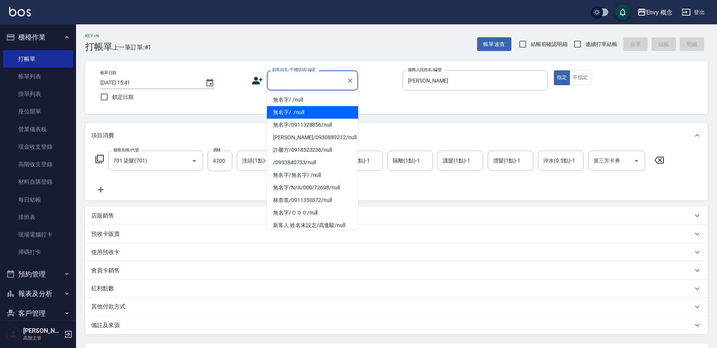
click at [311, 111] on li "無名字/ /null" at bounding box center [312, 112] width 91 height 13
type input "無名字/ /null"
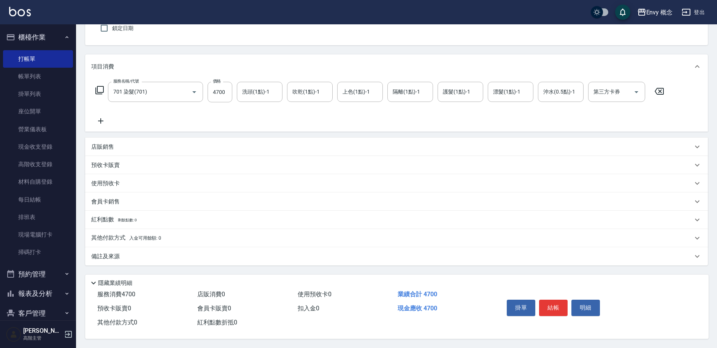
scroll to position [72, 0]
click at [547, 304] on button "結帳" at bounding box center [553, 307] width 28 height 16
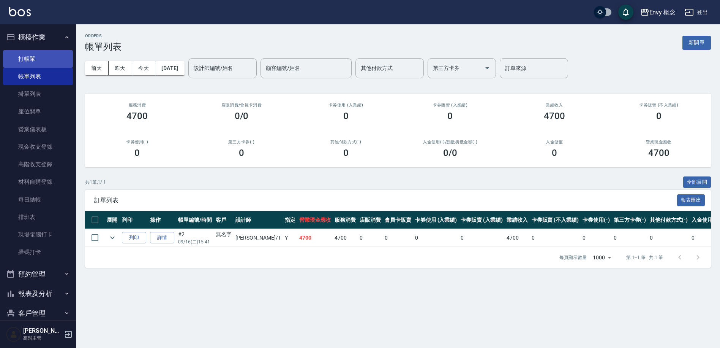
click at [29, 56] on link "打帳單" at bounding box center [38, 58] width 70 height 17
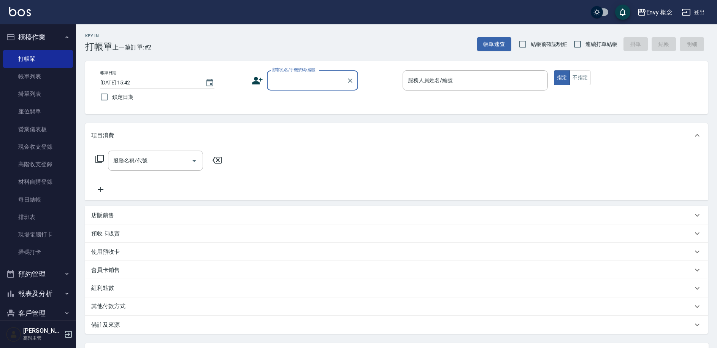
click at [439, 83] on div "服務人員姓名/編號 服務人員姓名/編號" at bounding box center [474, 80] width 145 height 20
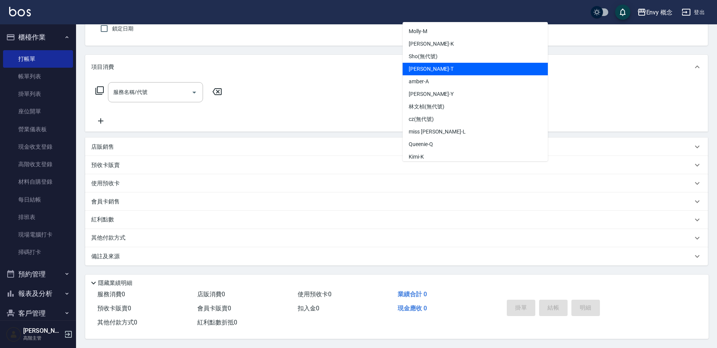
click at [434, 65] on div "Tim -T" at bounding box center [474, 69] width 145 height 13
type input "Tim-T"
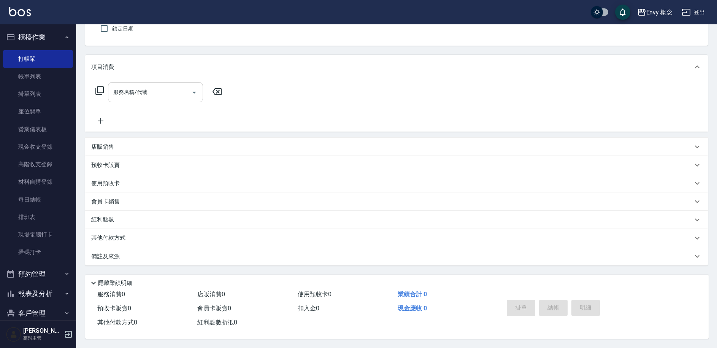
click at [168, 90] on input "服務名稱/代號" at bounding box center [149, 91] width 77 height 13
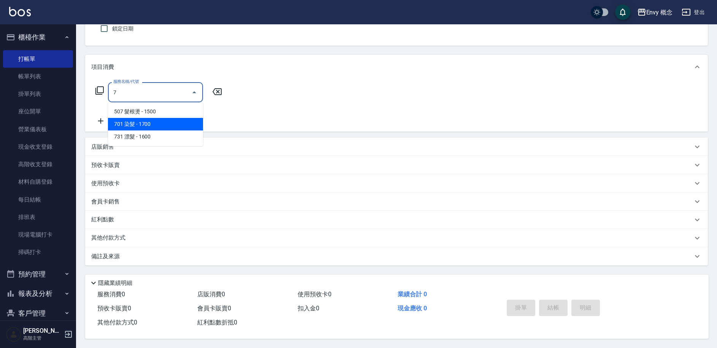
click at [176, 125] on span "701 染髮 - 1700" at bounding box center [155, 124] width 95 height 13
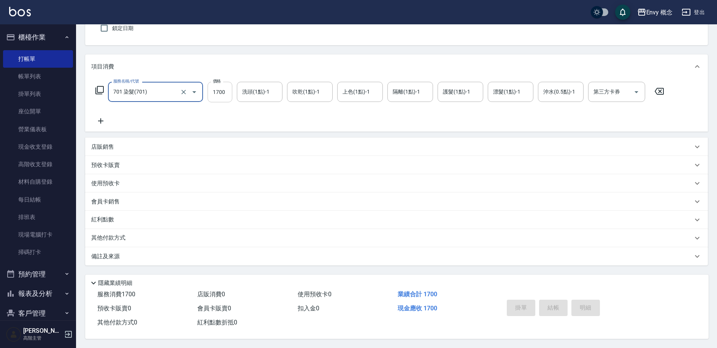
type input "701 染髮(701)"
click at [228, 89] on input "1700" at bounding box center [219, 92] width 25 height 21
type input "800"
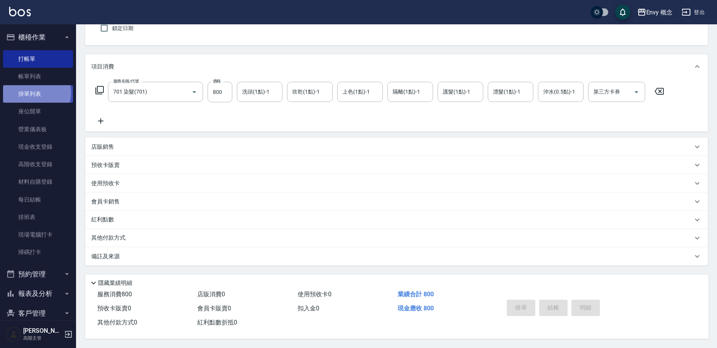
click at [36, 93] on link "掛單列表" at bounding box center [38, 93] width 70 height 17
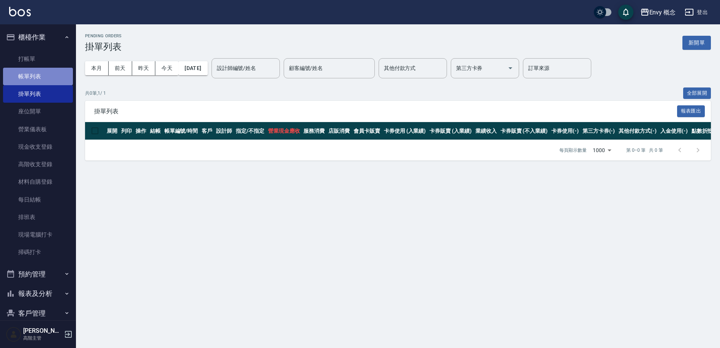
click at [45, 74] on link "帳單列表" at bounding box center [38, 76] width 70 height 17
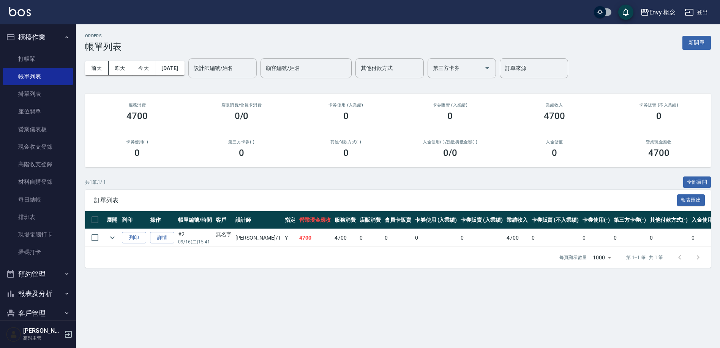
click at [226, 71] on div "設計師編號/姓名 設計師編號/姓名" at bounding box center [222, 68] width 68 height 20
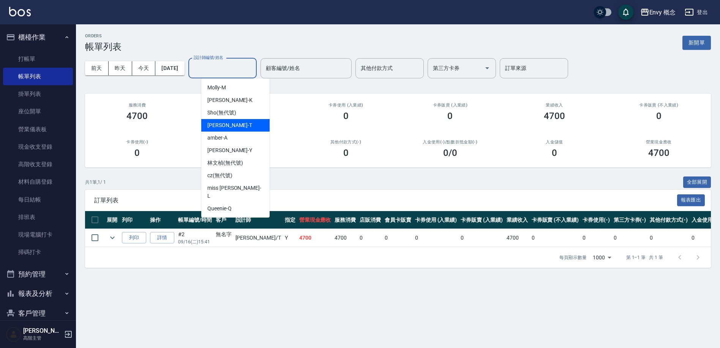
click at [239, 127] on div "Tim -T" at bounding box center [235, 125] width 68 height 13
type input "Tim-T"
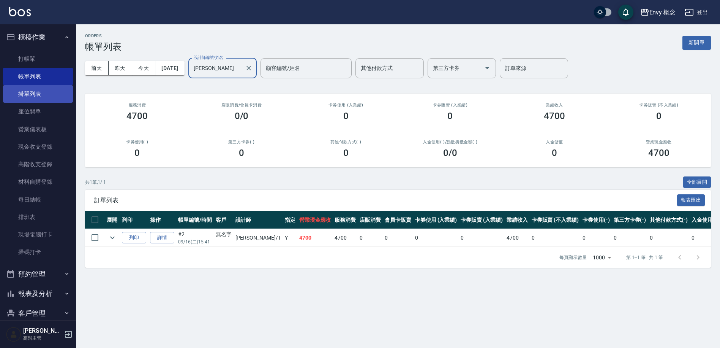
click at [50, 98] on link "掛單列表" at bounding box center [38, 93] width 70 height 17
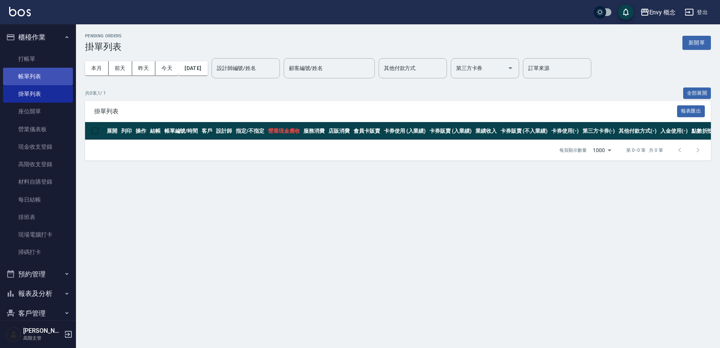
click at [52, 73] on link "帳單列表" at bounding box center [38, 76] width 70 height 17
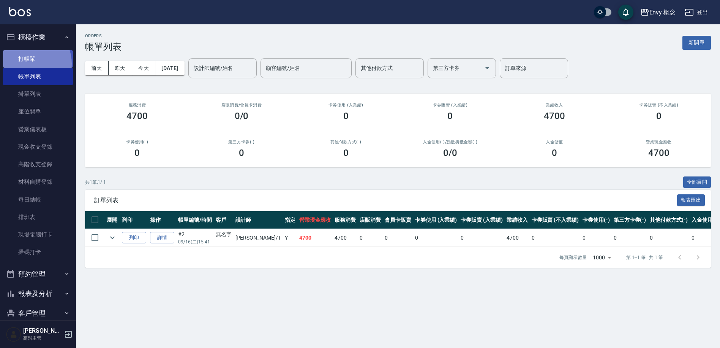
click at [27, 63] on link "打帳單" at bounding box center [38, 58] width 70 height 17
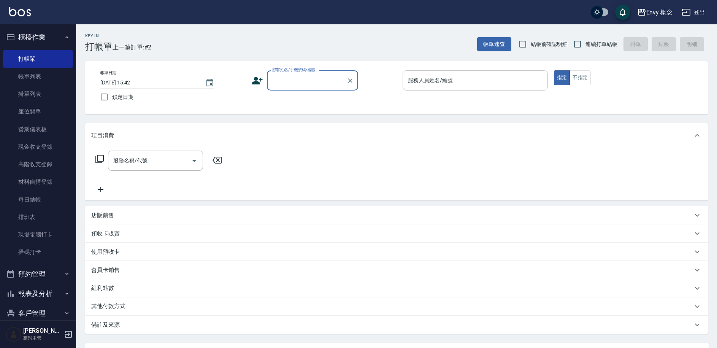
click at [435, 77] on div "服務人員姓名/編號 服務人員姓名/編號" at bounding box center [474, 80] width 145 height 20
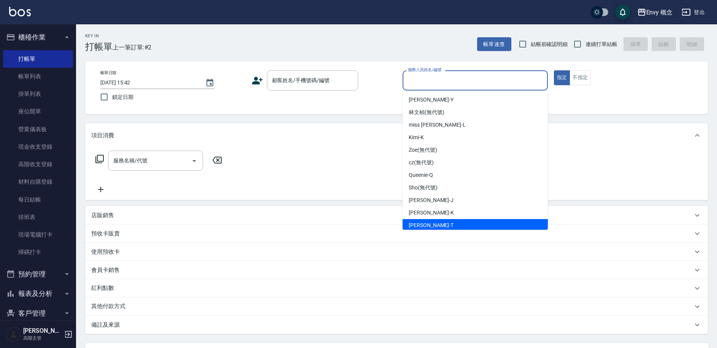
click at [450, 223] on div "Tim -T" at bounding box center [474, 225] width 145 height 13
type input "Tim-T"
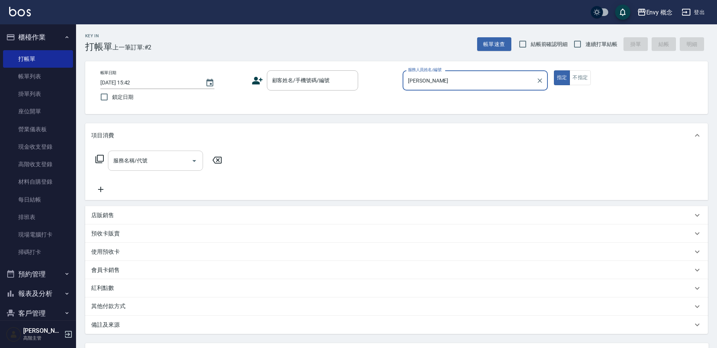
click at [171, 161] on input "服務名稱/代號" at bounding box center [149, 160] width 77 height 13
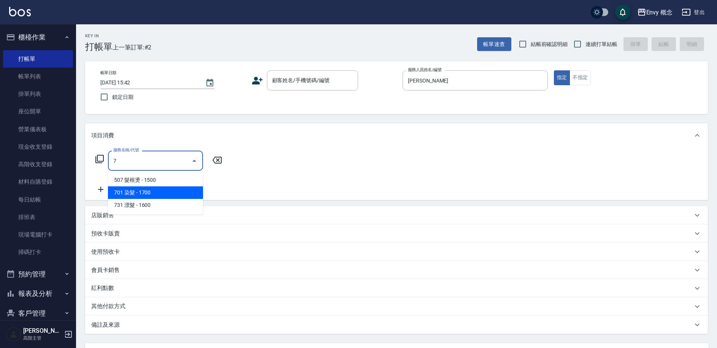
click at [175, 195] on span "701 染髮 - 1700" at bounding box center [155, 192] width 95 height 13
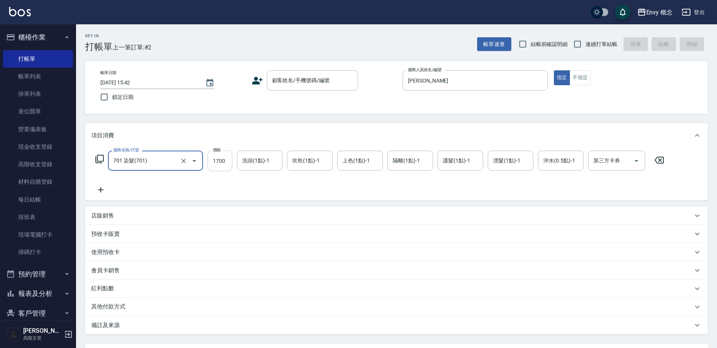
type input "701 染髮(701)"
click at [229, 161] on input "1700" at bounding box center [219, 160] width 25 height 21
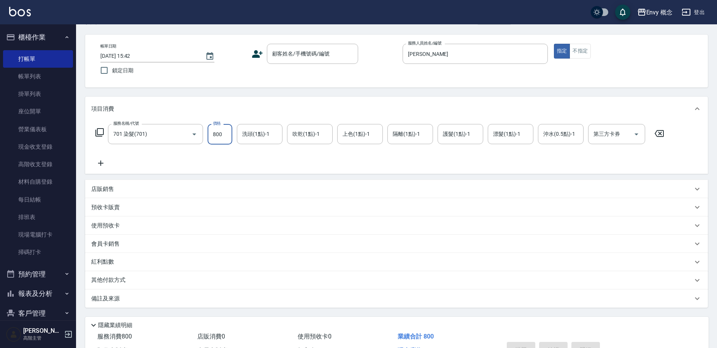
scroll to position [72, 0]
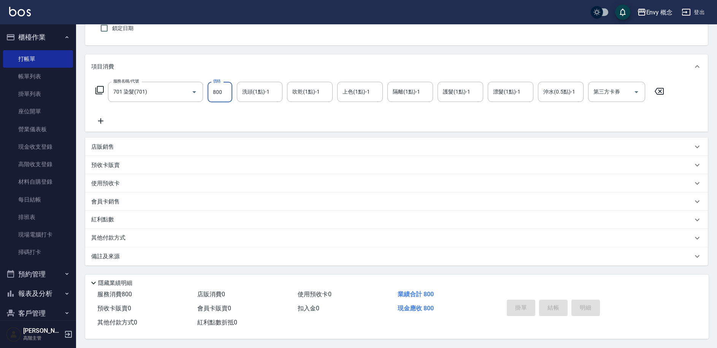
click at [111, 234] on p "其他付款方式" at bounding box center [110, 238] width 38 height 8
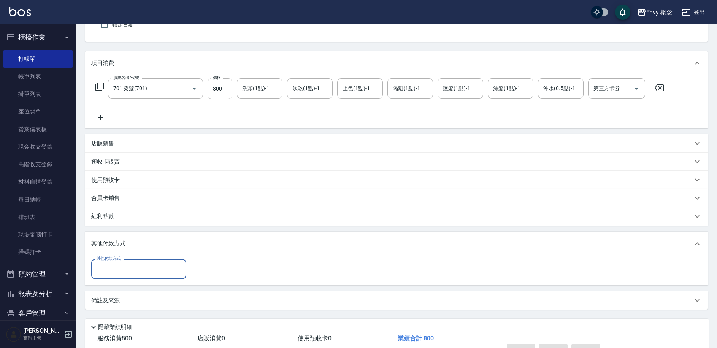
scroll to position [0, 0]
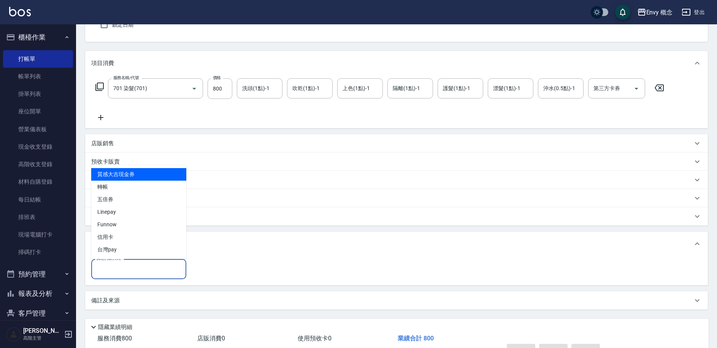
click at [146, 274] on input "其他付款方式" at bounding box center [139, 268] width 88 height 13
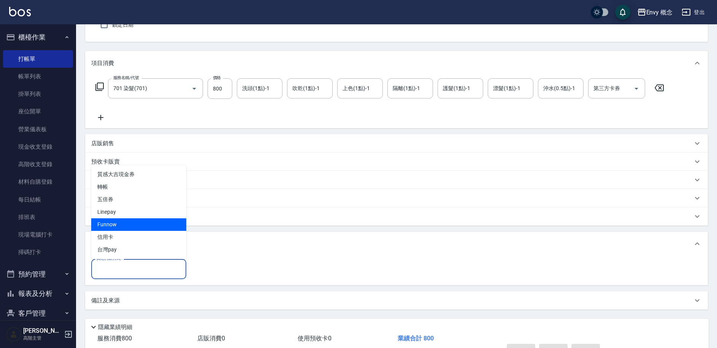
click at [146, 268] on input "其他付款方式" at bounding box center [139, 268] width 88 height 13
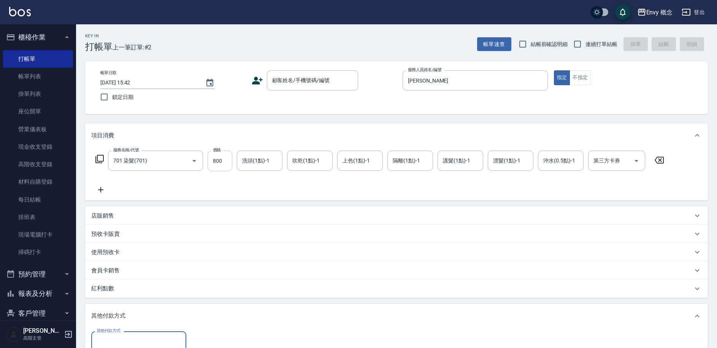
click at [223, 163] on input "800" at bounding box center [219, 160] width 25 height 21
click at [197, 161] on icon "Open" at bounding box center [194, 160] width 9 height 9
type input "0"
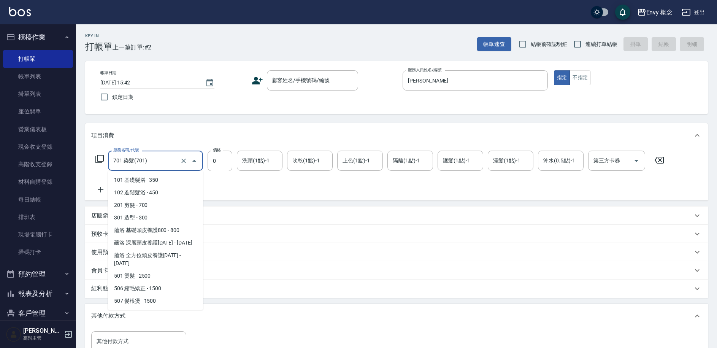
scroll to position [159, 0]
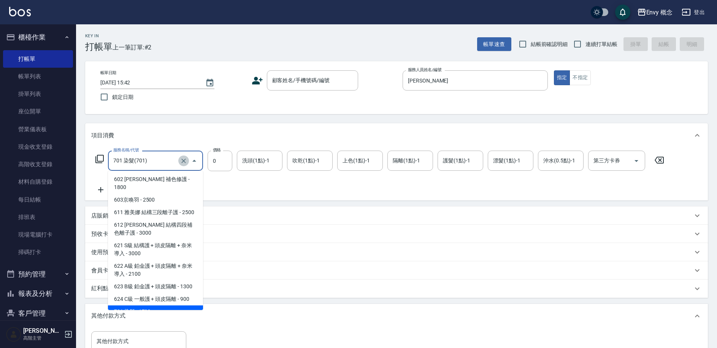
click at [183, 161] on icon "Clear" at bounding box center [183, 160] width 5 height 5
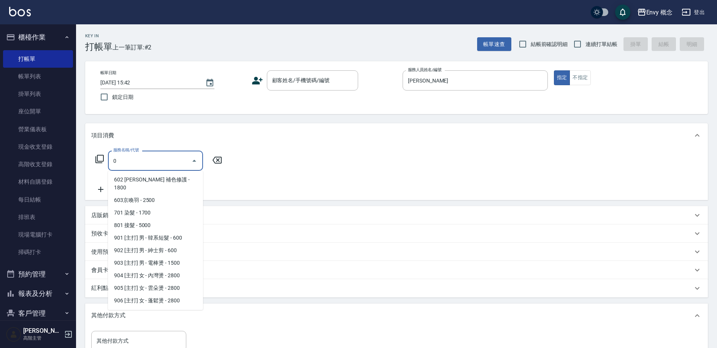
scroll to position [3, 0]
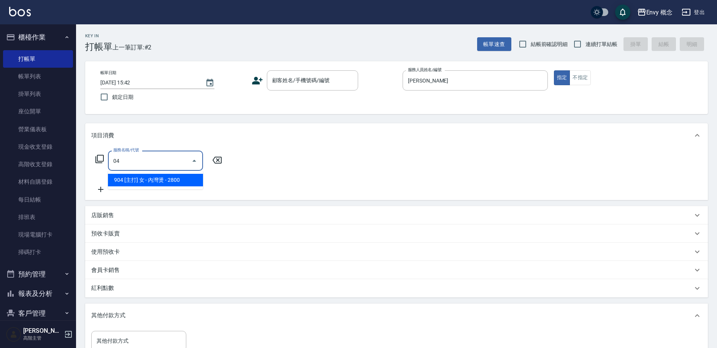
type input "0"
click at [169, 174] on span "201 剪髮 - 700" at bounding box center [155, 180] width 95 height 13
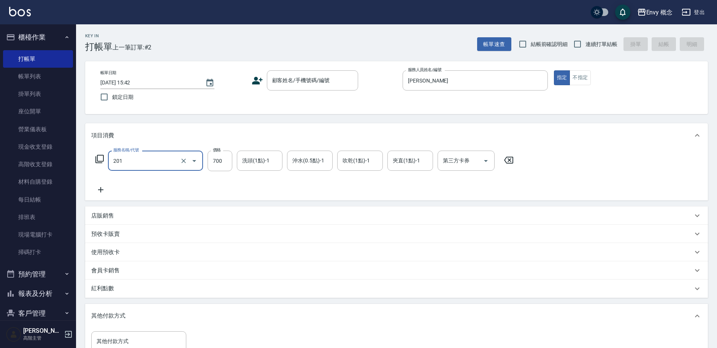
type input "201 剪髮(201)"
click at [233, 158] on div "服務名稱/代號 201 剪髮(201) 服務名稱/代號 價格 700 價格 洗頭(1點)-1 洗頭(1點)-1 沖水(0.5點)-1 沖水(0.5點)-1 吹…" at bounding box center [304, 160] width 427 height 21
click at [231, 158] on input "700" at bounding box center [219, 160] width 25 height 21
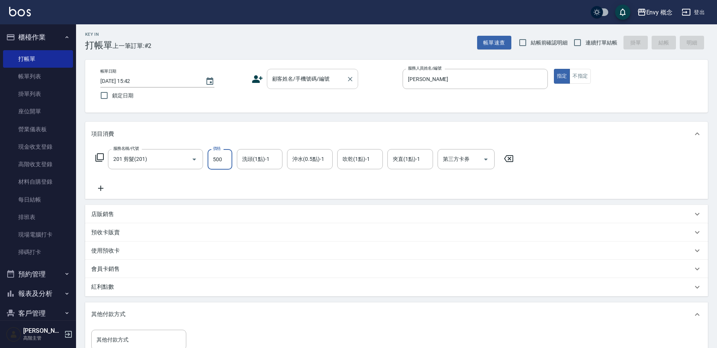
type input "500"
click at [302, 77] on div "顧客姓名/手機號碼/編號 顧客姓名/手機號碼/編號" at bounding box center [312, 79] width 91 height 20
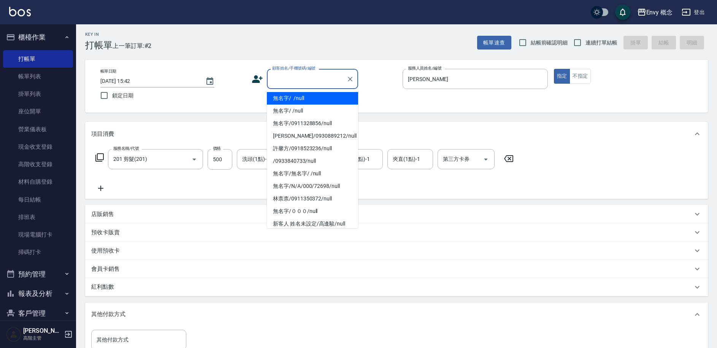
click at [300, 101] on li "無名字/ /null" at bounding box center [312, 98] width 91 height 13
type input "無名字/ /null"
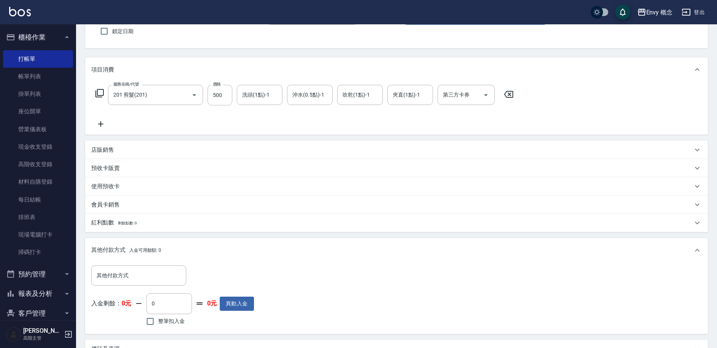
scroll to position [153, 0]
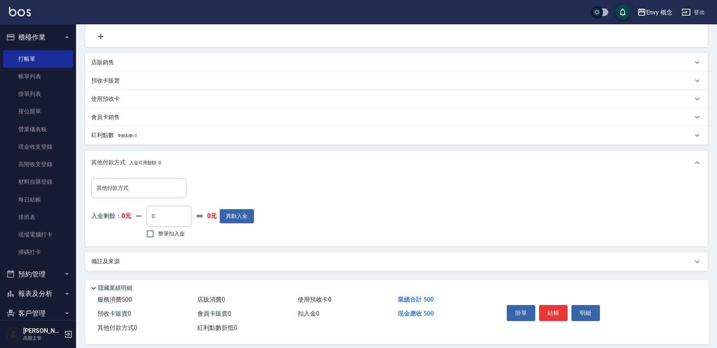
click at [551, 313] on button "結帳" at bounding box center [553, 313] width 28 height 16
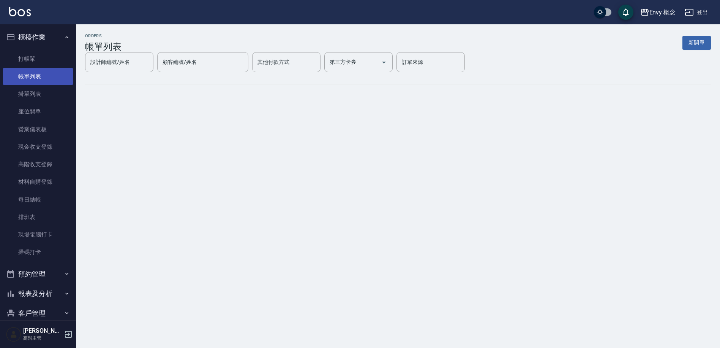
click at [54, 74] on link "帳單列表" at bounding box center [38, 76] width 70 height 17
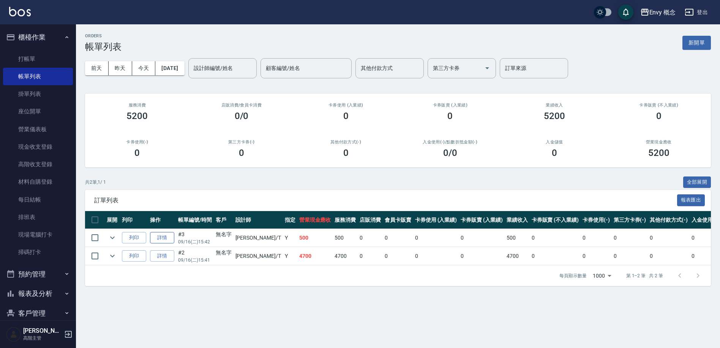
click at [163, 242] on link "詳情" at bounding box center [162, 238] width 24 height 12
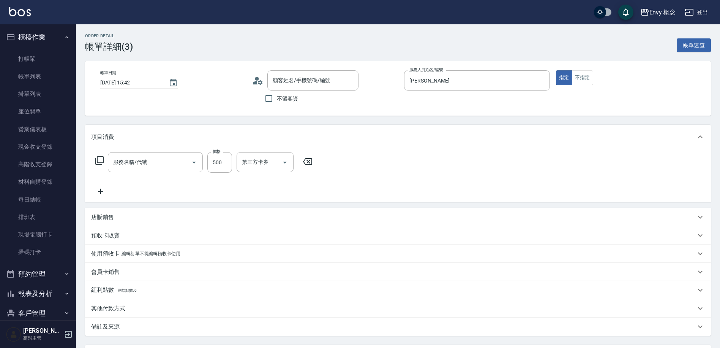
type input "2025/09/16 15:42"
type input "Tim-T"
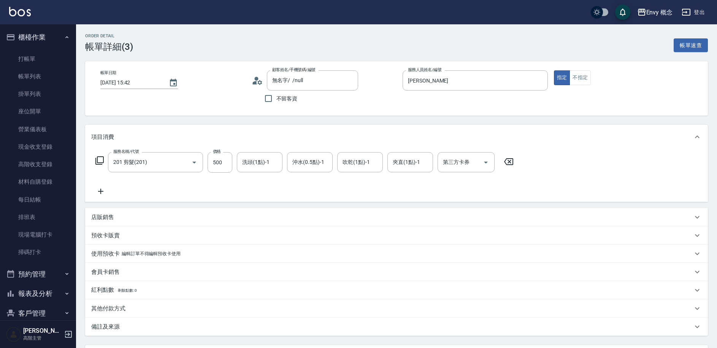
type input "無名字/ /null"
type input "201 剪髮(201)"
click at [170, 81] on icon "Choose date, selected date is 2025-09-16" at bounding box center [173, 82] width 9 height 9
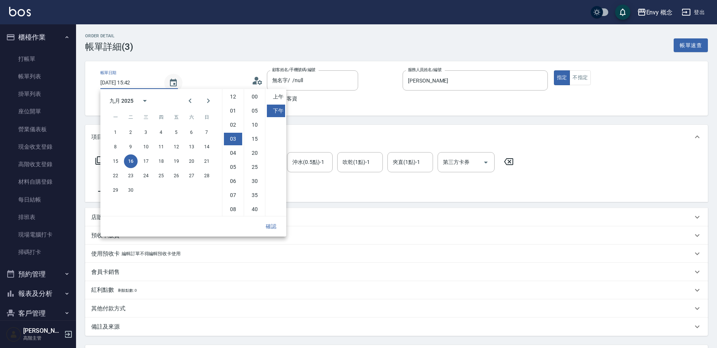
scroll to position [42, 0]
click at [119, 164] on button "15" at bounding box center [116, 161] width 14 height 14
type input "2025/09/15 15:42"
click at [273, 227] on button "確認" at bounding box center [271, 226] width 24 height 14
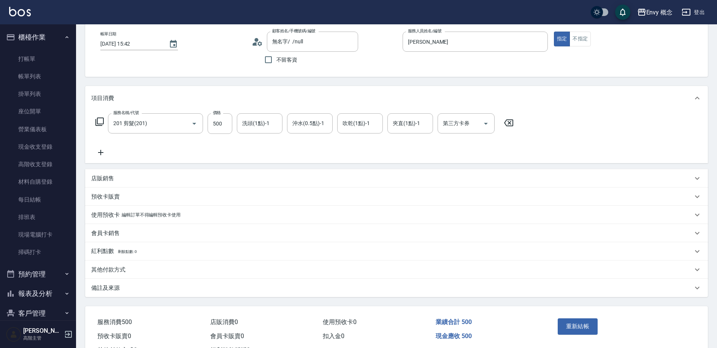
scroll to position [70, 0]
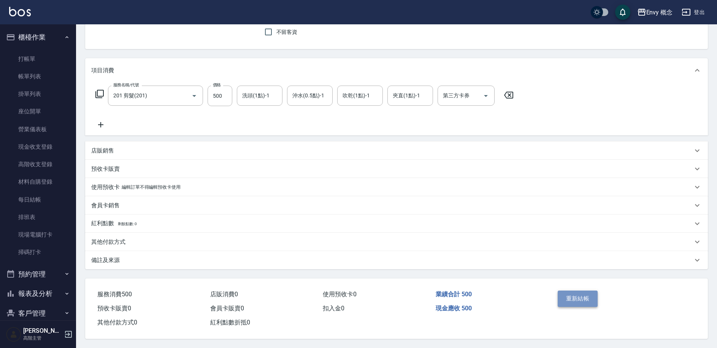
click at [573, 298] on button "重新結帳" at bounding box center [577, 298] width 40 height 16
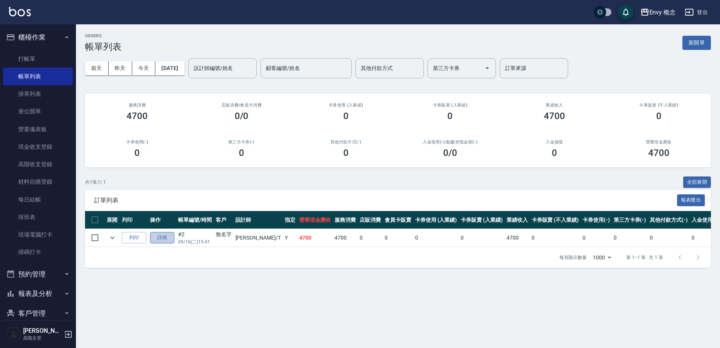
click at [160, 239] on link "詳情" at bounding box center [162, 238] width 24 height 12
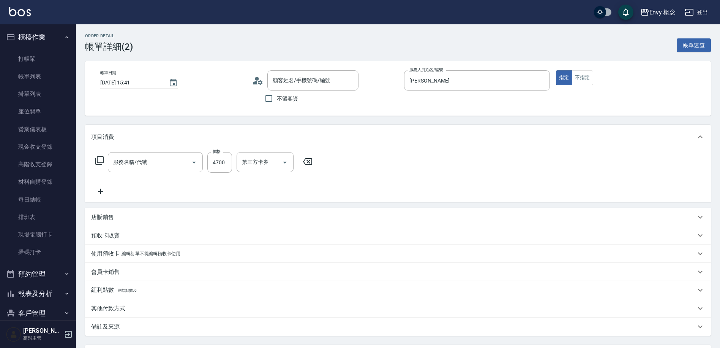
type input "2025/09/16 15:41"
type input "Tim-T"
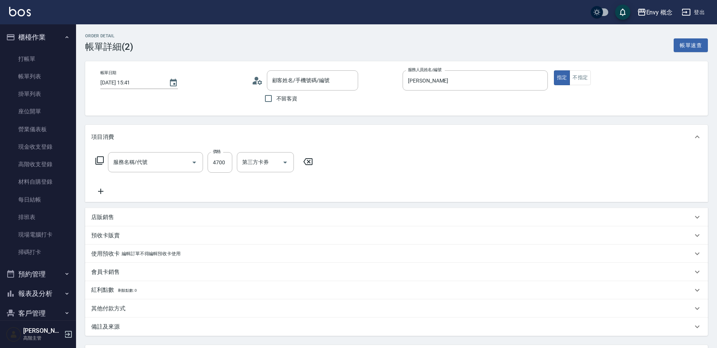
click at [161, 84] on div "2025/09/16 15:41" at bounding box center [139, 82] width 78 height 13
type input "701 染髮(701)"
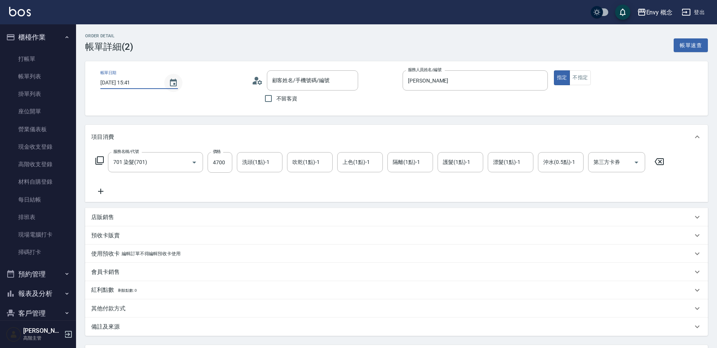
click at [169, 84] on icon "Choose date, selected date is 2025-09-16" at bounding box center [173, 82] width 9 height 9
type input "無名字/ /null"
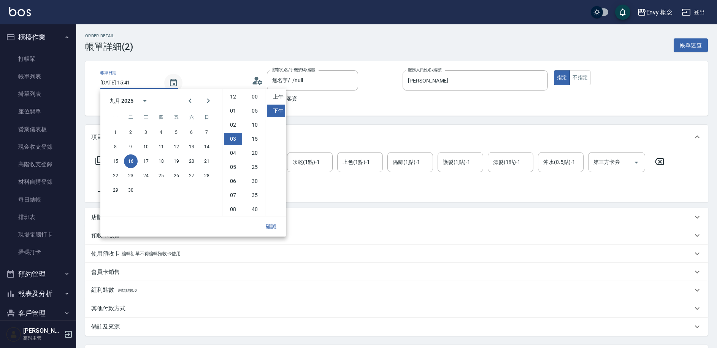
scroll to position [42, 0]
click at [115, 164] on button "15" at bounding box center [116, 161] width 14 height 14
type input "2025/09/15 15:41"
click at [271, 230] on button "確認" at bounding box center [271, 226] width 24 height 14
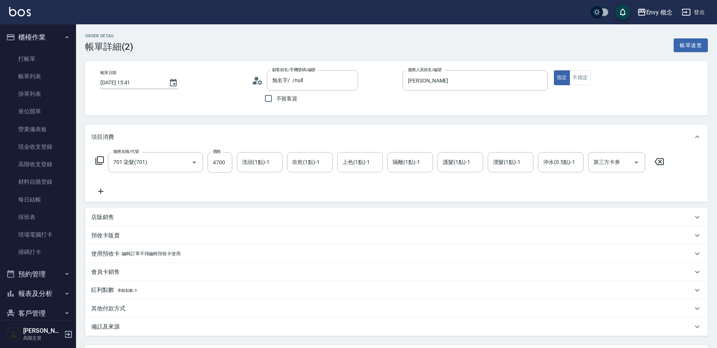
scroll to position [70, 0]
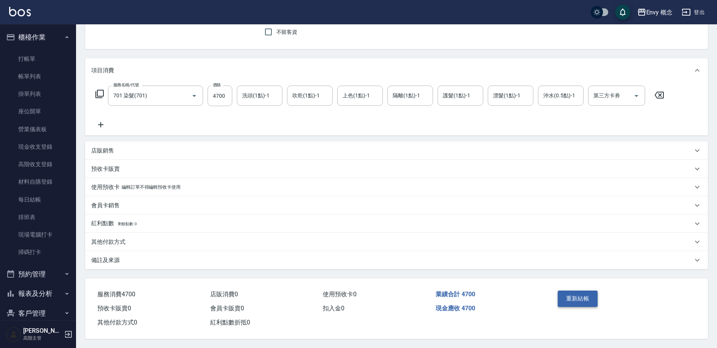
click at [576, 296] on button "重新結帳" at bounding box center [577, 298] width 40 height 16
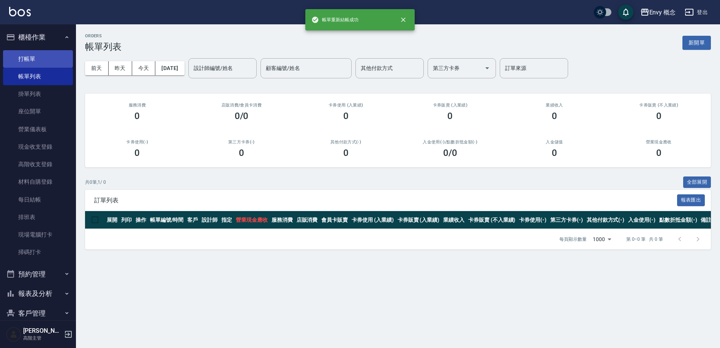
click at [36, 60] on link "打帳單" at bounding box center [38, 58] width 70 height 17
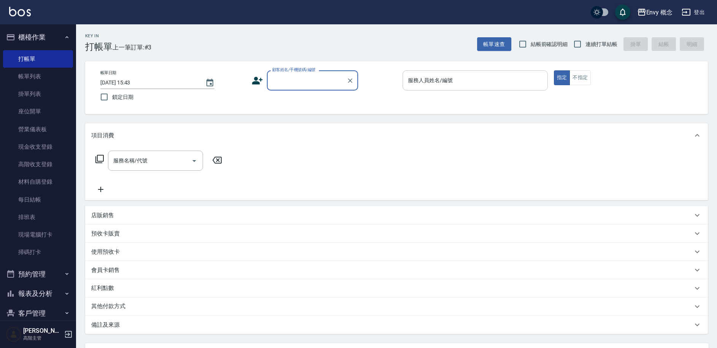
click at [443, 85] on input "服務人員姓名/編號" at bounding box center [475, 80] width 138 height 13
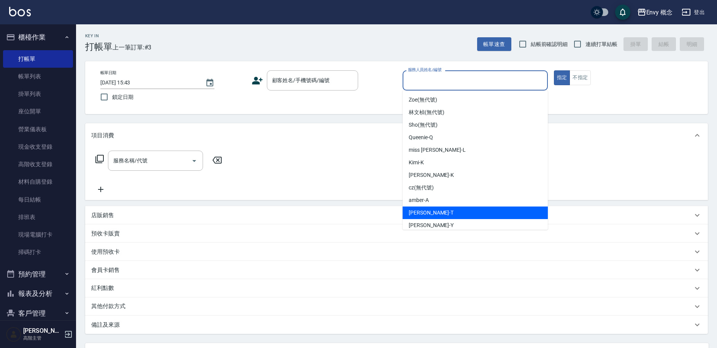
click at [433, 212] on div "Tim -T" at bounding box center [474, 212] width 145 height 13
type input "Tim-T"
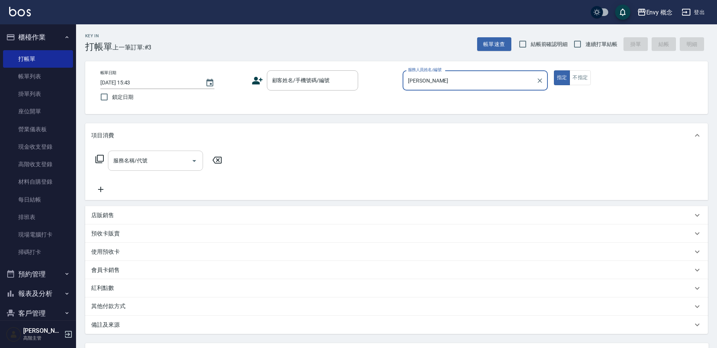
click at [169, 155] on input "服務名稱/代號" at bounding box center [149, 160] width 77 height 13
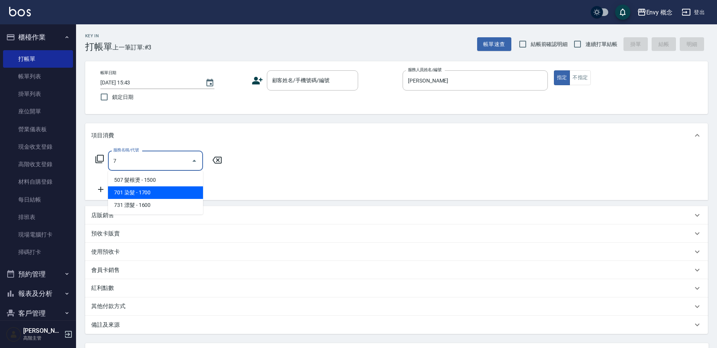
click at [164, 192] on span "701 染髮 - 1700" at bounding box center [155, 192] width 95 height 13
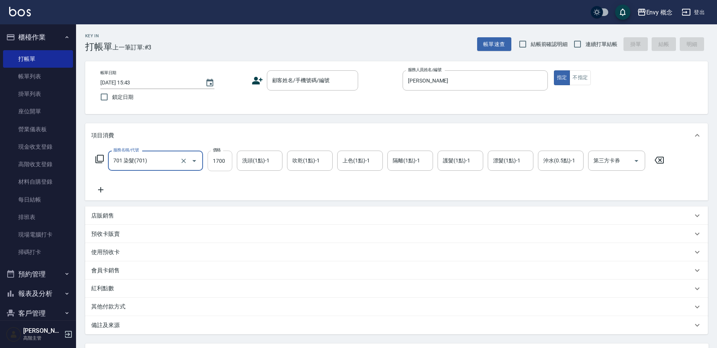
type input "701 染髮(701)"
click at [225, 160] on input "1700" at bounding box center [219, 160] width 25 height 21
type input "3880"
drag, startPoint x: 116, startPoint y: 301, endPoint x: 114, endPoint y: 295, distance: 6.5
click at [116, 301] on div "其他付款方式" at bounding box center [396, 306] width 622 height 18
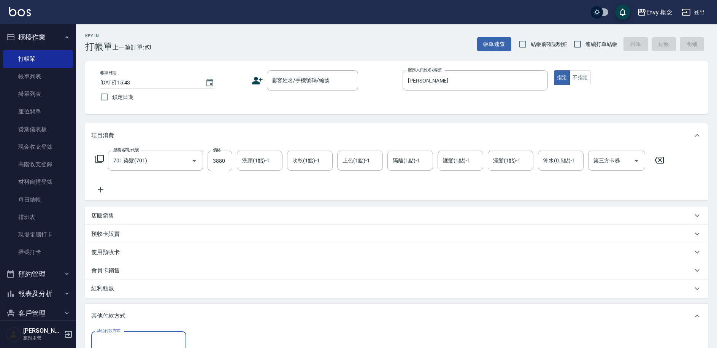
scroll to position [0, 0]
click at [131, 339] on input "其他付款方式" at bounding box center [139, 340] width 88 height 13
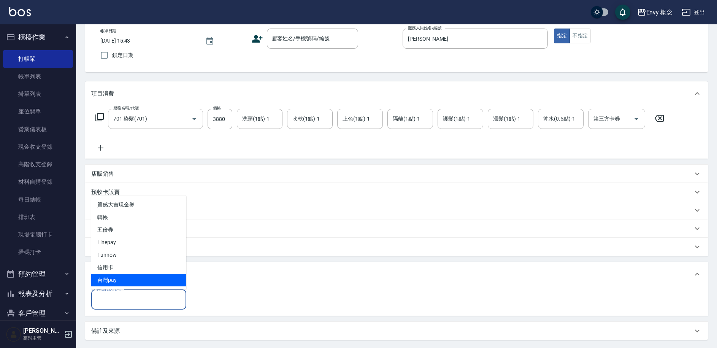
scroll to position [120, 0]
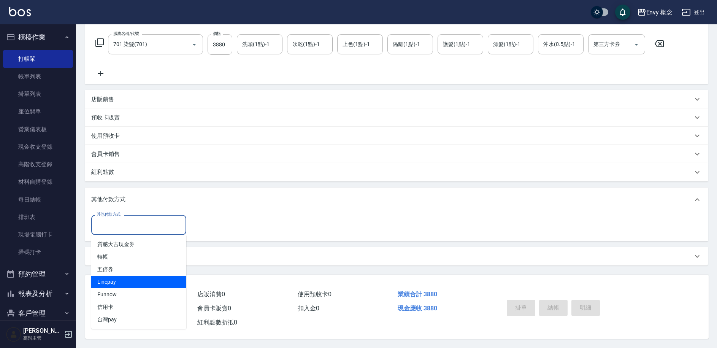
click at [144, 281] on span "Linepay" at bounding box center [138, 281] width 95 height 13
type input "Linepay"
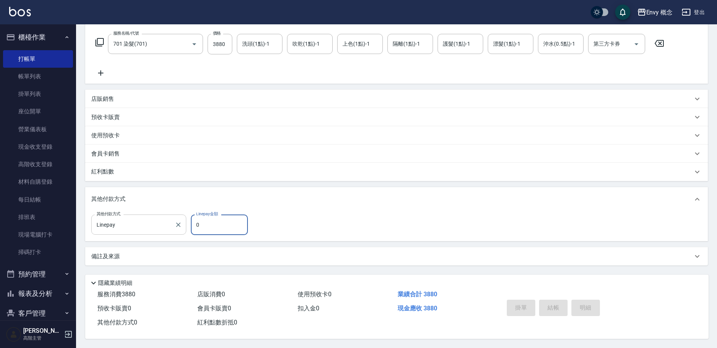
drag, startPoint x: 177, startPoint y: 221, endPoint x: 168, endPoint y: 221, distance: 9.9
click at [177, 222] on icon "Clear" at bounding box center [178, 224] width 5 height 5
click at [133, 220] on input "其他付款方式" at bounding box center [139, 224] width 88 height 13
click at [146, 218] on input "其他付款方式" at bounding box center [139, 224] width 88 height 13
type input "7"
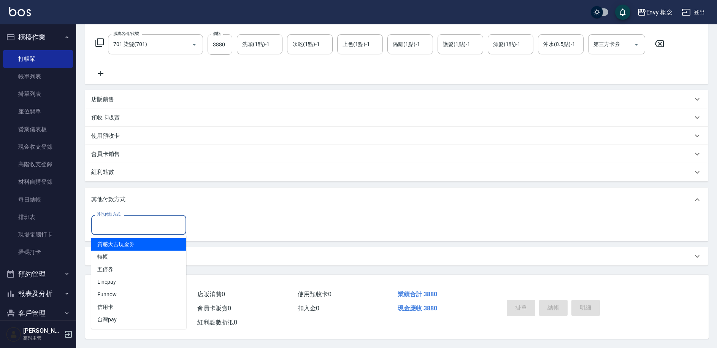
type input "7"
type input "７"
type input "7"
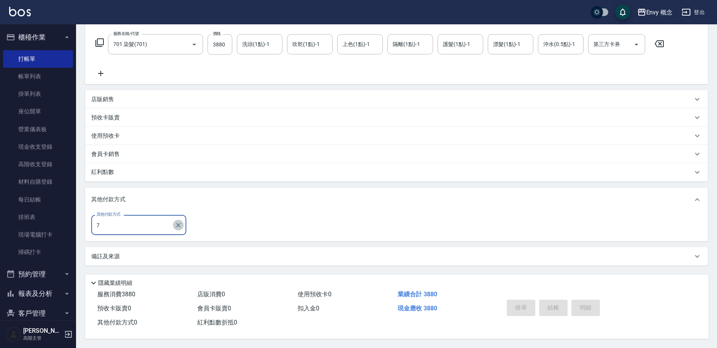
click at [178, 225] on icon "Clear" at bounding box center [178, 225] width 8 height 8
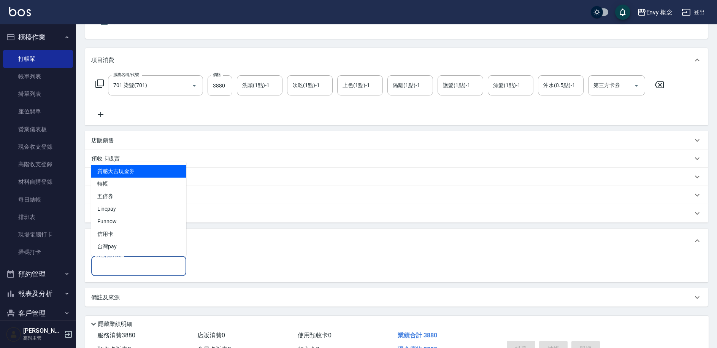
scroll to position [41, 0]
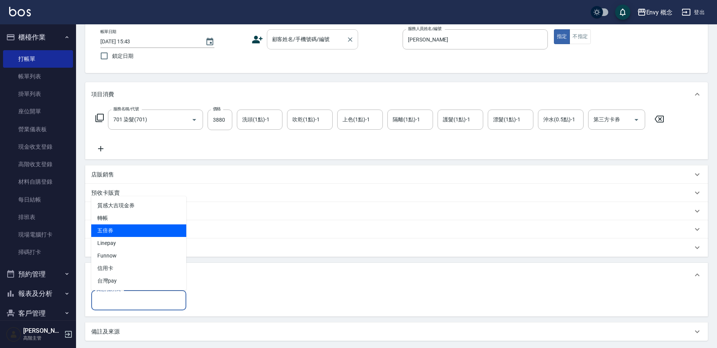
click at [277, 47] on div "顧客姓名/手機號碼/編號" at bounding box center [312, 39] width 91 height 20
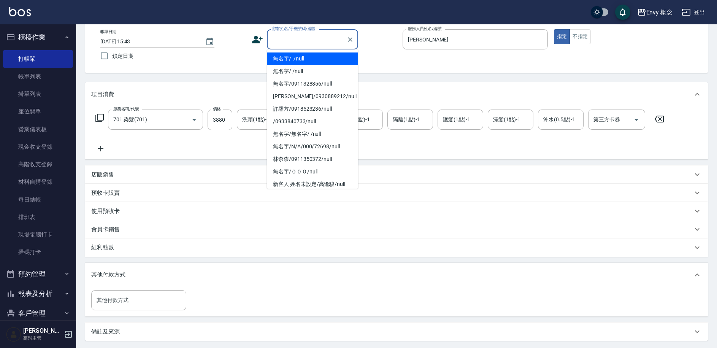
click at [286, 61] on li "無名字/ /null" at bounding box center [312, 58] width 91 height 13
type input "無名字/ /null"
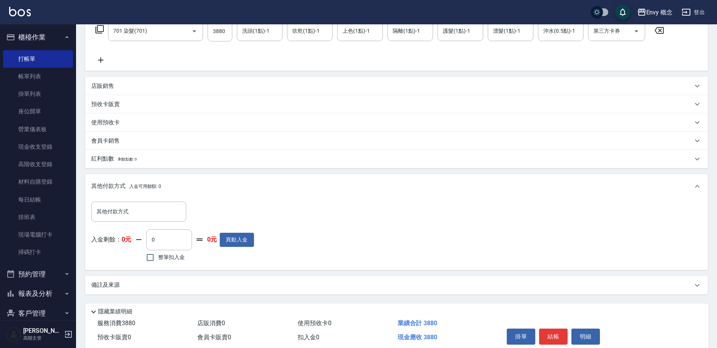
scroll to position [162, 0]
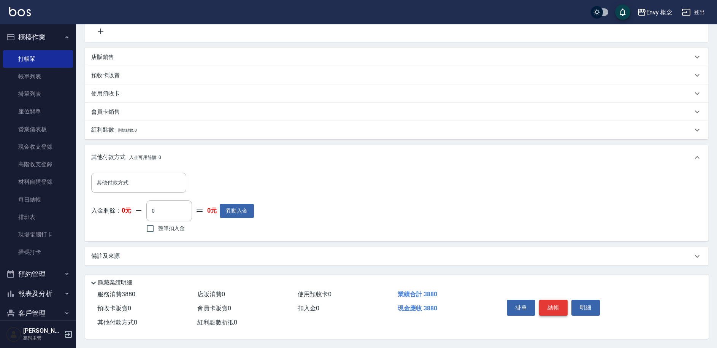
click at [554, 301] on button "結帳" at bounding box center [553, 307] width 28 height 16
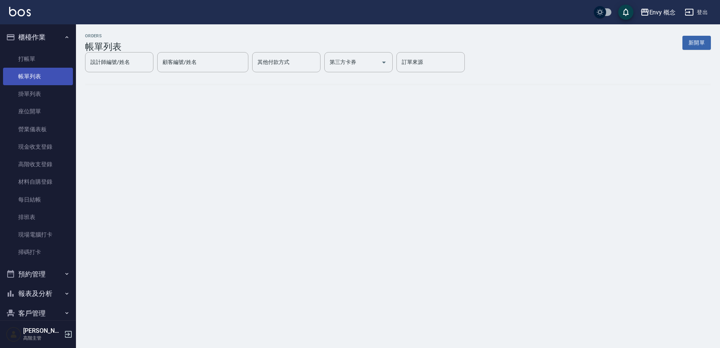
click at [41, 79] on link "帳單列表" at bounding box center [38, 76] width 70 height 17
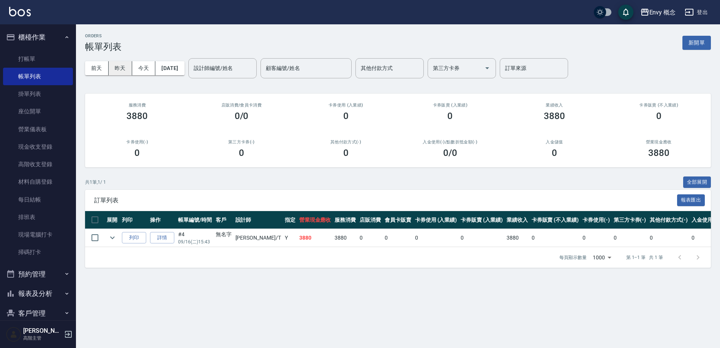
click at [121, 67] on button "昨天" at bounding box center [121, 68] width 24 height 14
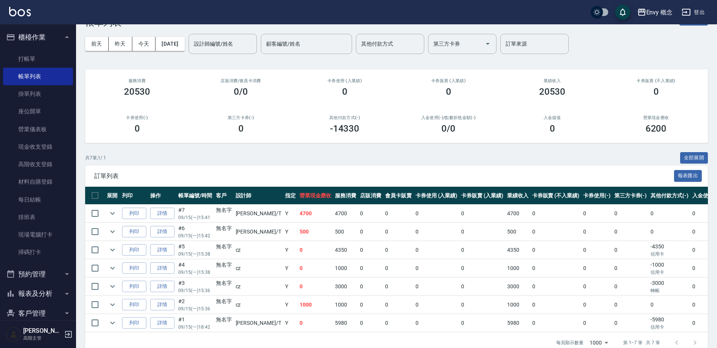
scroll to position [44, 0]
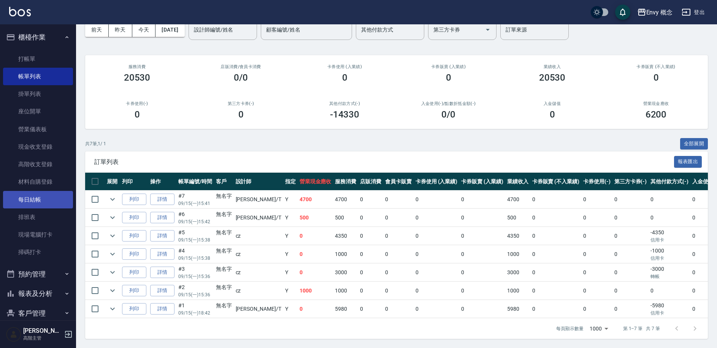
click at [55, 197] on link "每日結帳" at bounding box center [38, 199] width 70 height 17
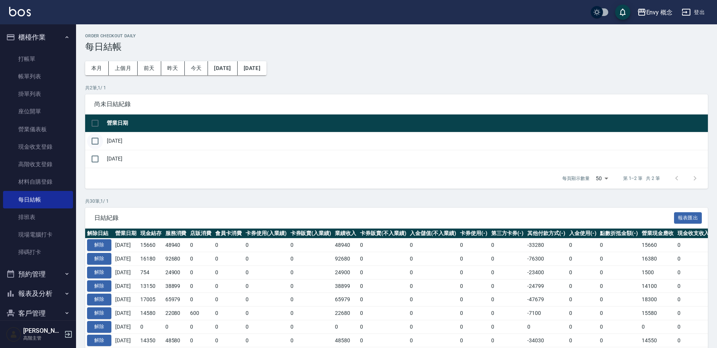
click at [95, 142] on input "checkbox" at bounding box center [95, 141] width 16 height 16
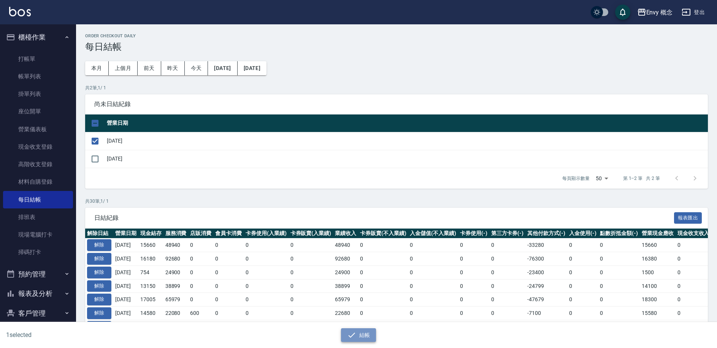
click at [361, 334] on button "結帳" at bounding box center [358, 335] width 35 height 14
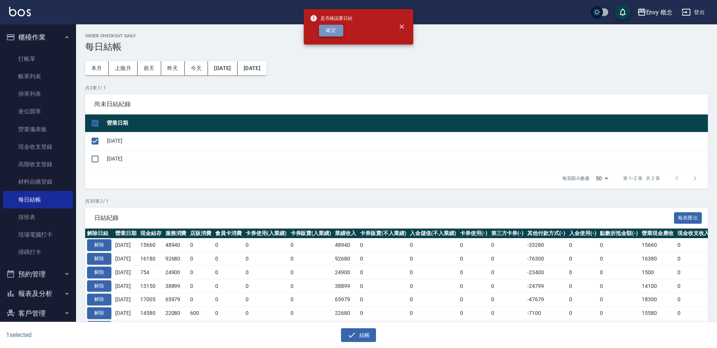
click at [340, 32] on button "確定" at bounding box center [331, 31] width 24 height 12
checkbox input "false"
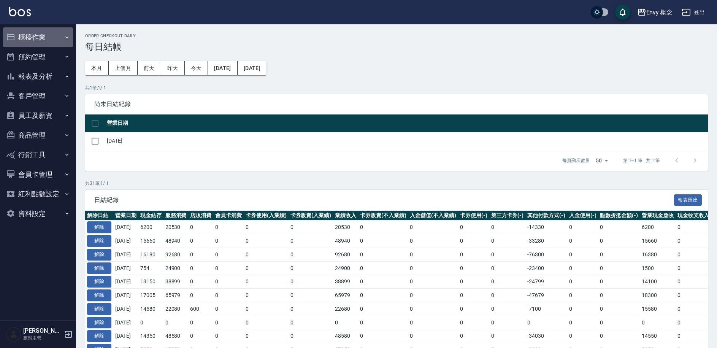
click at [40, 40] on button "櫃檯作業" at bounding box center [38, 37] width 70 height 20
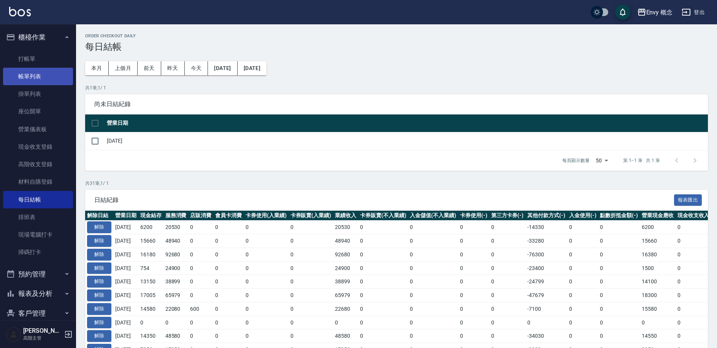
click at [42, 74] on link "帳單列表" at bounding box center [38, 76] width 70 height 17
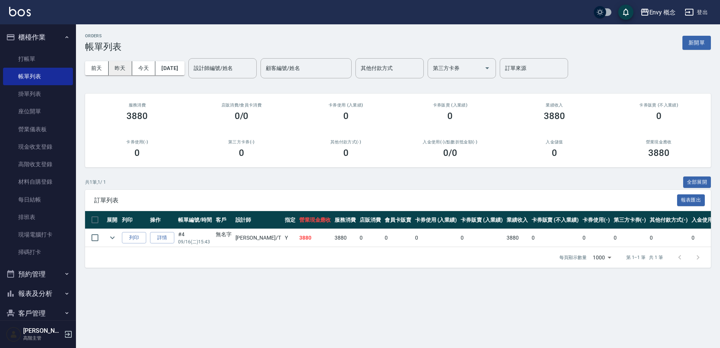
click at [124, 71] on button "昨天" at bounding box center [121, 68] width 24 height 14
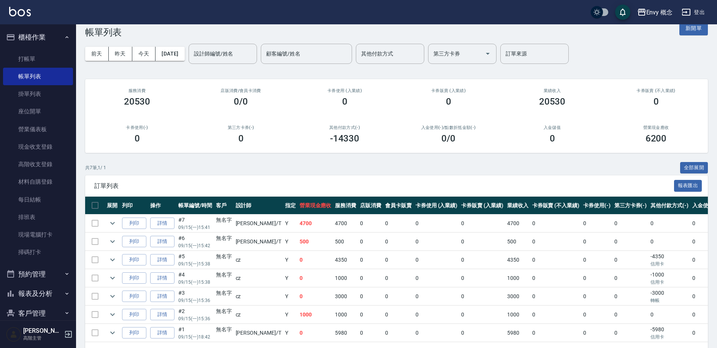
scroll to position [44, 0]
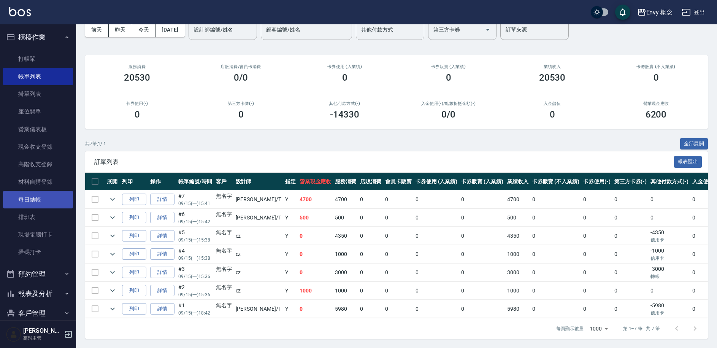
click at [49, 194] on link "每日結帳" at bounding box center [38, 199] width 70 height 17
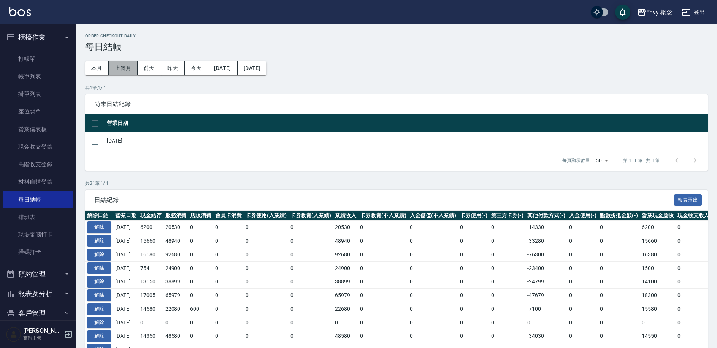
click at [129, 67] on button "上個月" at bounding box center [123, 68] width 29 height 14
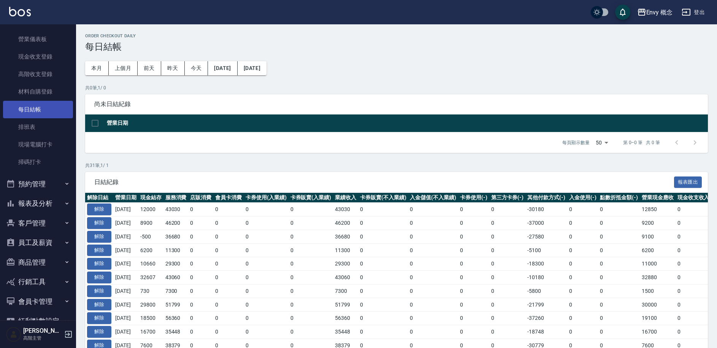
scroll to position [129, 0]
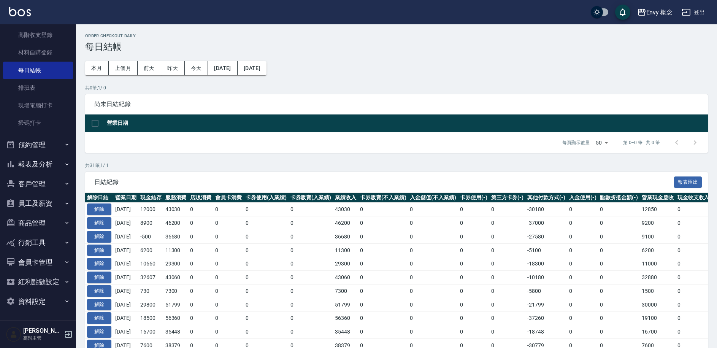
click at [47, 202] on button "員工及薪資" at bounding box center [38, 203] width 70 height 20
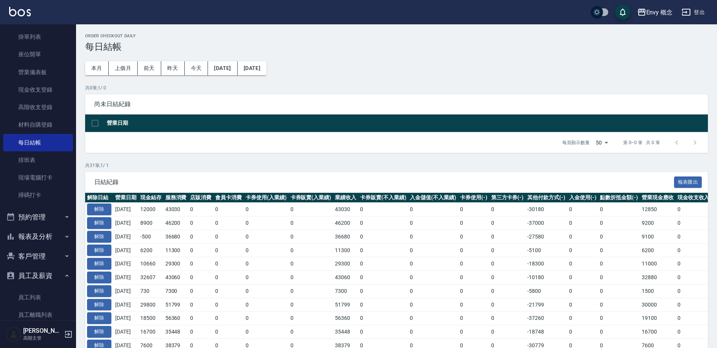
scroll to position [164, 0]
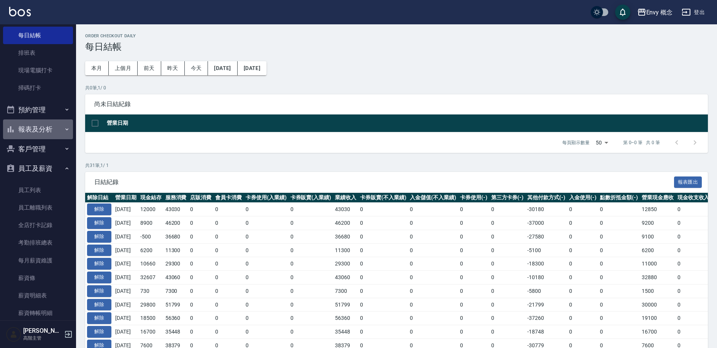
click at [48, 128] on button "報表及分析" at bounding box center [38, 129] width 70 height 20
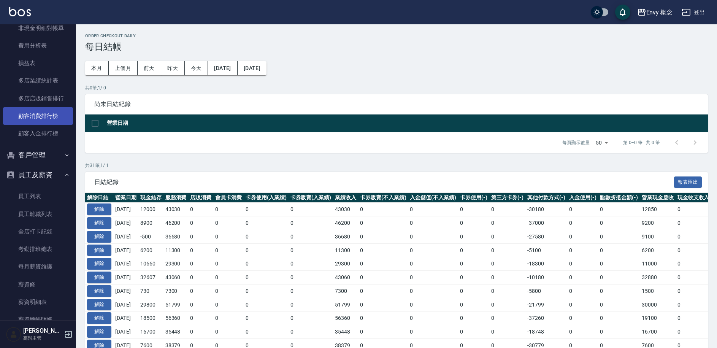
scroll to position [919, 0]
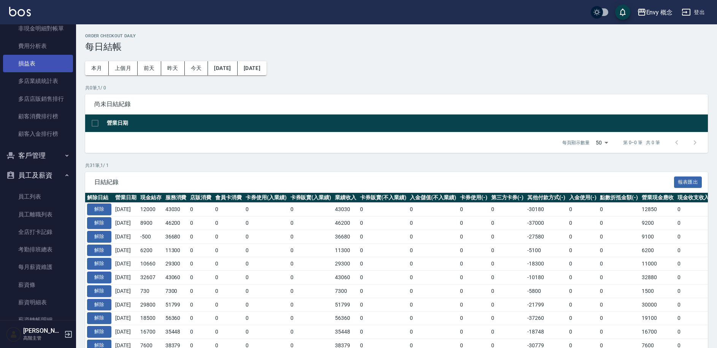
click at [45, 63] on link "損益表" at bounding box center [38, 63] width 70 height 17
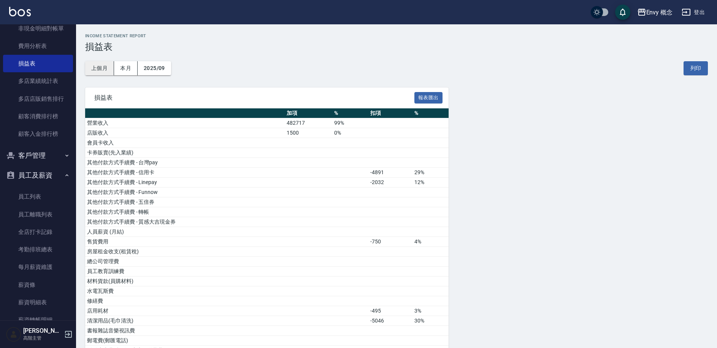
click at [96, 72] on button "上個月" at bounding box center [99, 68] width 29 height 14
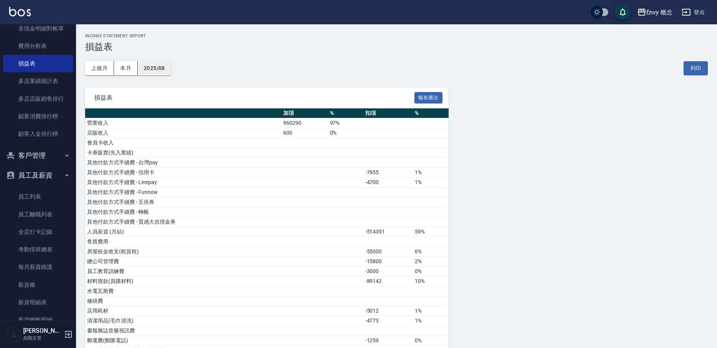
click at [156, 66] on button "2025/08" at bounding box center [154, 68] width 33 height 14
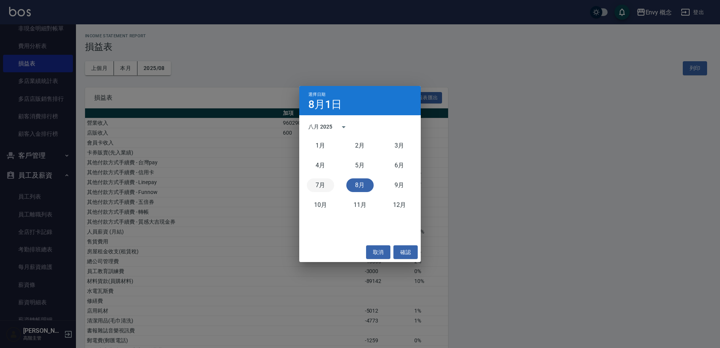
click at [323, 183] on button "7月" at bounding box center [320, 185] width 27 height 14
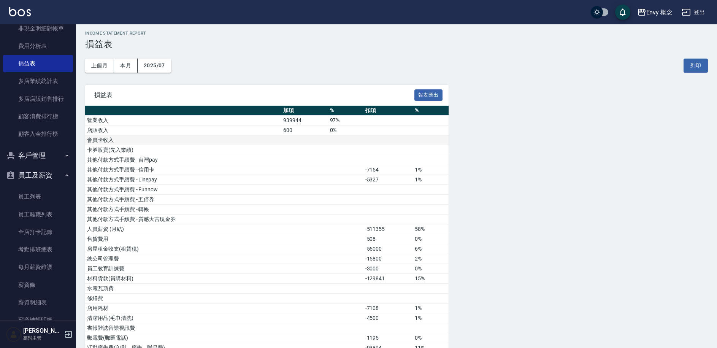
scroll to position [3, 0]
click at [102, 64] on button "上個月" at bounding box center [99, 65] width 29 height 14
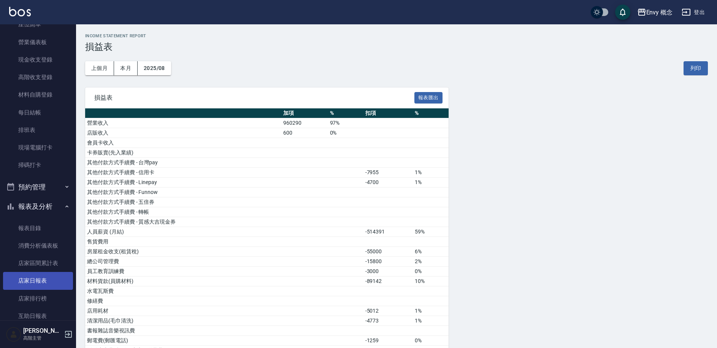
scroll to position [149, 0]
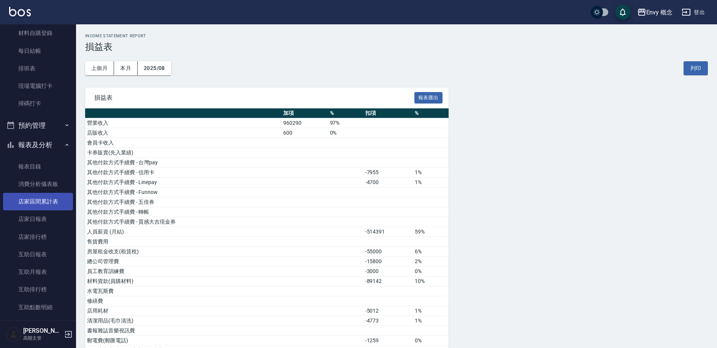
click at [47, 204] on link "店家區間累計表" at bounding box center [38, 201] width 70 height 17
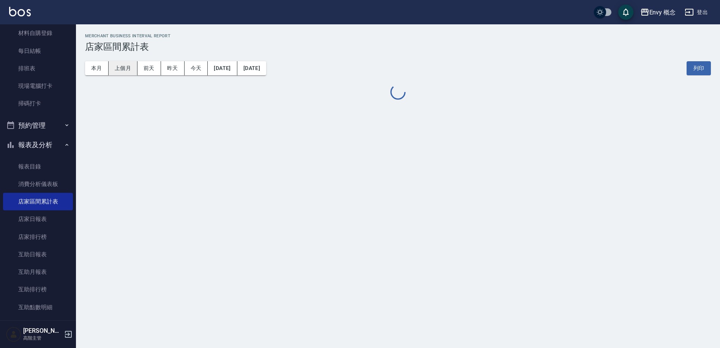
click at [125, 68] on button "上個月" at bounding box center [123, 68] width 29 height 14
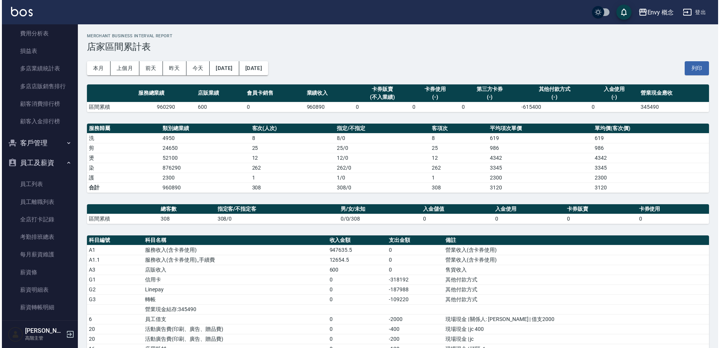
scroll to position [1038, 0]
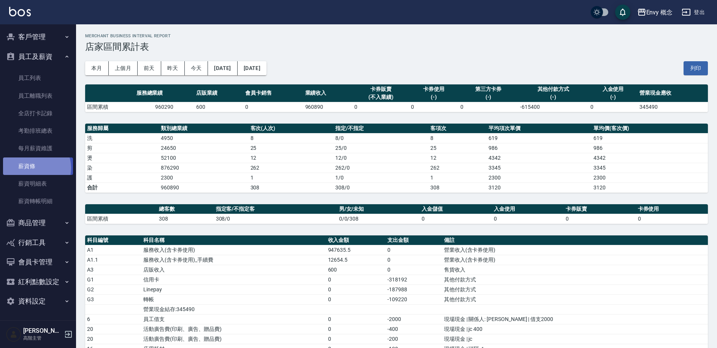
click at [34, 168] on link "薪資條" at bounding box center [38, 165] width 70 height 17
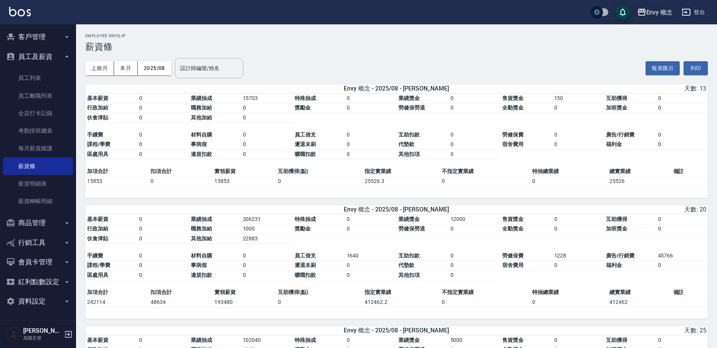
click at [664, 14] on div "Envy 概念" at bounding box center [659, 12] width 27 height 9
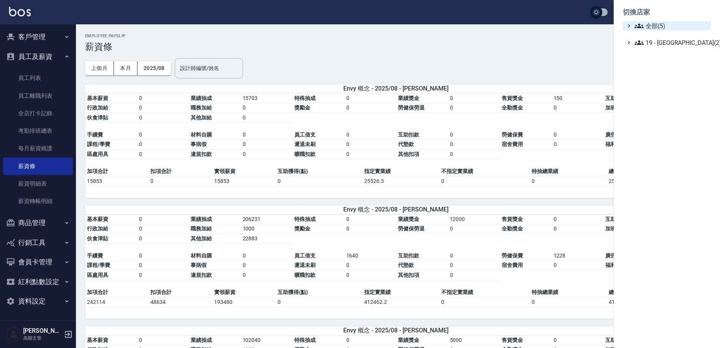
click at [658, 27] on span "全部(5)" at bounding box center [671, 25] width 73 height 9
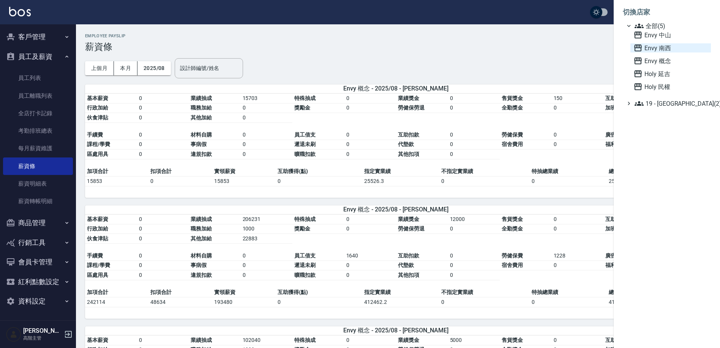
click at [662, 49] on span "Envy 南西" at bounding box center [671, 47] width 74 height 9
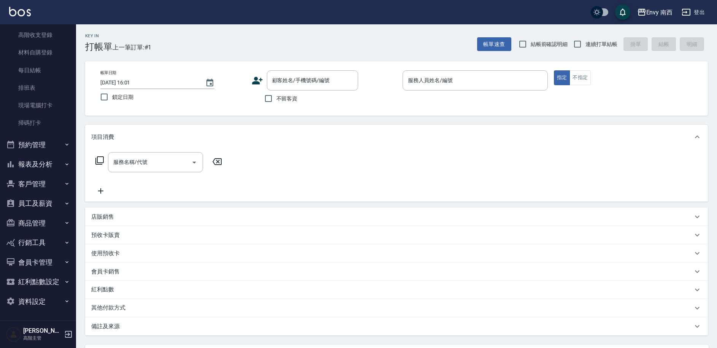
scroll to position [2, 0]
click at [44, 206] on button "員工及薪資" at bounding box center [38, 203] width 70 height 20
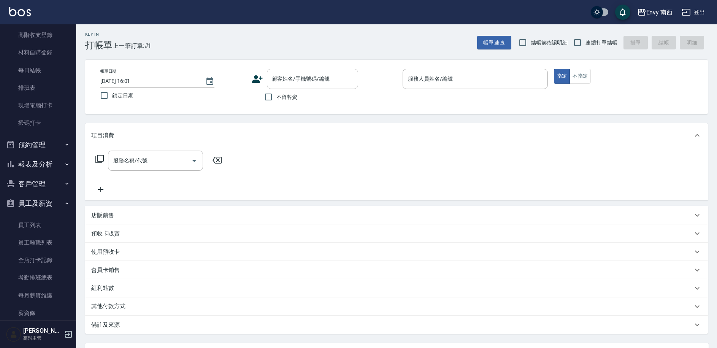
scroll to position [276, 0]
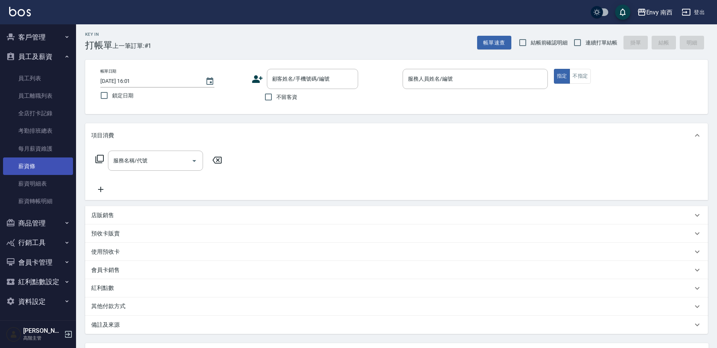
click at [47, 167] on link "薪資條" at bounding box center [38, 165] width 70 height 17
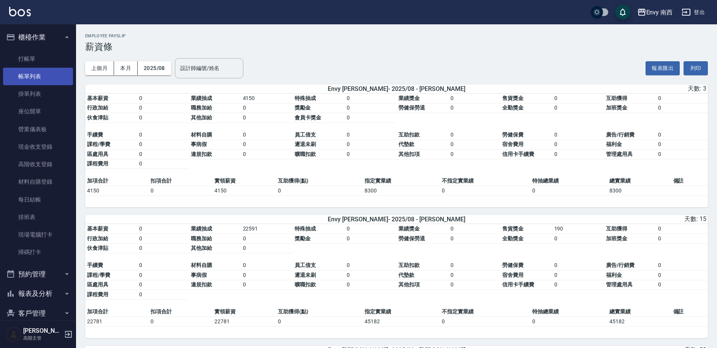
click at [36, 74] on link "帳單列表" at bounding box center [38, 76] width 70 height 17
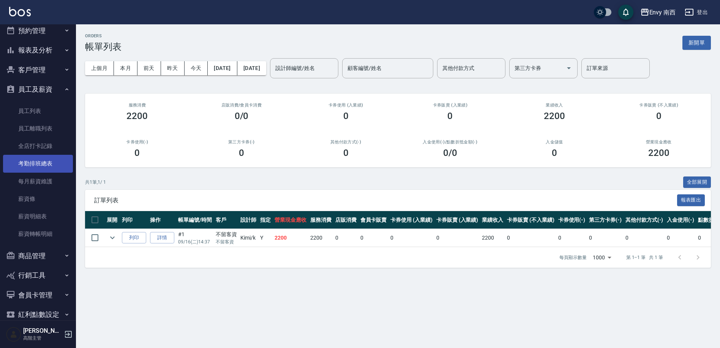
scroll to position [204, 0]
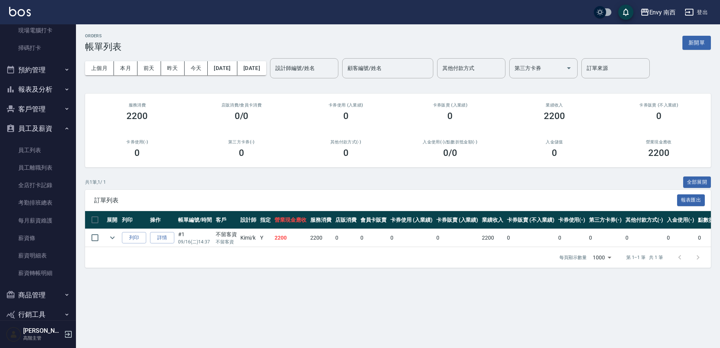
click at [46, 88] on button "報表及分析" at bounding box center [38, 89] width 70 height 20
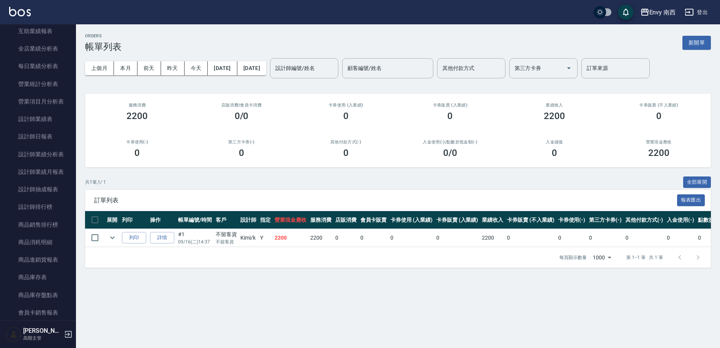
scroll to position [544, 0]
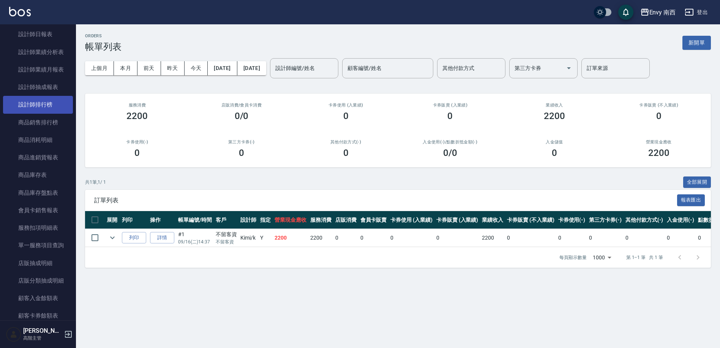
click at [51, 106] on link "設計師排行榜" at bounding box center [38, 104] width 70 height 17
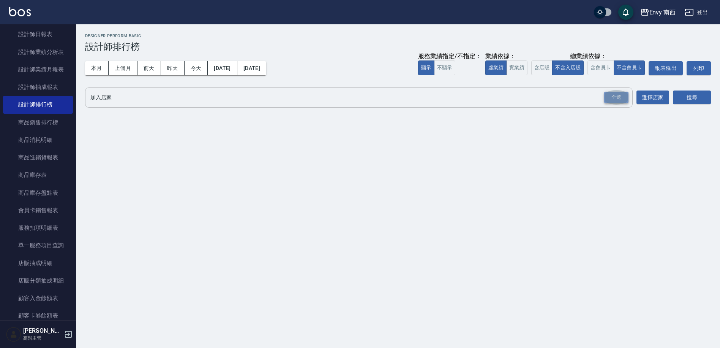
click at [611, 100] on div "全選" at bounding box center [616, 98] width 24 height 12
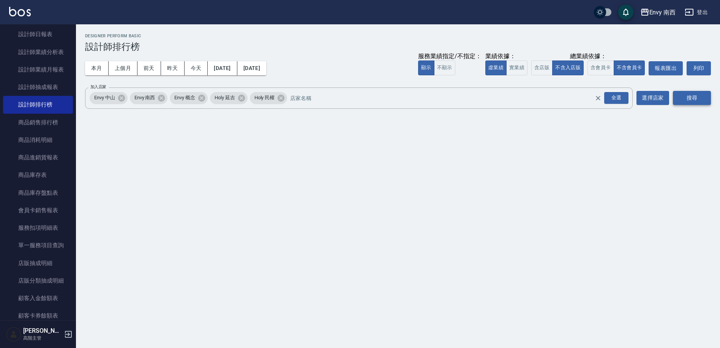
click at [682, 98] on button "搜尋" at bounding box center [692, 98] width 38 height 14
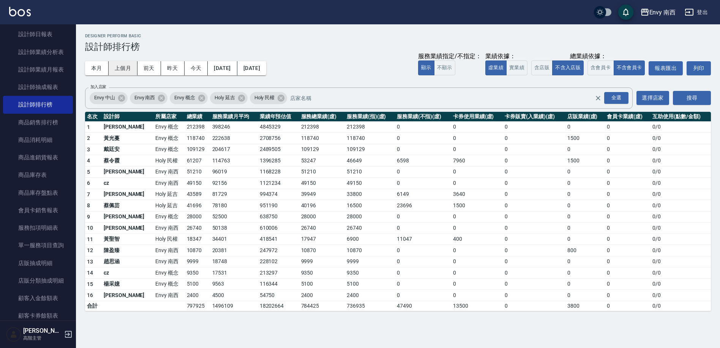
click at [123, 71] on button "上個月" at bounding box center [123, 68] width 29 height 14
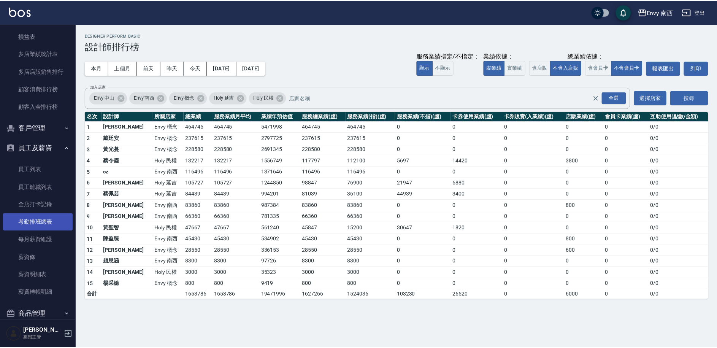
scroll to position [950, 0]
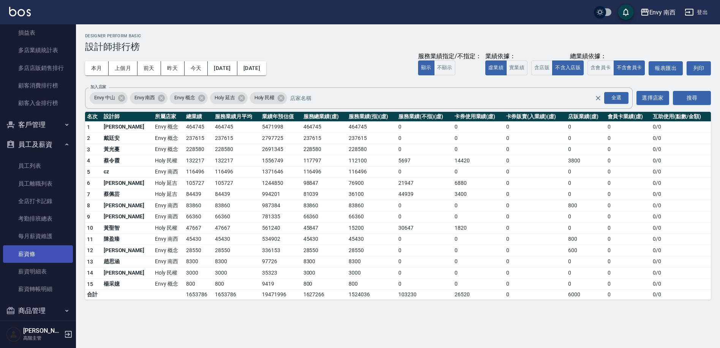
click at [41, 249] on link "薪資條" at bounding box center [38, 253] width 70 height 17
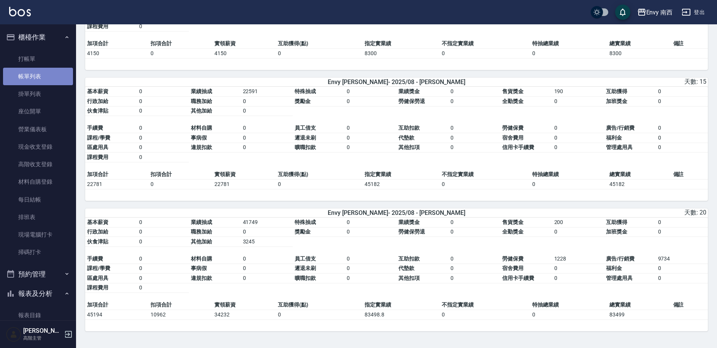
click at [54, 78] on link "帳單列表" at bounding box center [38, 76] width 70 height 17
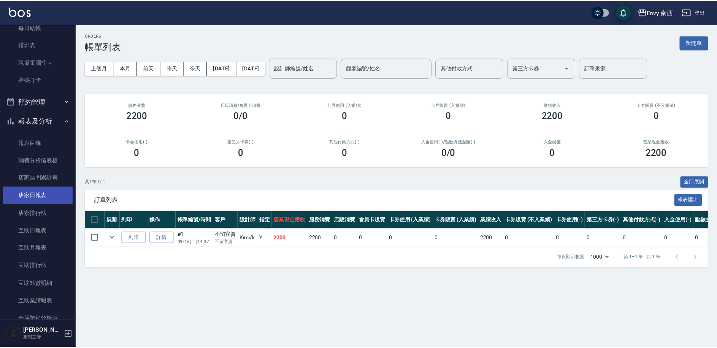
scroll to position [206, 0]
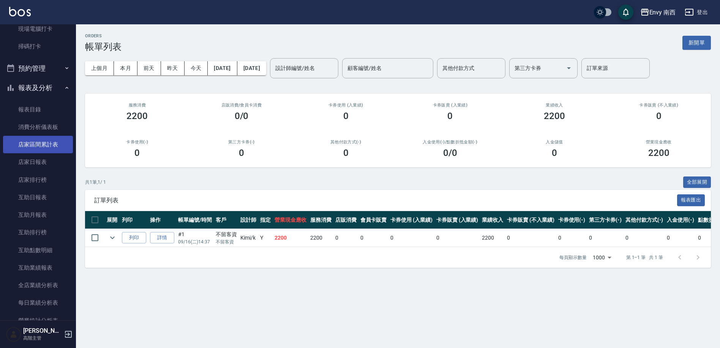
click at [36, 149] on link "店家區間累計表" at bounding box center [38, 144] width 70 height 17
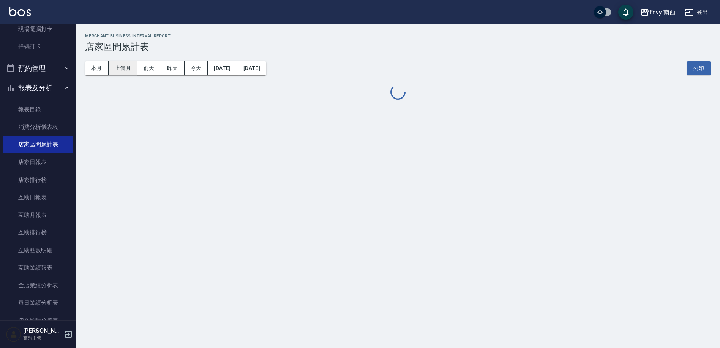
click at [125, 69] on button "上個月" at bounding box center [123, 68] width 29 height 14
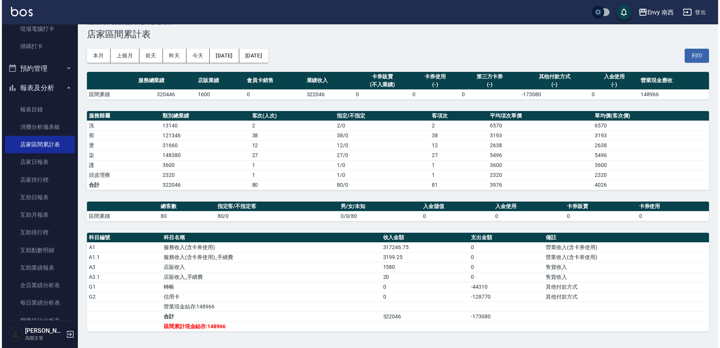
scroll to position [17, 0]
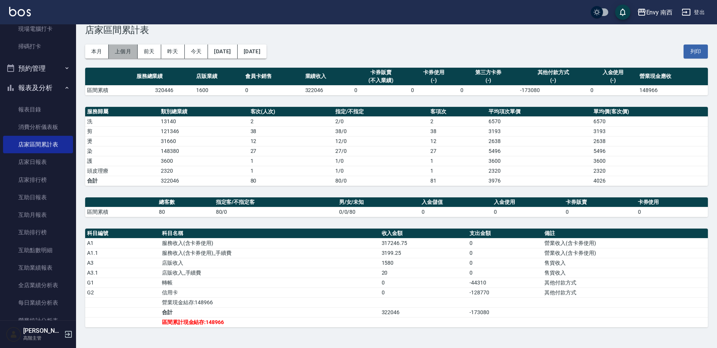
click at [120, 50] on button "上個月" at bounding box center [123, 51] width 29 height 14
click at [647, 14] on div "Envy 南西" at bounding box center [659, 12] width 27 height 9
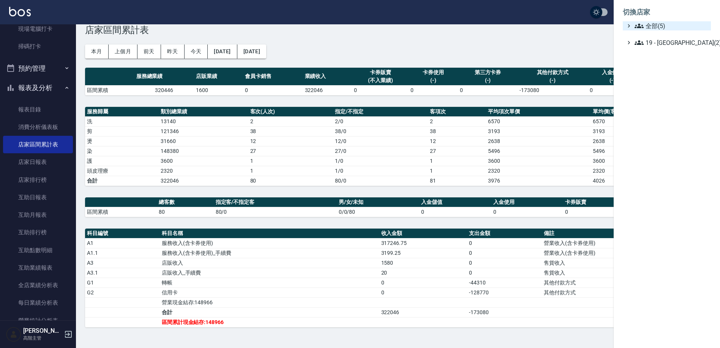
click at [652, 28] on span "全部(5)" at bounding box center [671, 25] width 73 height 9
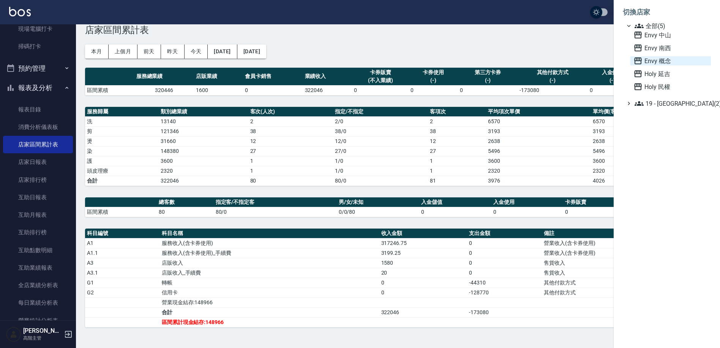
click at [660, 62] on span "Envy 概念" at bounding box center [671, 60] width 74 height 9
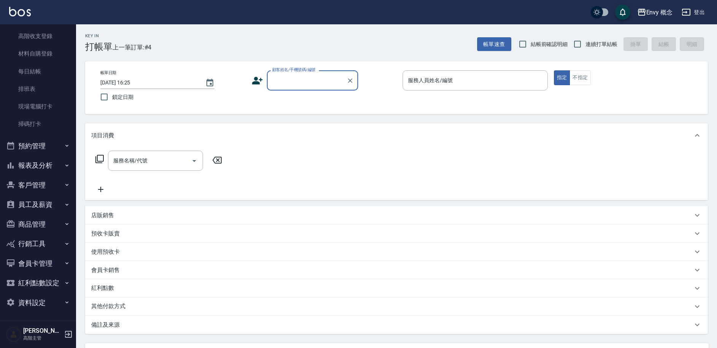
scroll to position [129, 0]
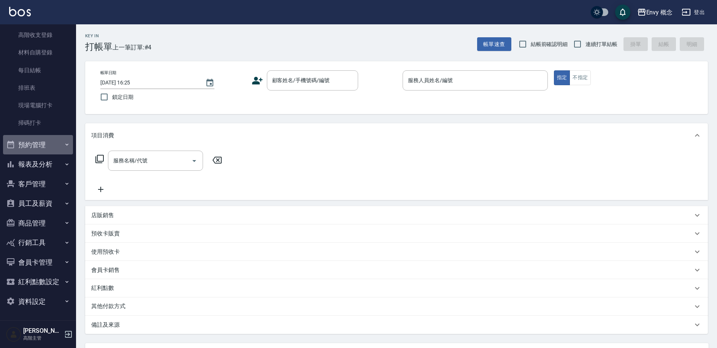
click at [45, 150] on button "預約管理" at bounding box center [38, 145] width 70 height 20
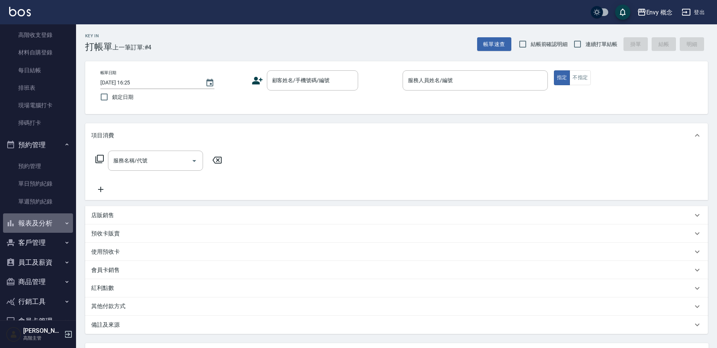
click at [48, 222] on button "報表及分析" at bounding box center [38, 223] width 70 height 20
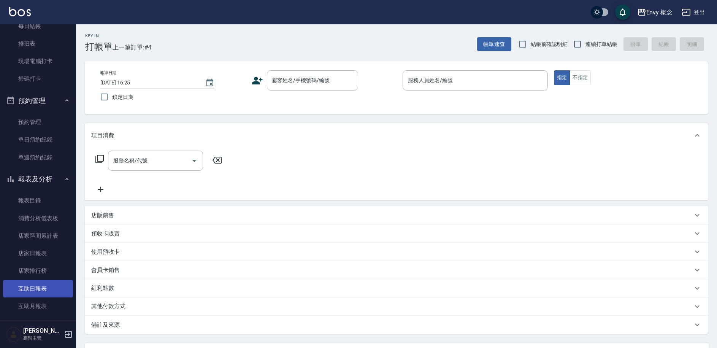
scroll to position [264, 0]
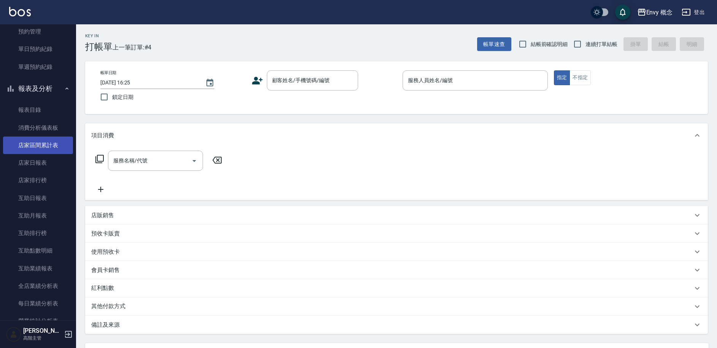
click at [44, 142] on link "店家區間累計表" at bounding box center [38, 144] width 70 height 17
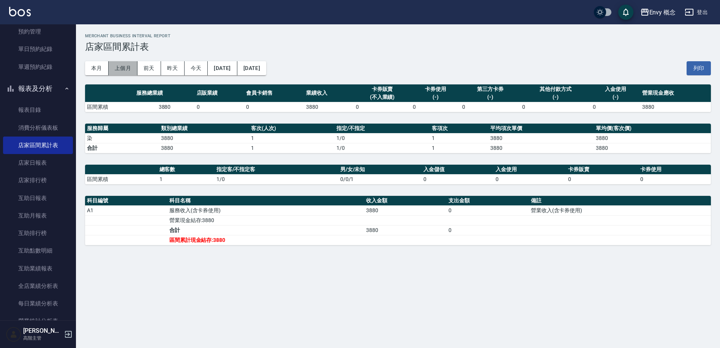
click at [124, 70] on button "上個月" at bounding box center [123, 68] width 29 height 14
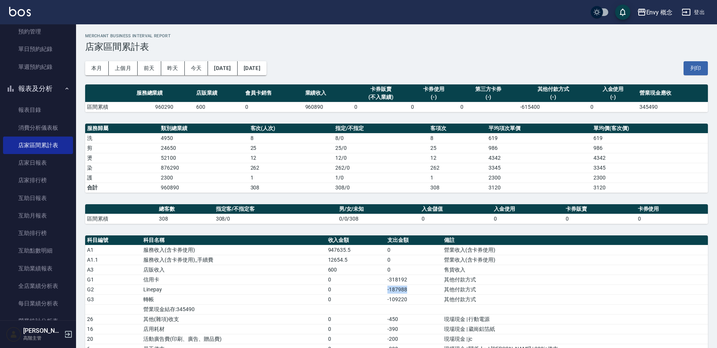
drag, startPoint x: 413, startPoint y: 289, endPoint x: 440, endPoint y: 293, distance: 27.7
click at [440, 293] on td "-187988" at bounding box center [413, 289] width 56 height 10
drag, startPoint x: 413, startPoint y: 300, endPoint x: 434, endPoint y: 299, distance: 20.5
click at [434, 299] on td "-109220" at bounding box center [413, 299] width 56 height 10
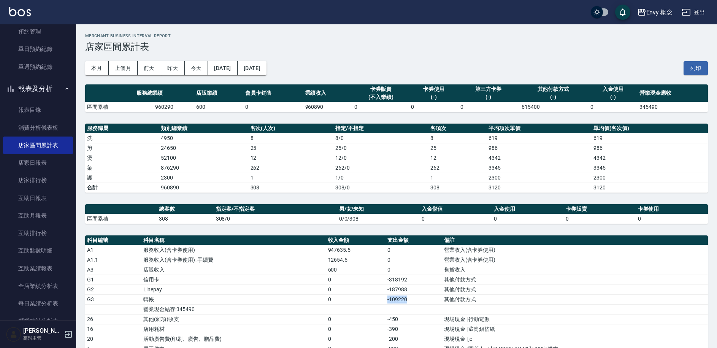
click at [441, 302] on td "-109220" at bounding box center [413, 299] width 56 height 10
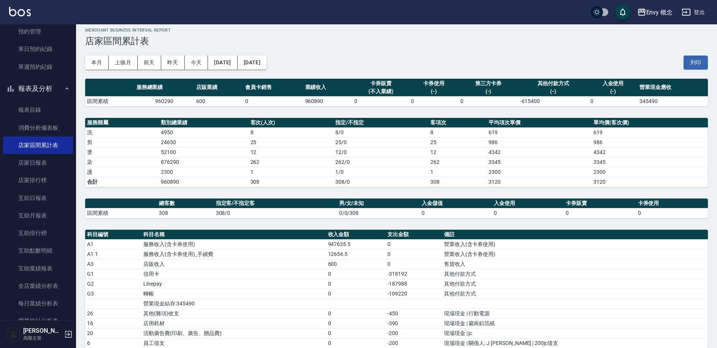
scroll to position [11, 0]
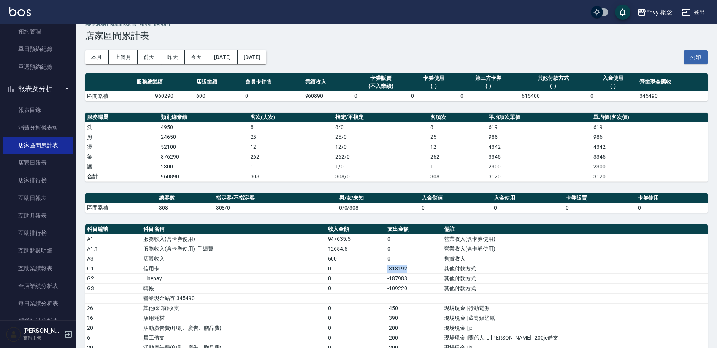
drag, startPoint x: 414, startPoint y: 268, endPoint x: 441, endPoint y: 272, distance: 27.6
click at [441, 272] on td "-318192" at bounding box center [413, 268] width 56 height 10
drag, startPoint x: 415, startPoint y: 270, endPoint x: 436, endPoint y: 271, distance: 20.5
click at [436, 271] on td "-318192" at bounding box center [413, 268] width 56 height 10
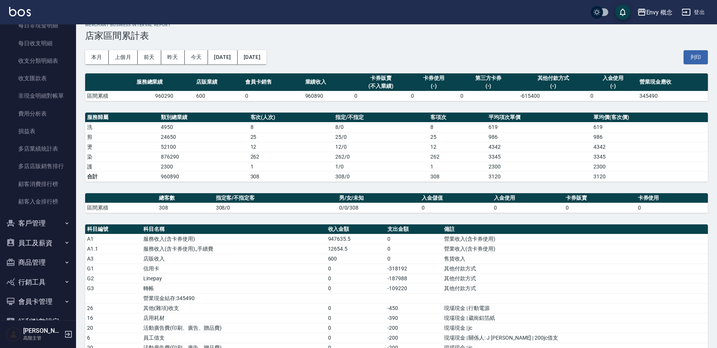
scroll to position [928, 0]
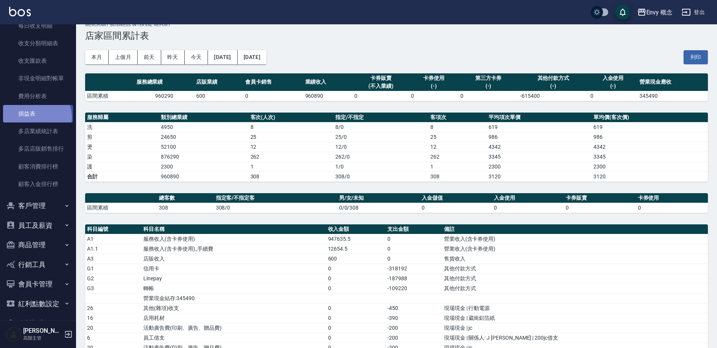
click at [35, 117] on link "損益表" at bounding box center [38, 113] width 70 height 17
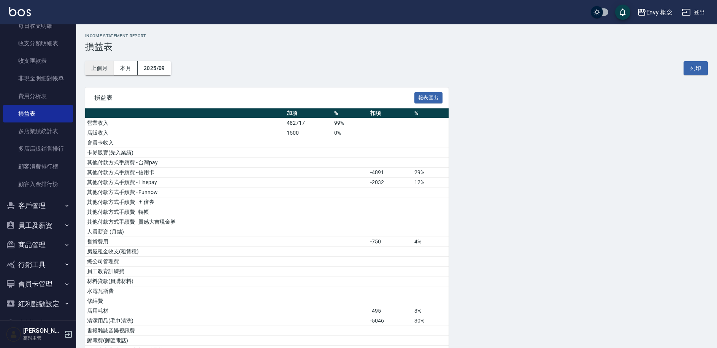
click at [104, 72] on button "上個月" at bounding box center [99, 68] width 29 height 14
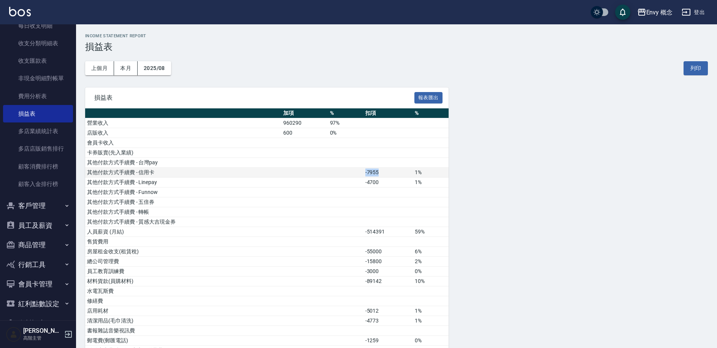
drag, startPoint x: 364, startPoint y: 172, endPoint x: 383, endPoint y: 172, distance: 19.4
click at [383, 172] on td "-7955" at bounding box center [388, 173] width 50 height 10
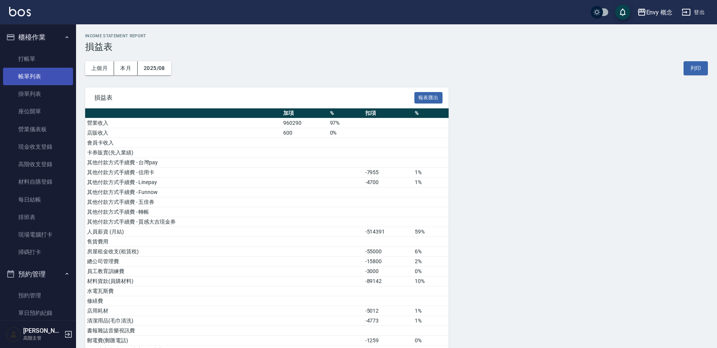
click at [45, 75] on link "帳單列表" at bounding box center [38, 76] width 70 height 17
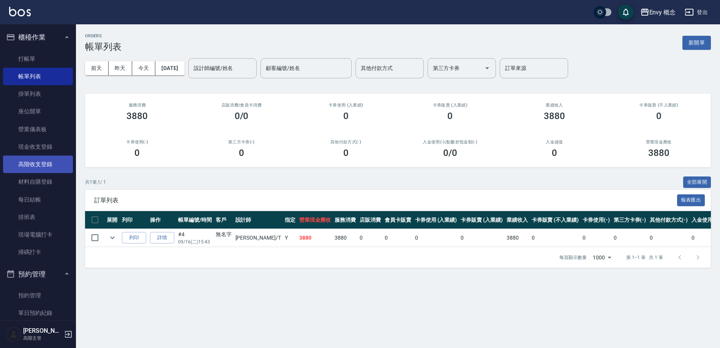
click at [49, 163] on link "高階收支登錄" at bounding box center [38, 163] width 70 height 17
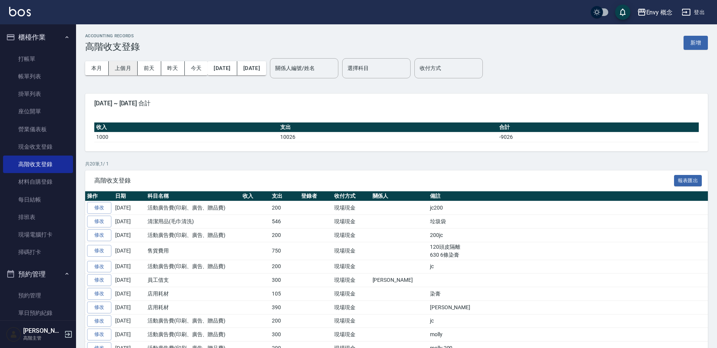
click at [120, 71] on button "上個月" at bounding box center [123, 68] width 29 height 14
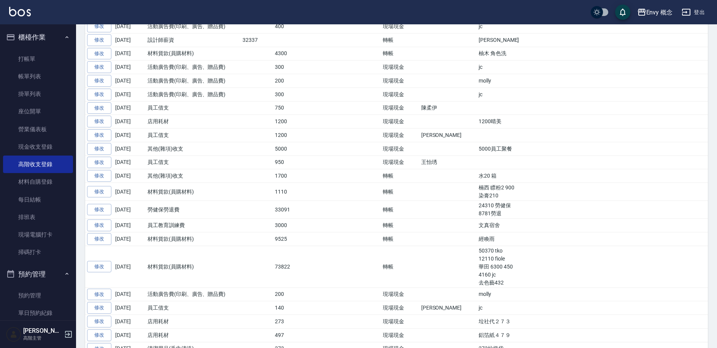
scroll to position [199, 0]
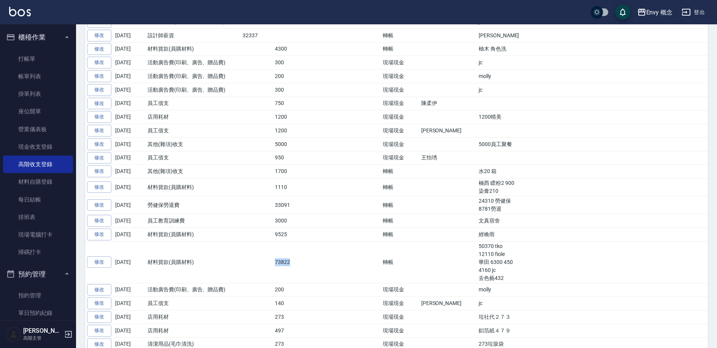
drag, startPoint x: 277, startPoint y: 261, endPoint x: 304, endPoint y: 265, distance: 26.5
click at [304, 265] on tr "修改 [DATE] 材料貨款(員購材料) 73822 轉帳 50370 tko [GEOGRAPHIC_DATA] 6300 450 4160 jc 去色藝4…" at bounding box center [396, 262] width 622 height 42
drag, startPoint x: 277, startPoint y: 258, endPoint x: 294, endPoint y: 256, distance: 17.6
click at [294, 256] on td "73822" at bounding box center [289, 262] width 32 height 42
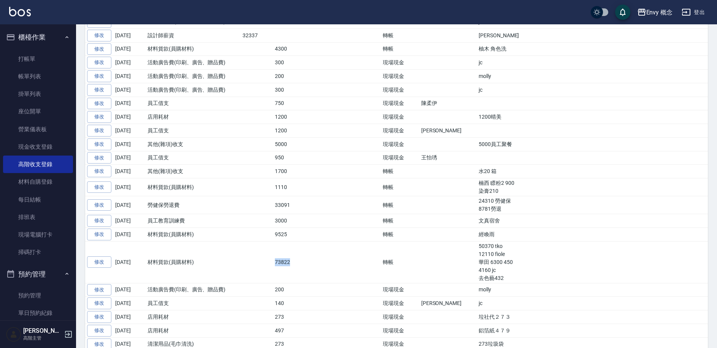
click at [296, 258] on td "73822" at bounding box center [289, 262] width 32 height 42
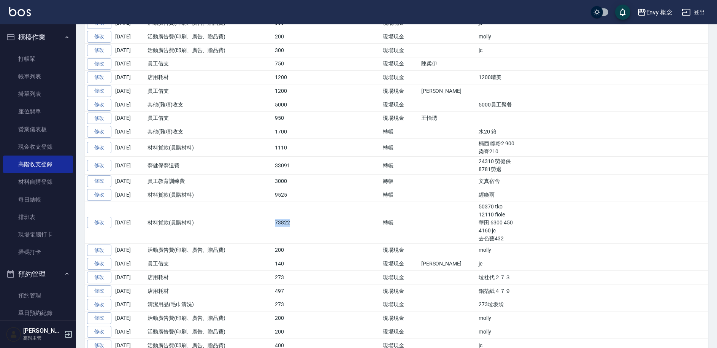
scroll to position [271, 0]
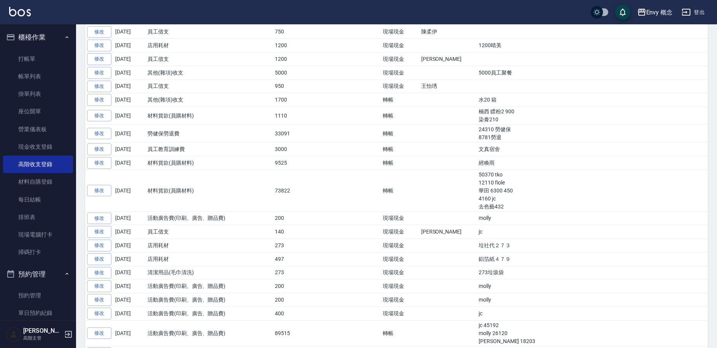
click at [309, 219] on td at bounding box center [343, 218] width 76 height 14
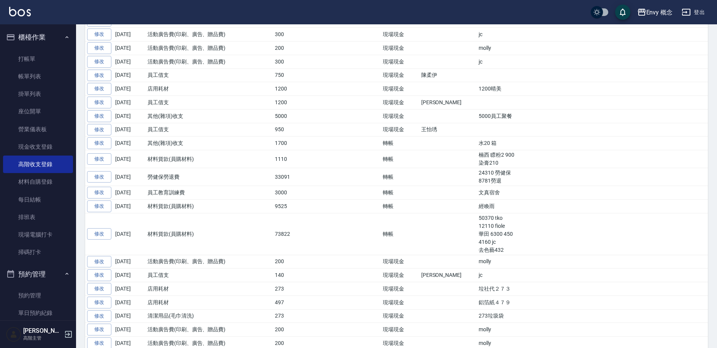
scroll to position [231, 0]
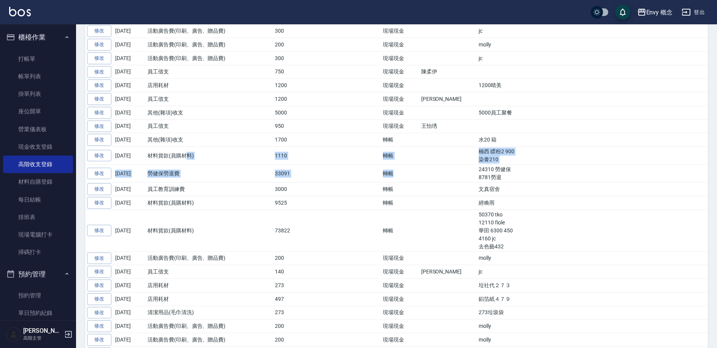
drag, startPoint x: 189, startPoint y: 154, endPoint x: 367, endPoint y: 175, distance: 179.0
click at [381, 172] on td "轉帳" at bounding box center [400, 174] width 38 height 18
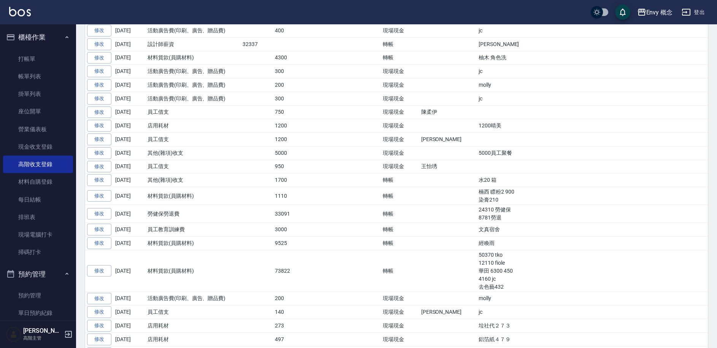
scroll to position [190, 0]
drag, startPoint x: 426, startPoint y: 57, endPoint x: 448, endPoint y: 58, distance: 22.8
click at [476, 58] on td "柚木 角色洗" at bounding box center [591, 58] width 231 height 14
click at [476, 59] on td "柚木 角色洗" at bounding box center [591, 58] width 231 height 14
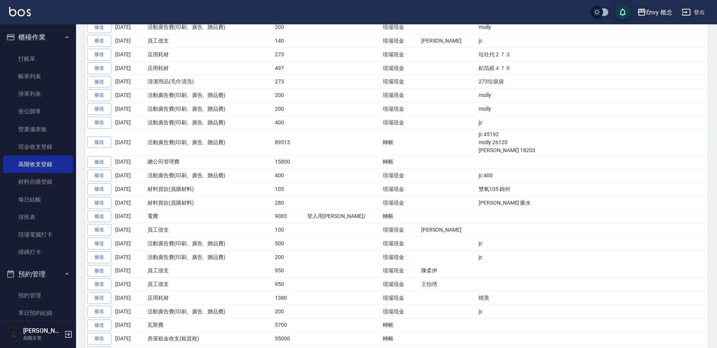
scroll to position [470, 0]
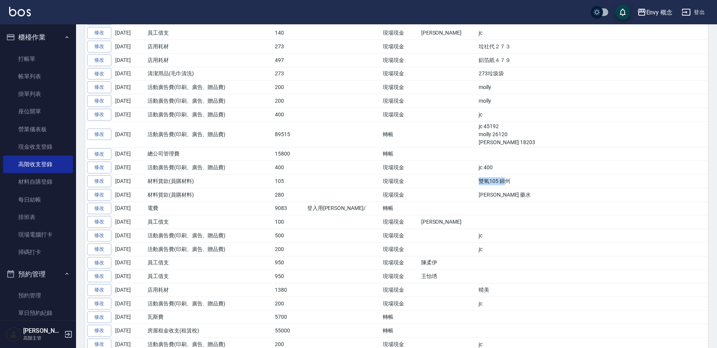
drag, startPoint x: 420, startPoint y: 181, endPoint x: 450, endPoint y: 183, distance: 30.1
click at [476, 183] on td "雙氧105 錦州" at bounding box center [591, 181] width 231 height 14
click at [476, 185] on td "雙氧105 錦州" at bounding box center [591, 181] width 231 height 14
drag, startPoint x: 419, startPoint y: 196, endPoint x: 439, endPoint y: 193, distance: 19.9
click at [439, 193] on tr "修改 [DATE] 材料貨款(員購材料) 280 現場現金 [PERSON_NAME] 藥水" at bounding box center [396, 195] width 622 height 14
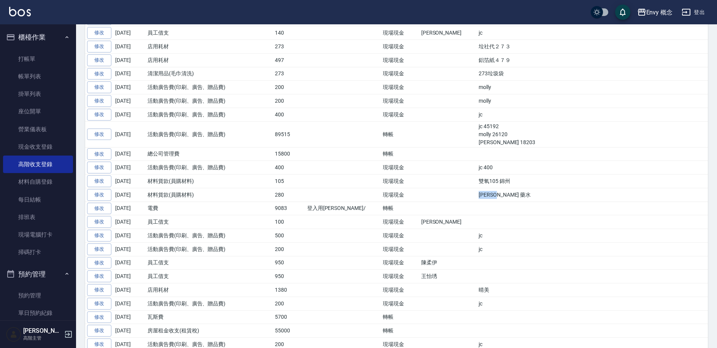
click at [476, 193] on td "[PERSON_NAME] 藥水" at bounding box center [591, 195] width 231 height 14
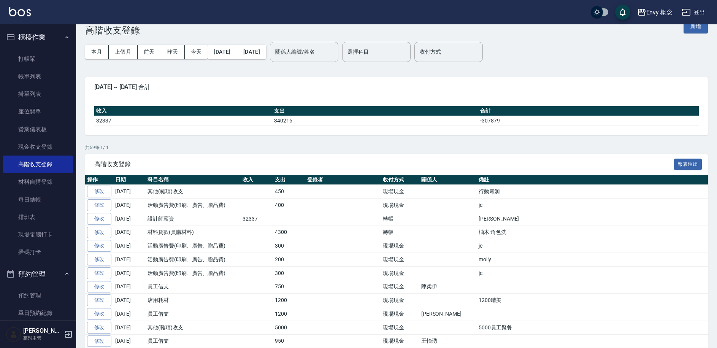
scroll to position [0, 0]
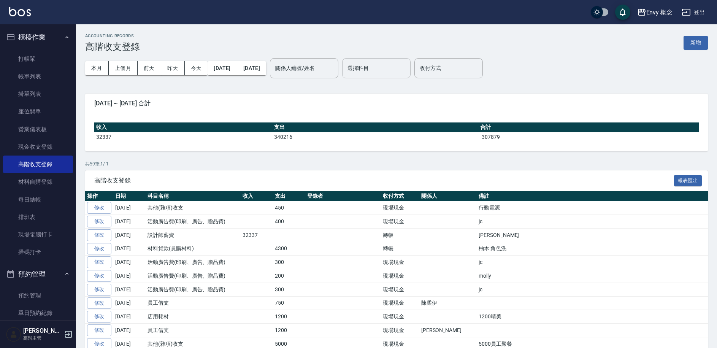
click at [407, 70] on input "選擇科目" at bounding box center [376, 68] width 62 height 13
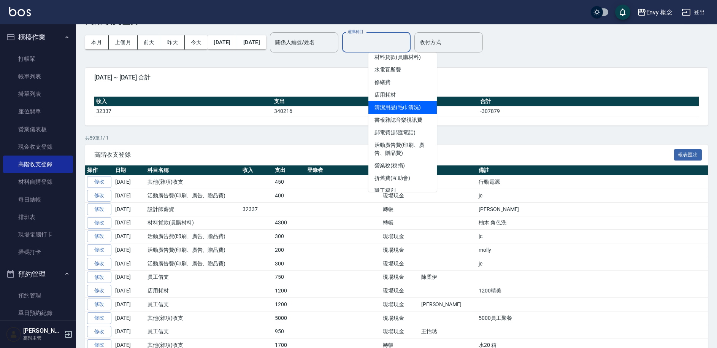
scroll to position [153, 0]
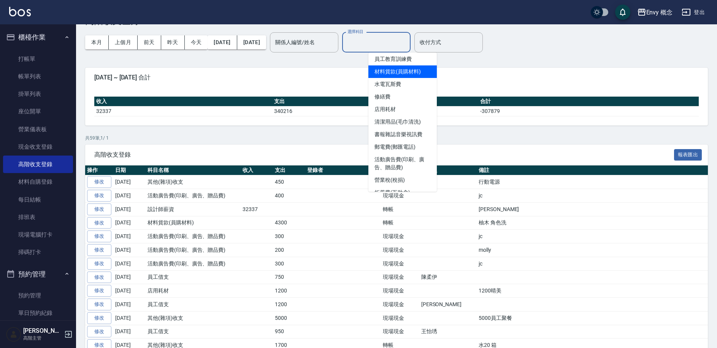
click at [399, 71] on li "材料貨款(員購材料)" at bounding box center [402, 71] width 68 height 13
type input "材料貨款(員購材料)"
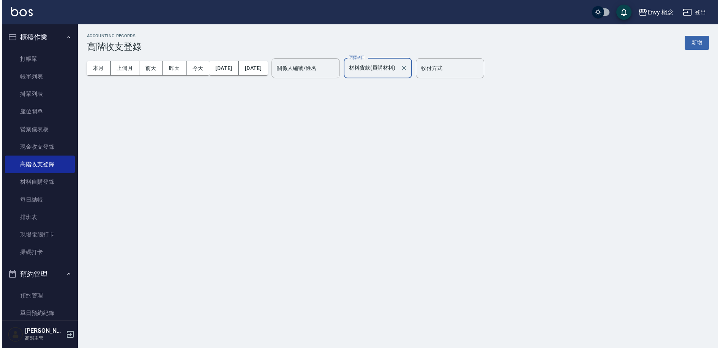
scroll to position [0, 0]
